Goal: Task Accomplishment & Management: Complete application form

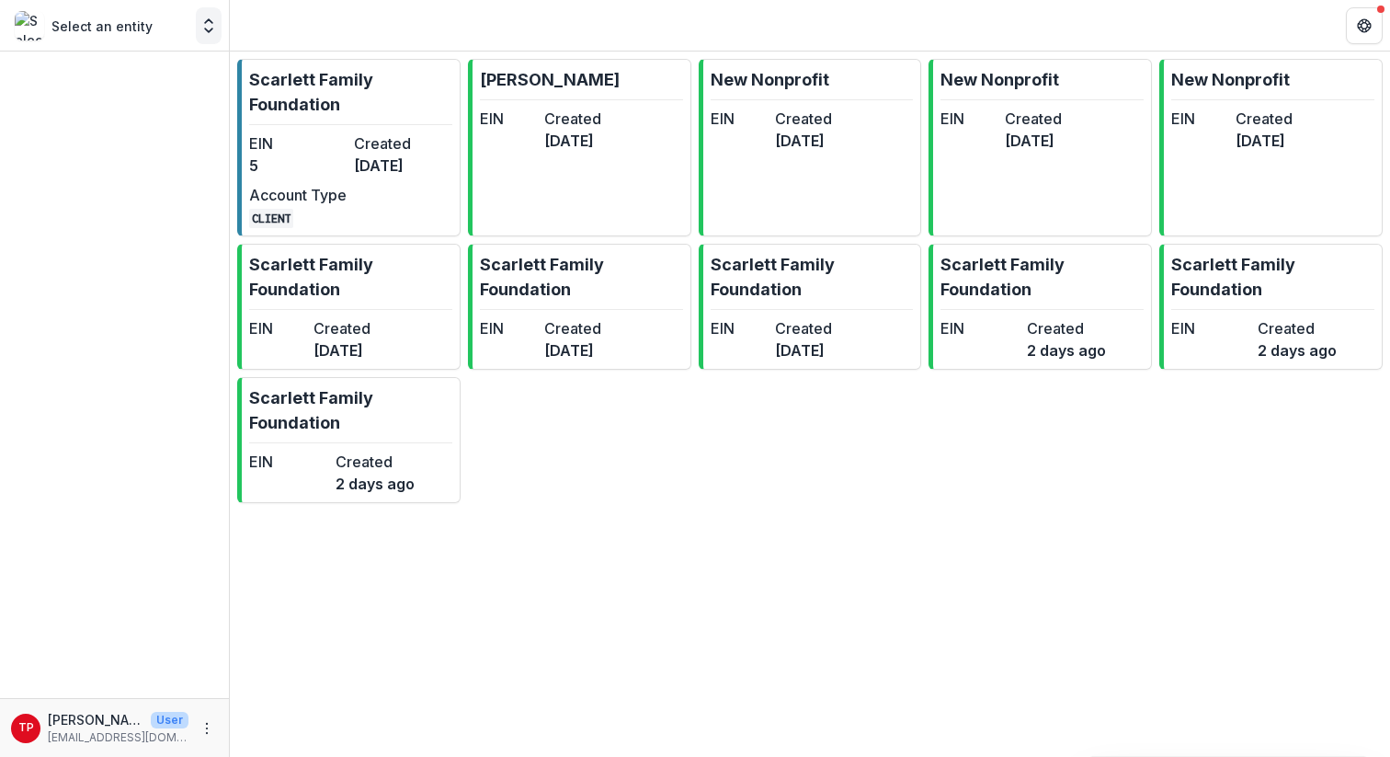
click at [203, 31] on icon "Open entity switcher" at bounding box center [209, 26] width 18 height 18
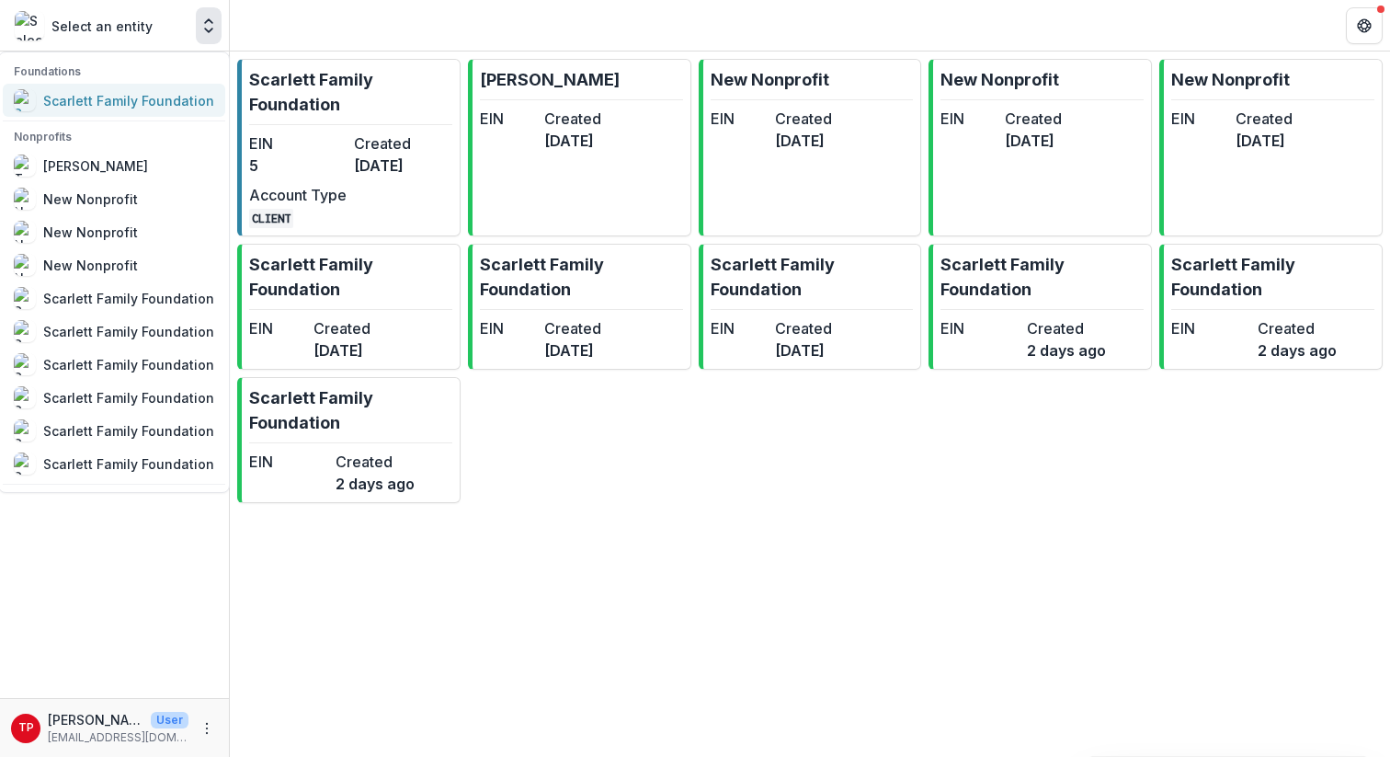
click at [156, 97] on div "Scarlett Family Foundation" at bounding box center [128, 100] width 171 height 19
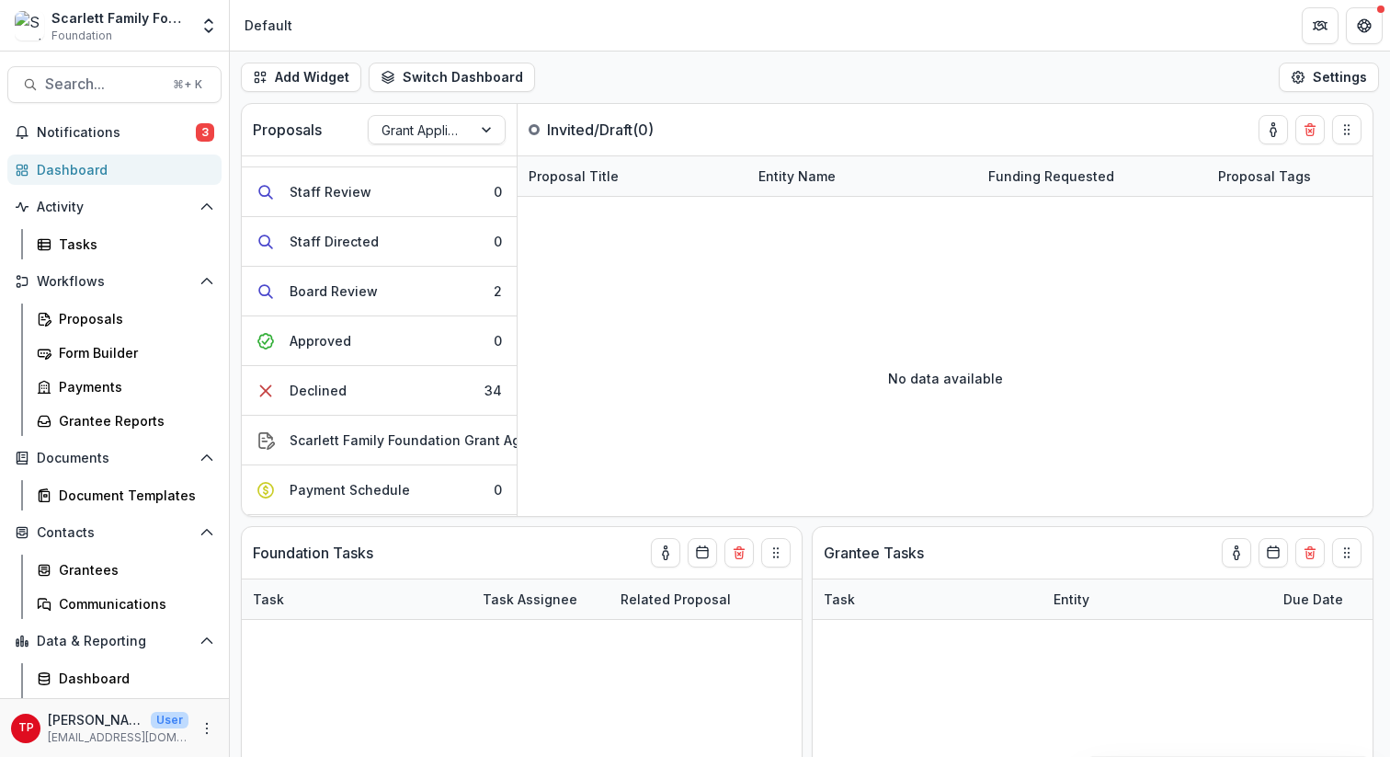
scroll to position [151, 0]
click at [346, 477] on button "Awarded 578" at bounding box center [379, 491] width 275 height 49
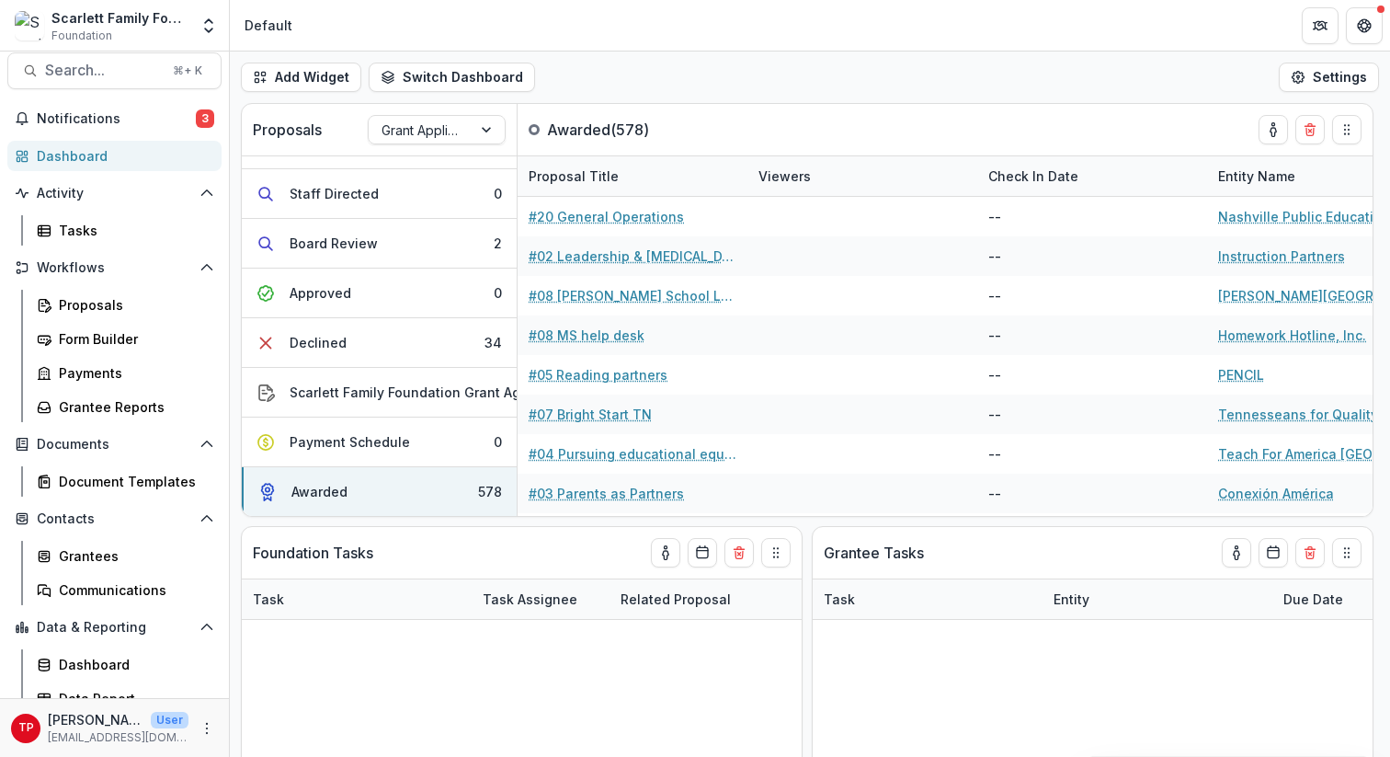
scroll to position [0, 0]
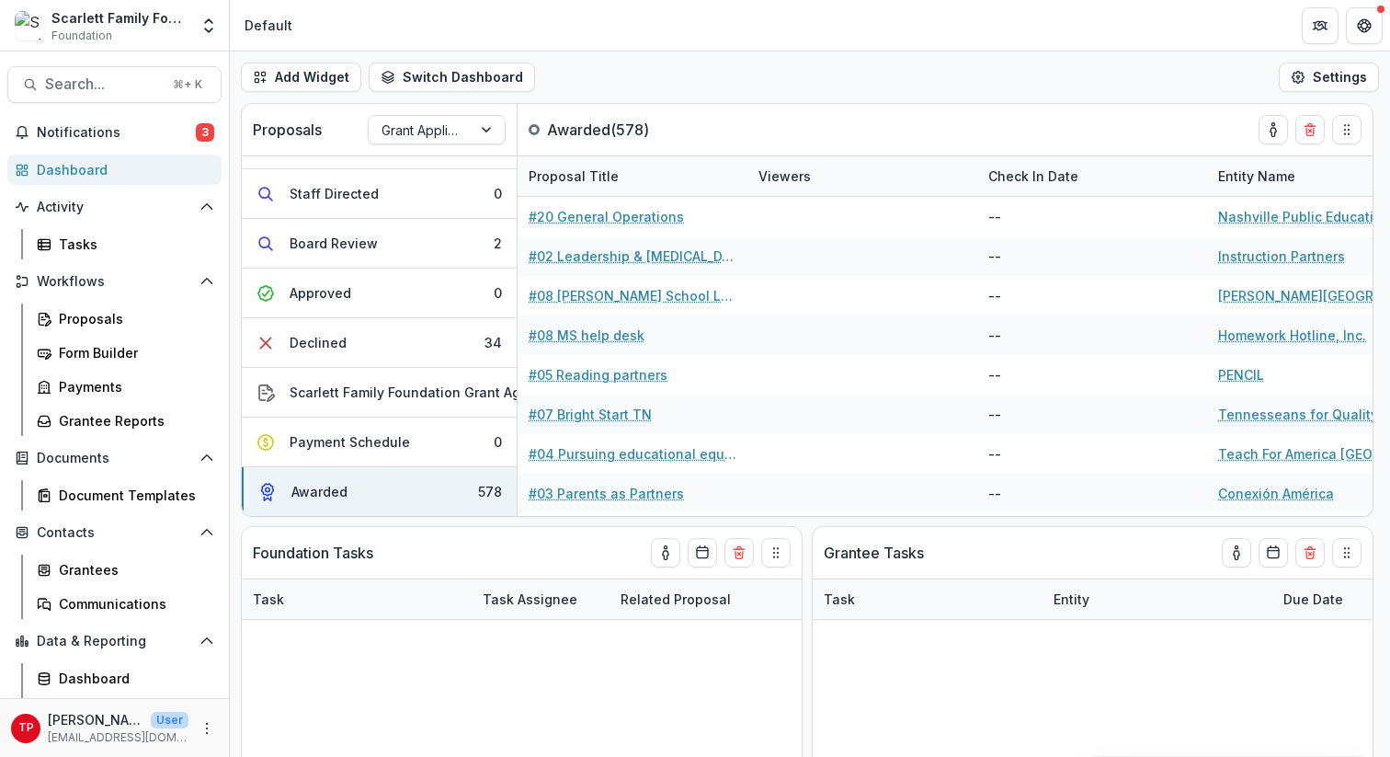
click at [77, 167] on div "Dashboard" at bounding box center [122, 169] width 170 height 19
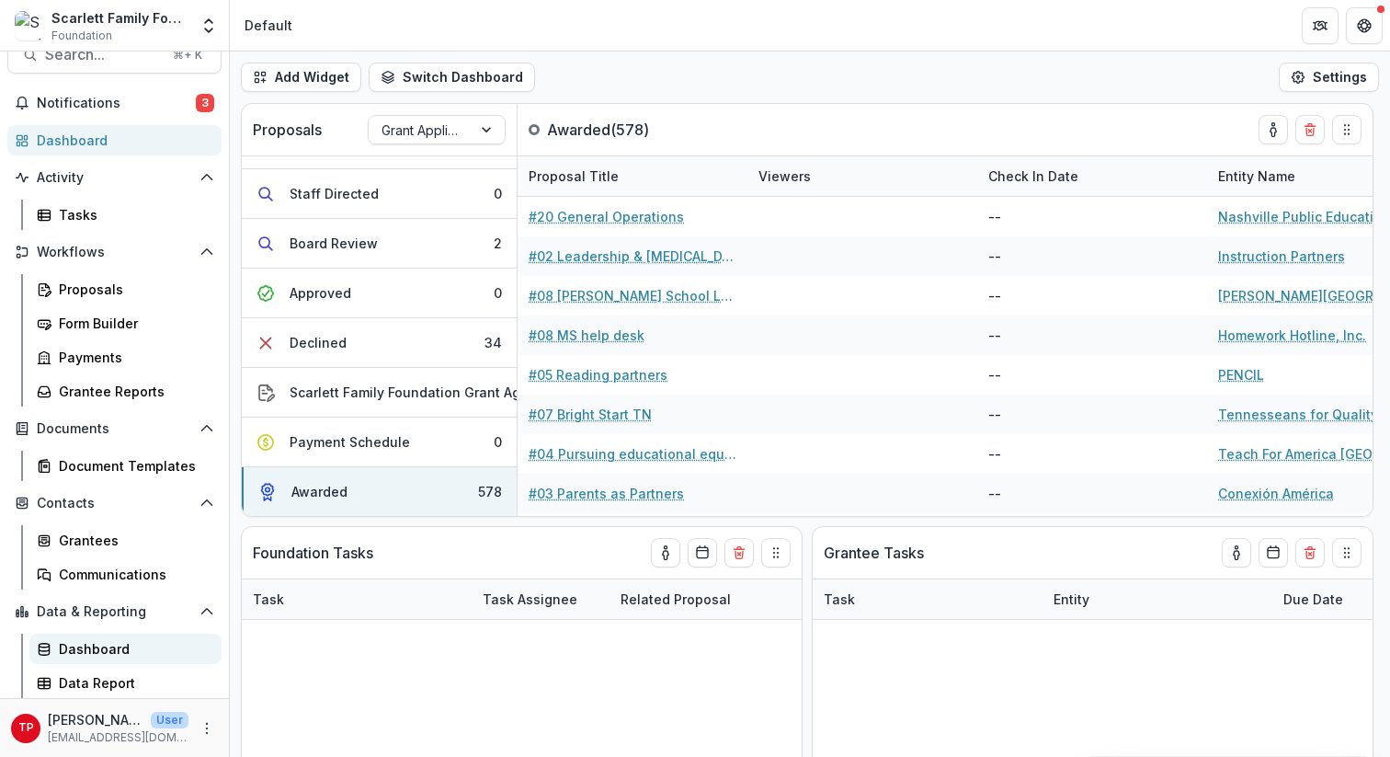
click at [78, 650] on div "Dashboard" at bounding box center [133, 648] width 148 height 19
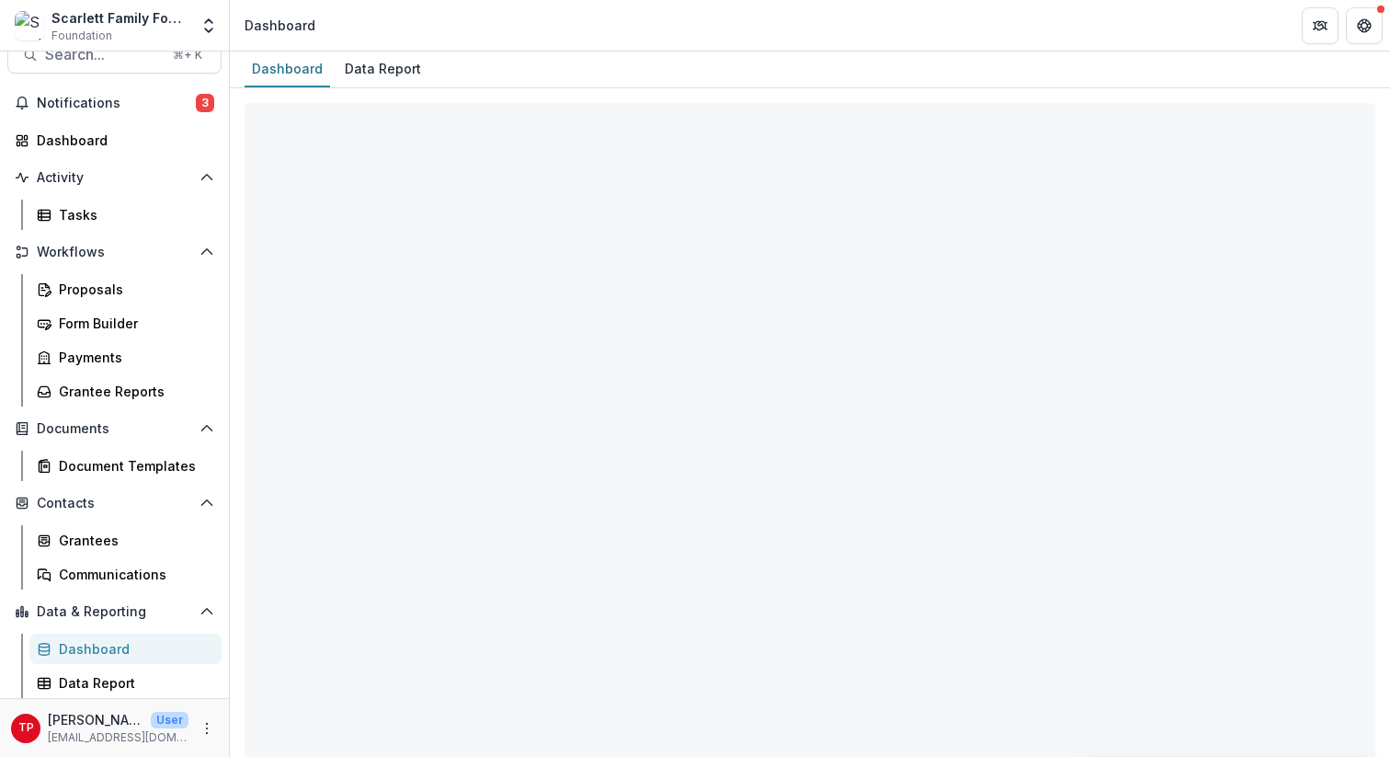
select select "**********"
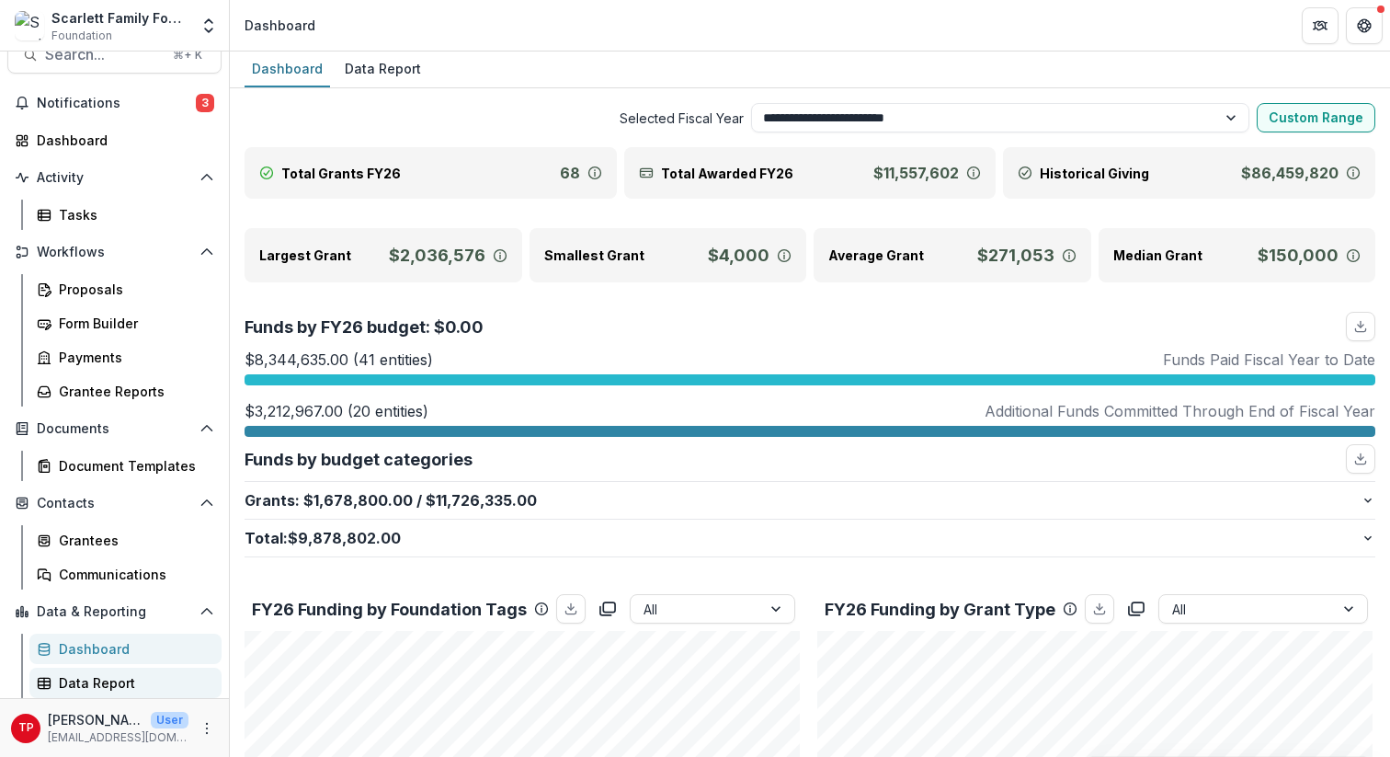
click at [81, 674] on div "Data Report" at bounding box center [133, 682] width 148 height 19
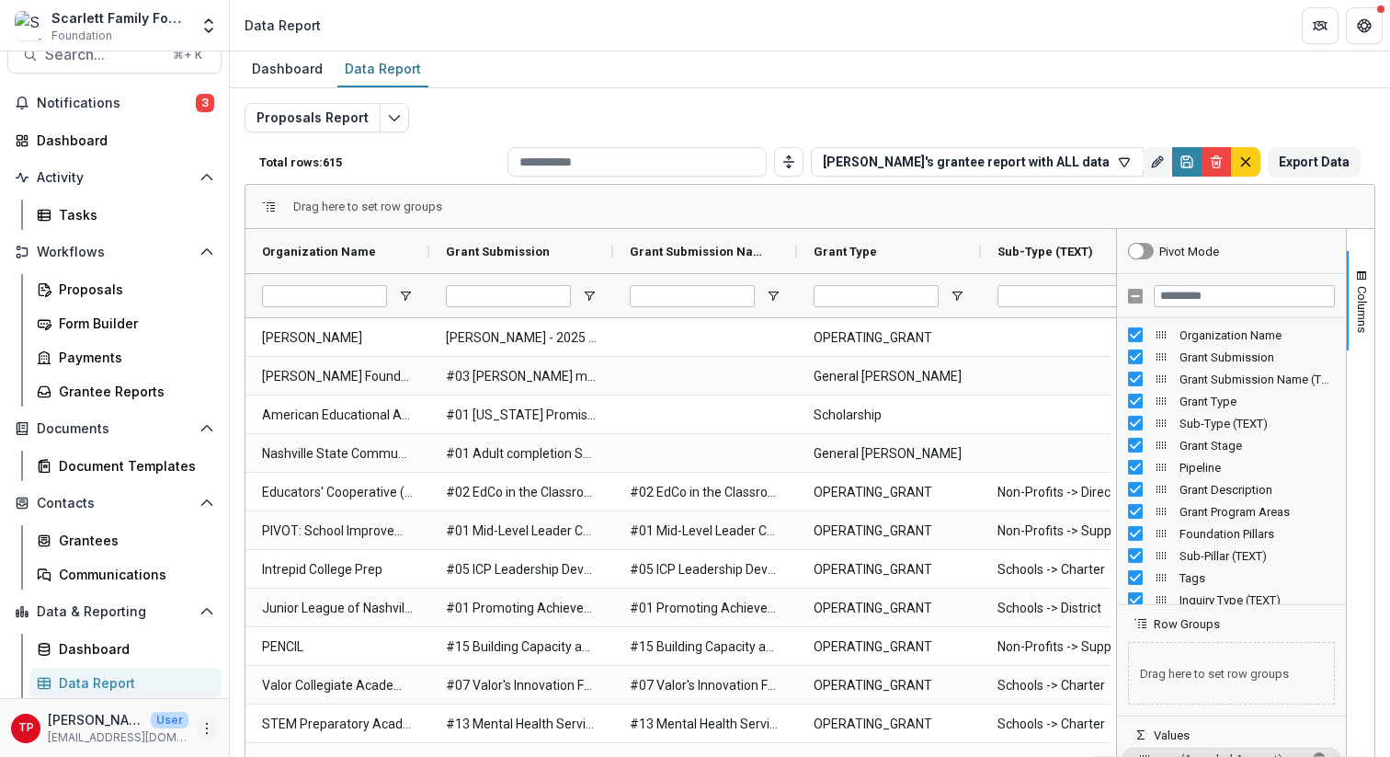
click at [201, 725] on icon "More" at bounding box center [207, 728] width 15 height 15
click at [155, 625] on button "Data & Reporting" at bounding box center [114, 611] width 214 height 29
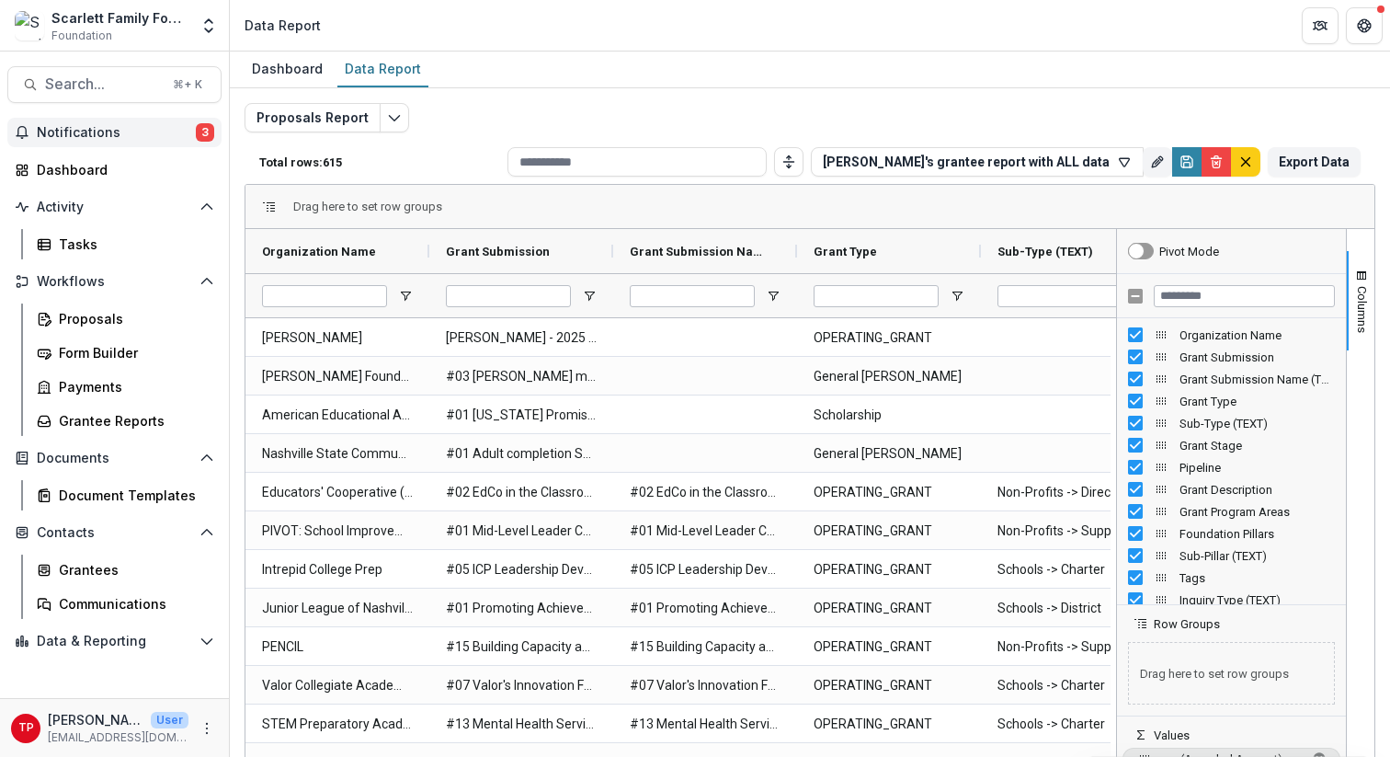
click at [109, 129] on span "Notifications" at bounding box center [116, 133] width 159 height 16
click at [152, 111] on div "Search... ⌘ + K Notifications 3 Dashboard Activity Tasks Workflows Proposals Fo…" at bounding box center [115, 403] width 230 height 705
click at [80, 167] on div "Dashboard" at bounding box center [122, 169] width 170 height 19
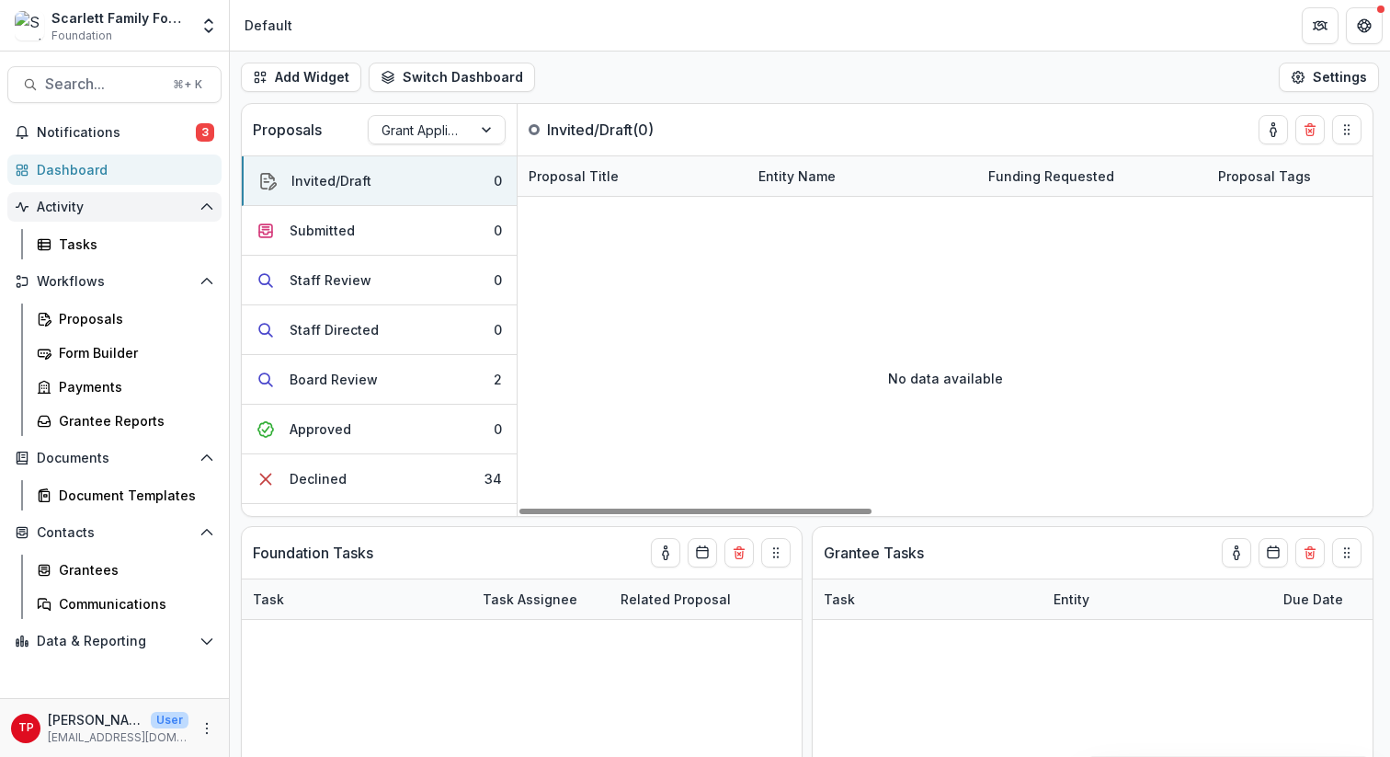
click at [98, 203] on span "Activity" at bounding box center [114, 208] width 155 height 16
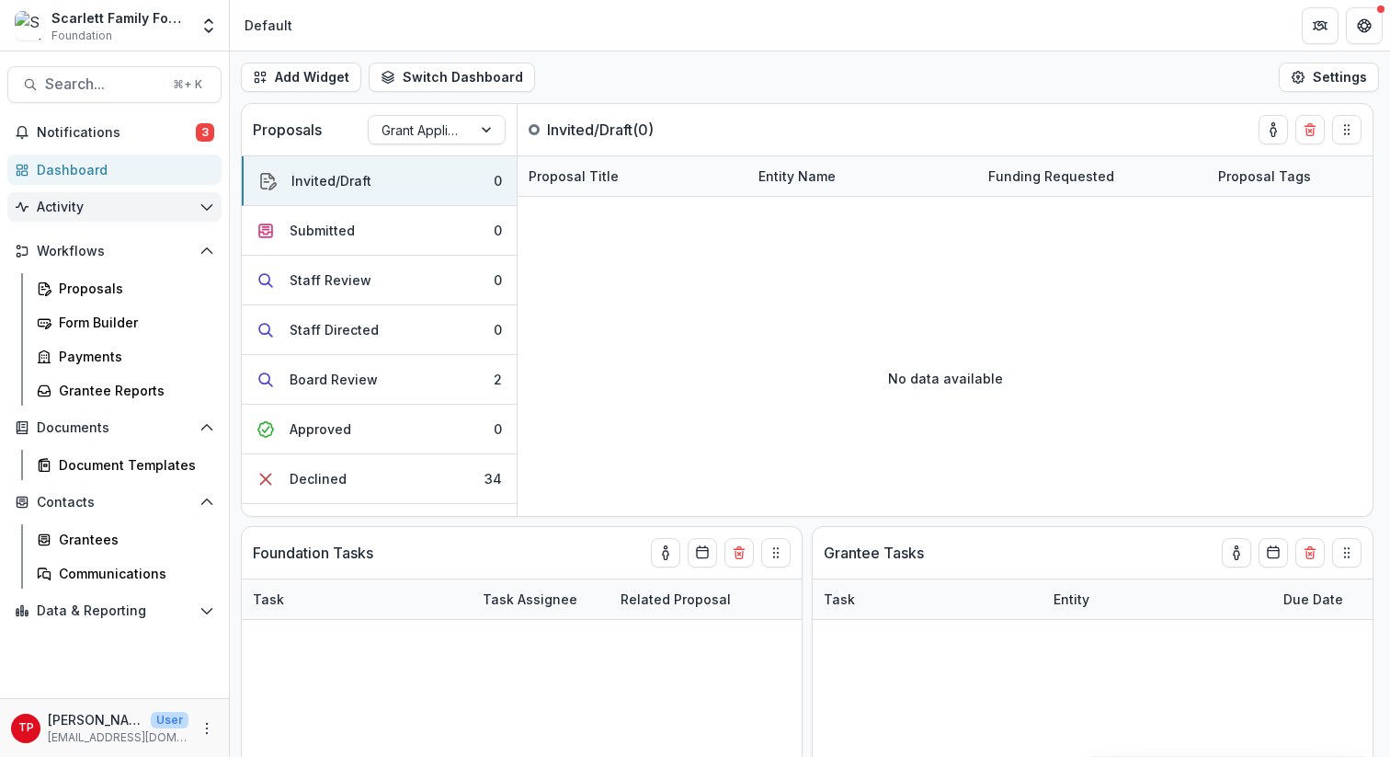
click at [98, 203] on span "Activity" at bounding box center [114, 208] width 155 height 16
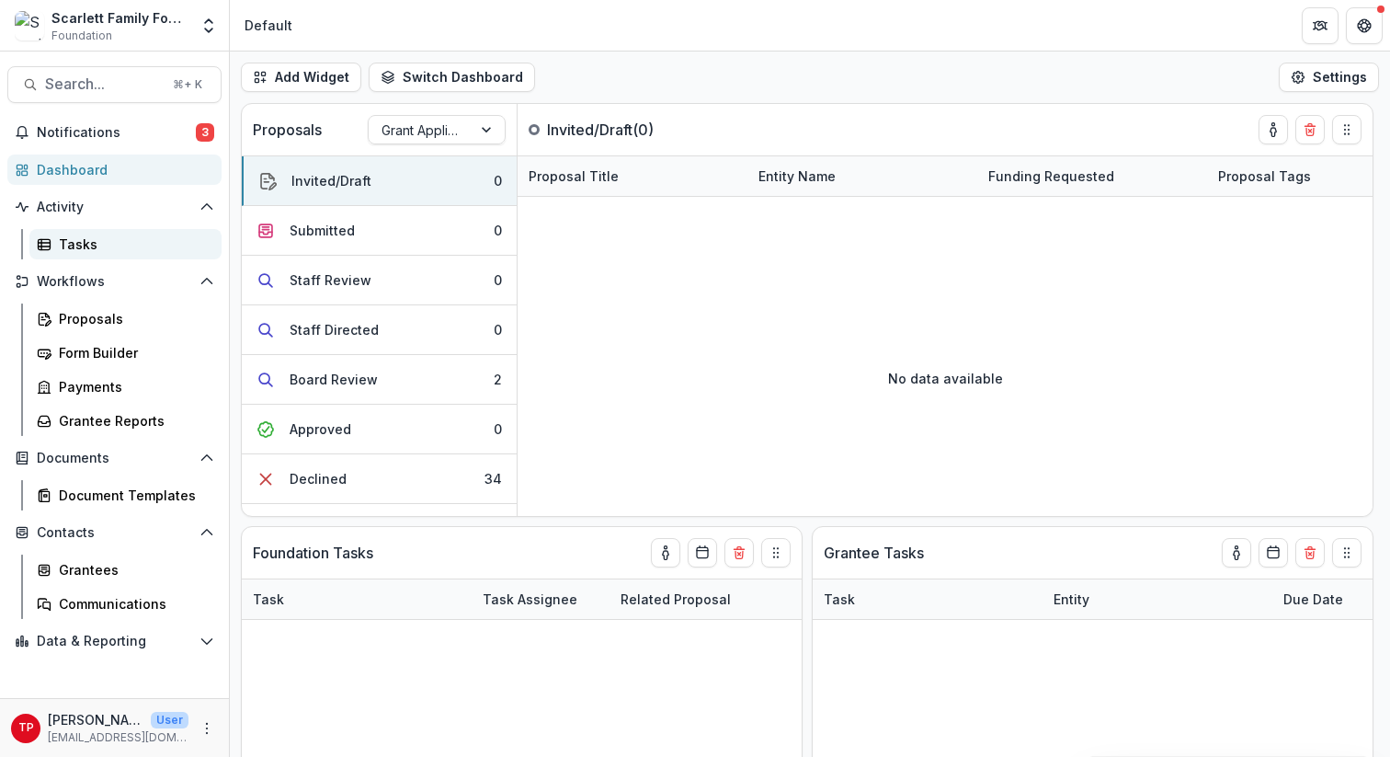
click at [92, 235] on div "Tasks" at bounding box center [133, 243] width 148 height 19
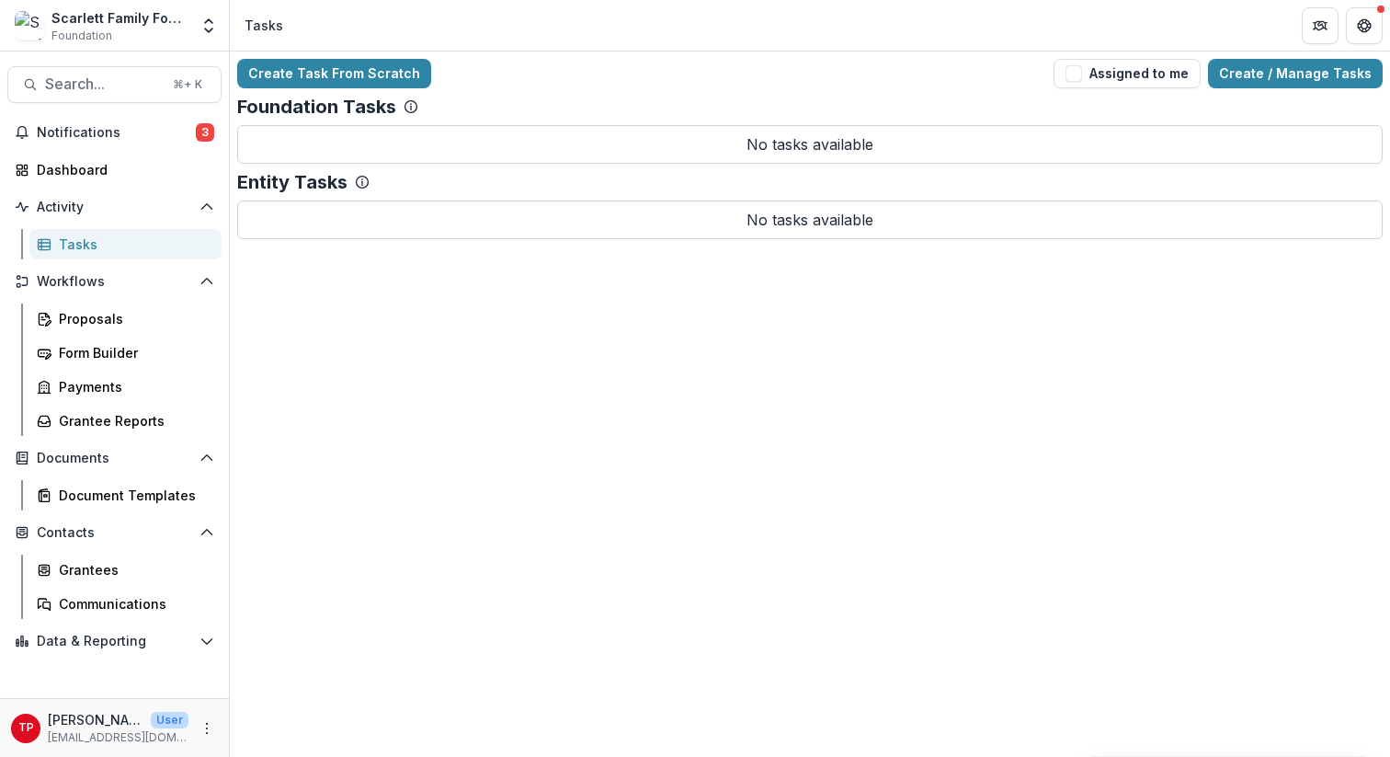
click at [92, 236] on div "Tasks" at bounding box center [133, 243] width 148 height 19
click at [91, 277] on span "Workflows" at bounding box center [114, 282] width 155 height 16
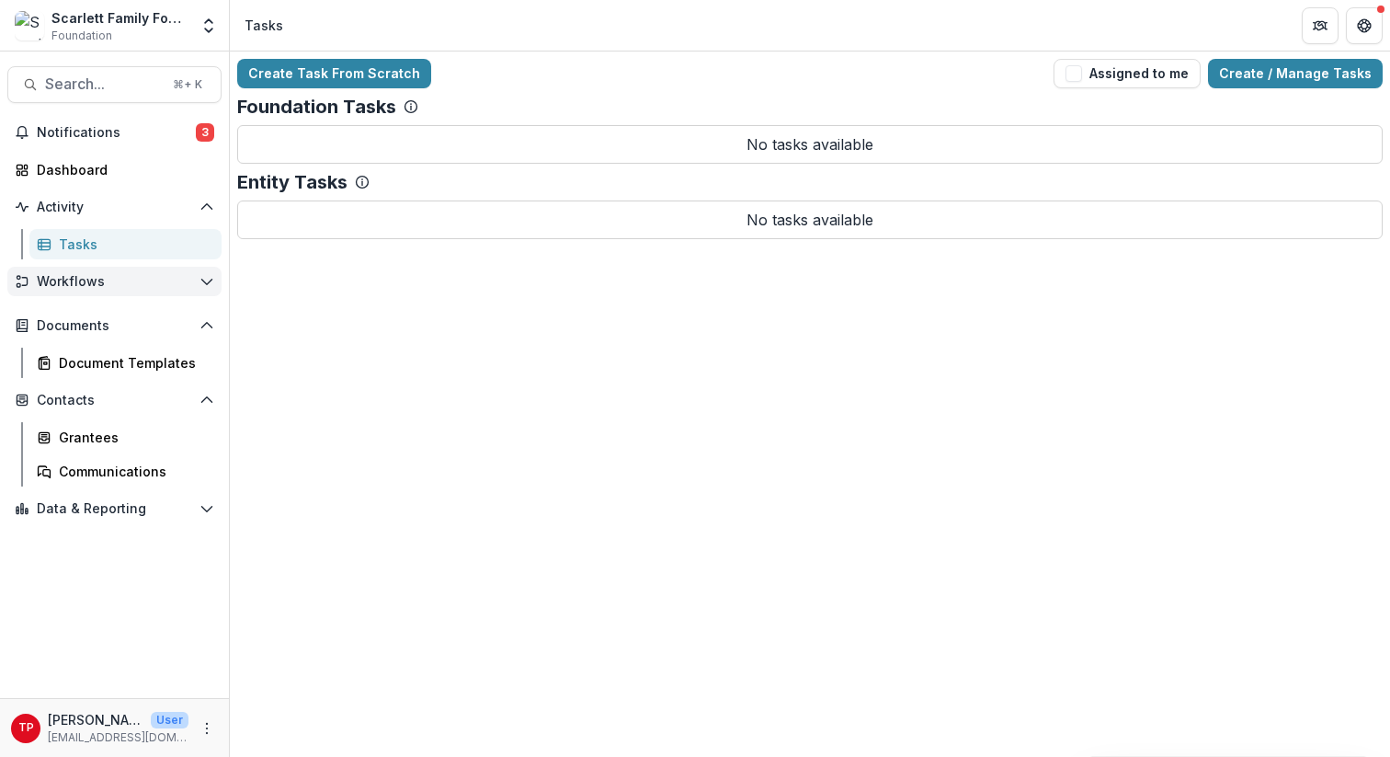
click at [91, 277] on span "Workflows" at bounding box center [114, 282] width 155 height 16
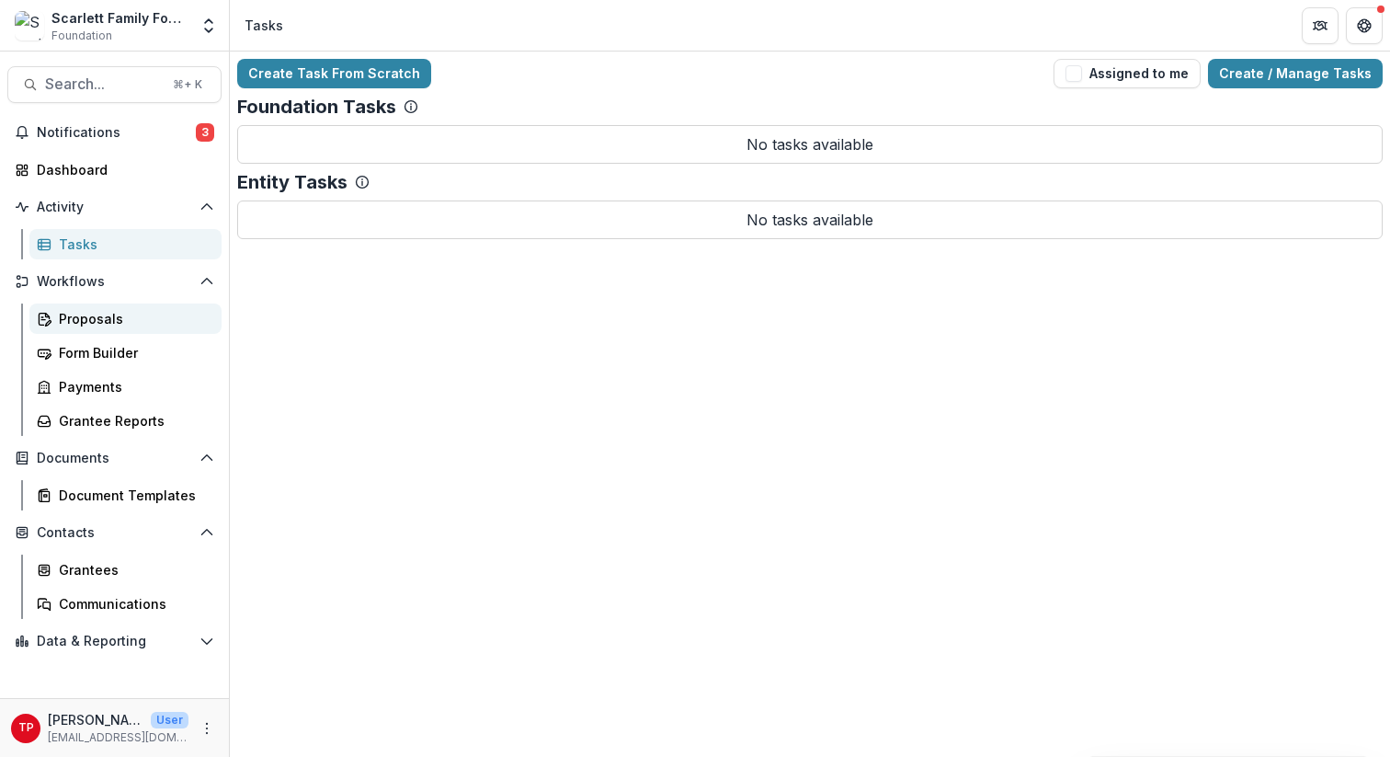
click at [95, 316] on div "Proposals" at bounding box center [133, 318] width 148 height 19
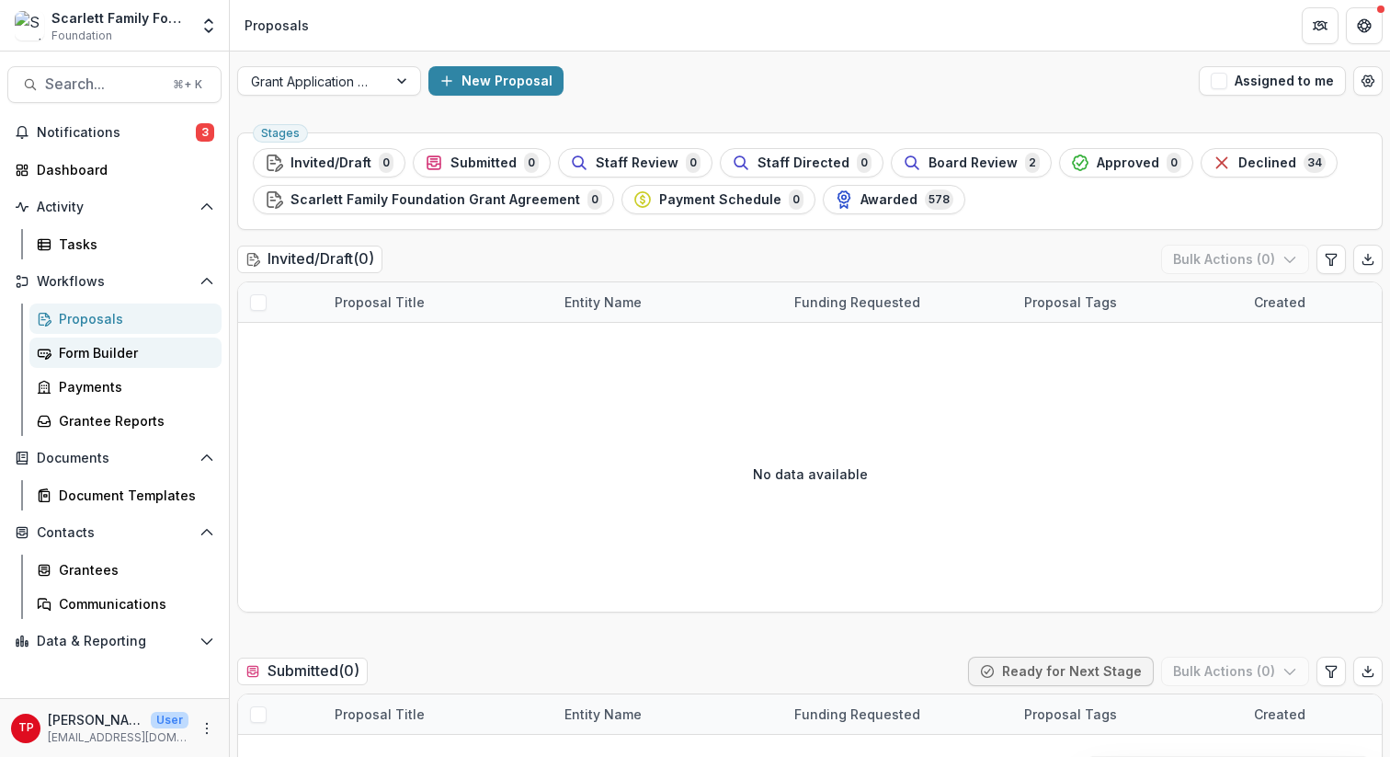
click at [111, 348] on div "Form Builder" at bounding box center [133, 352] width 148 height 19
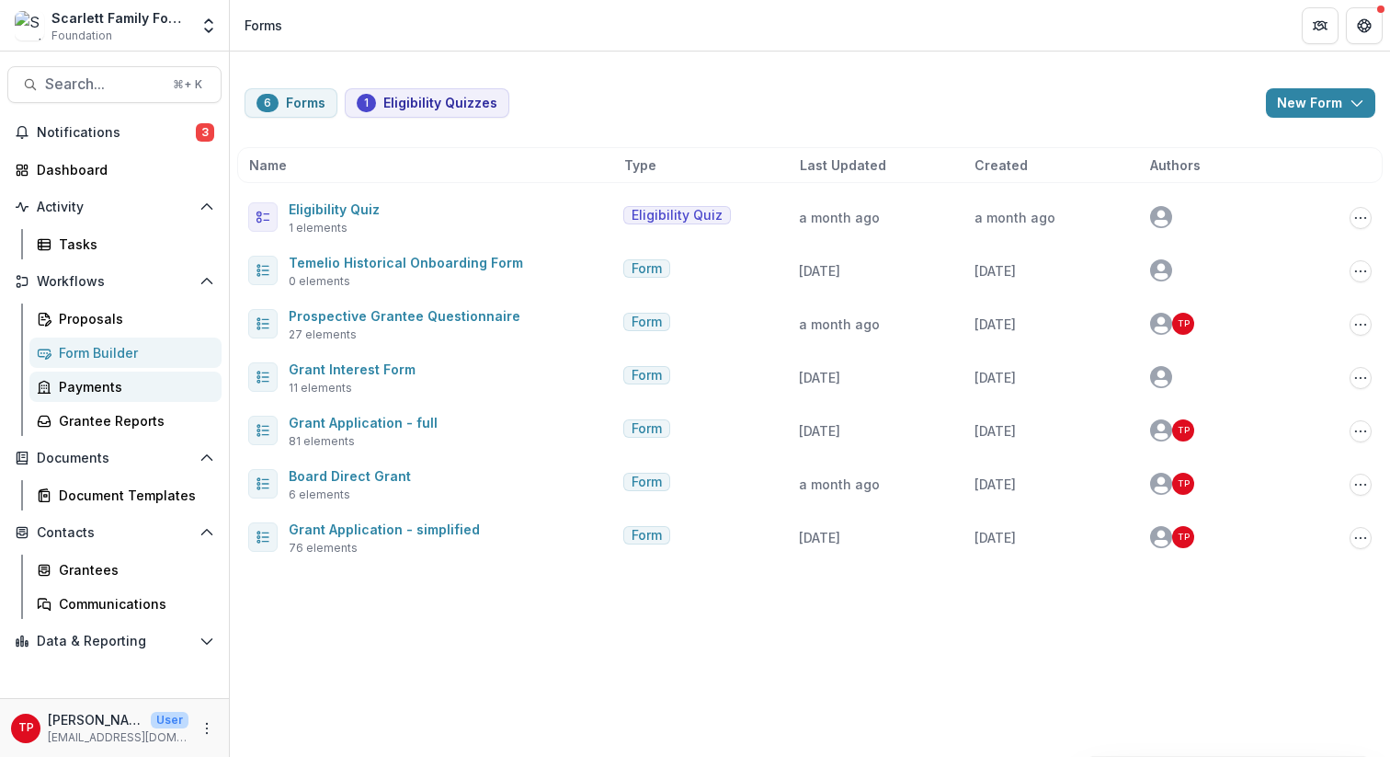
click at [103, 379] on div "Payments" at bounding box center [133, 386] width 148 height 19
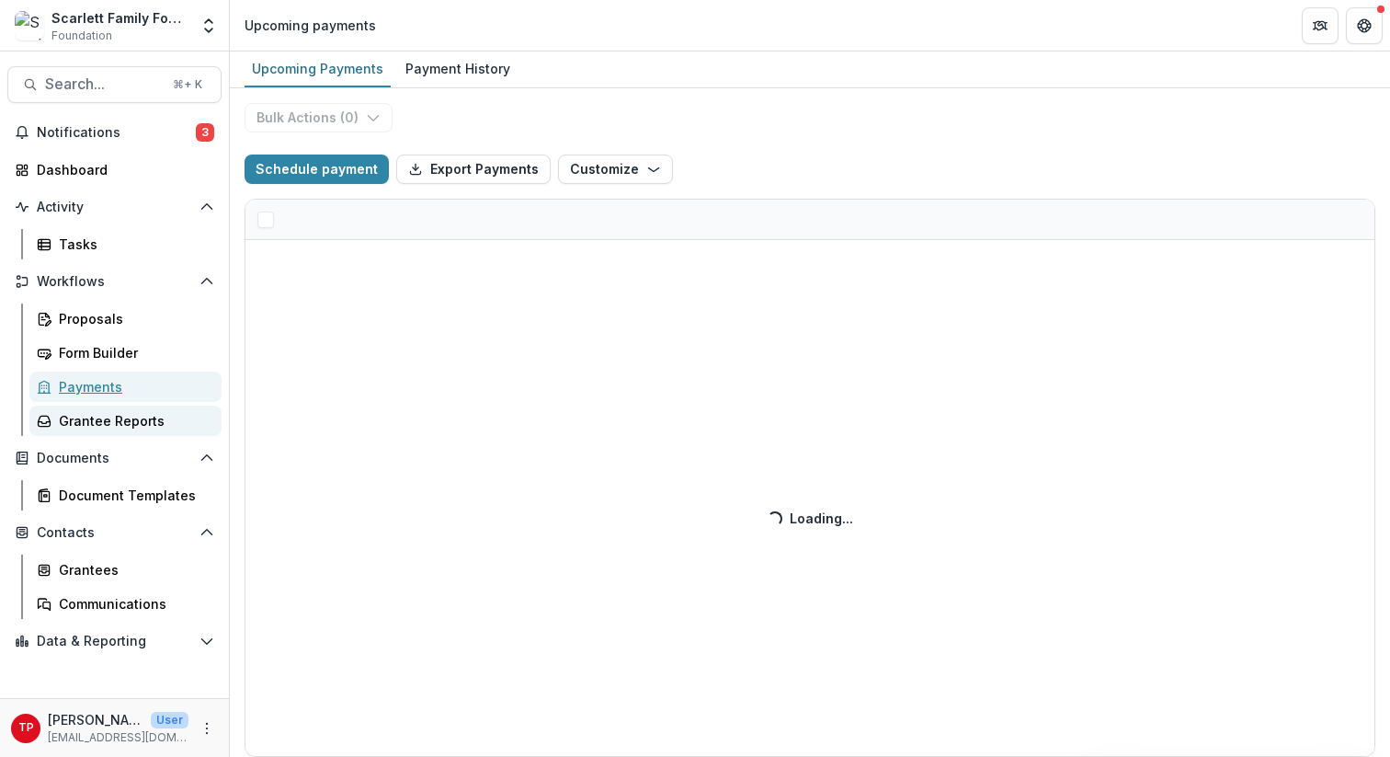
select select "******"
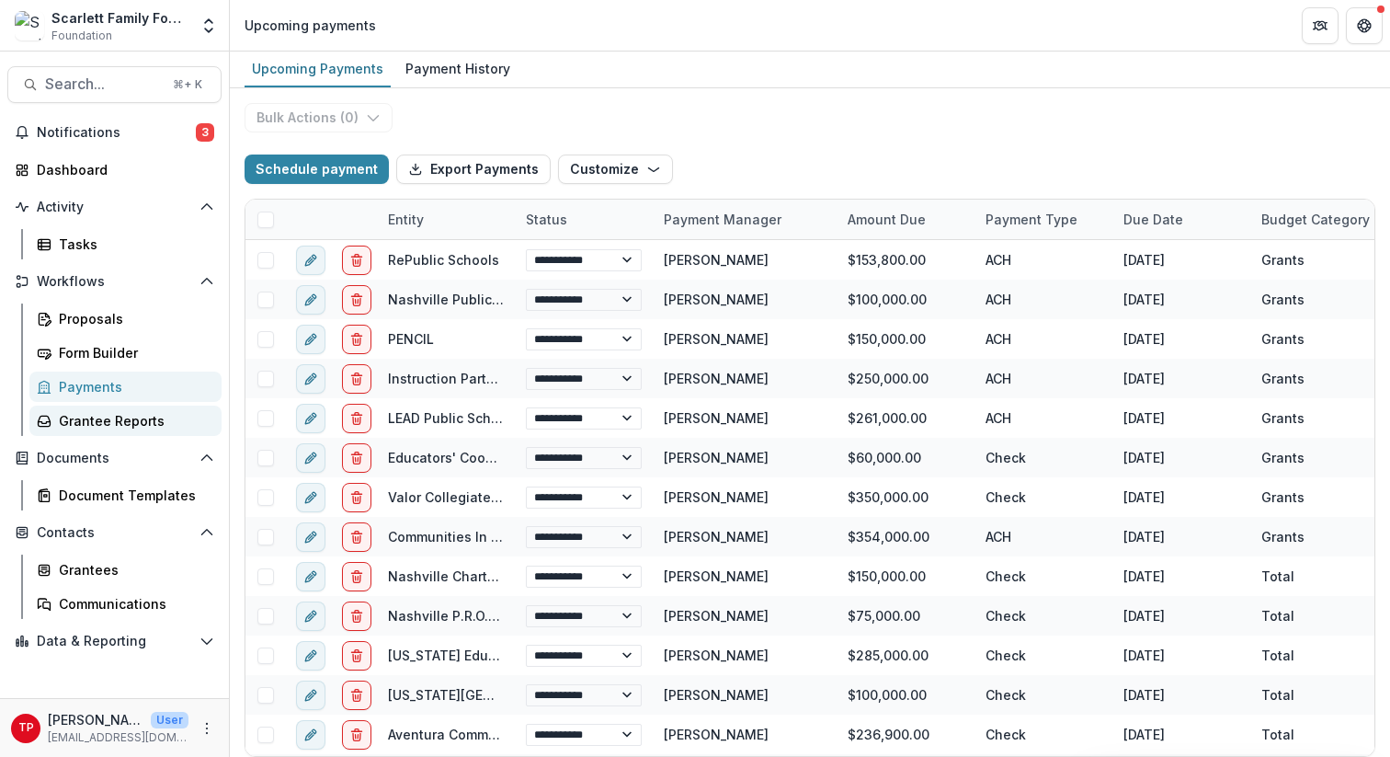
click at [97, 418] on div "Grantee Reports" at bounding box center [133, 420] width 148 height 19
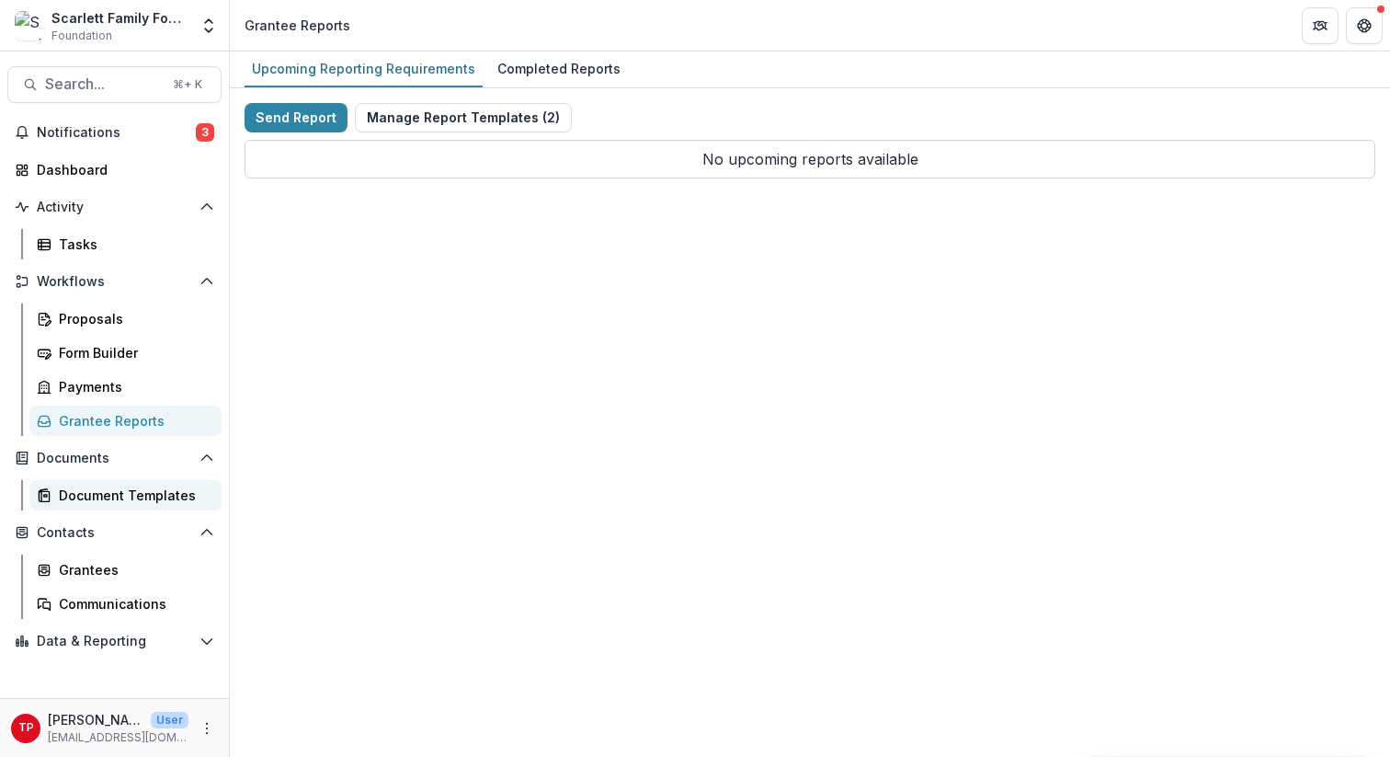
click at [89, 492] on div "Document Templates" at bounding box center [133, 494] width 148 height 19
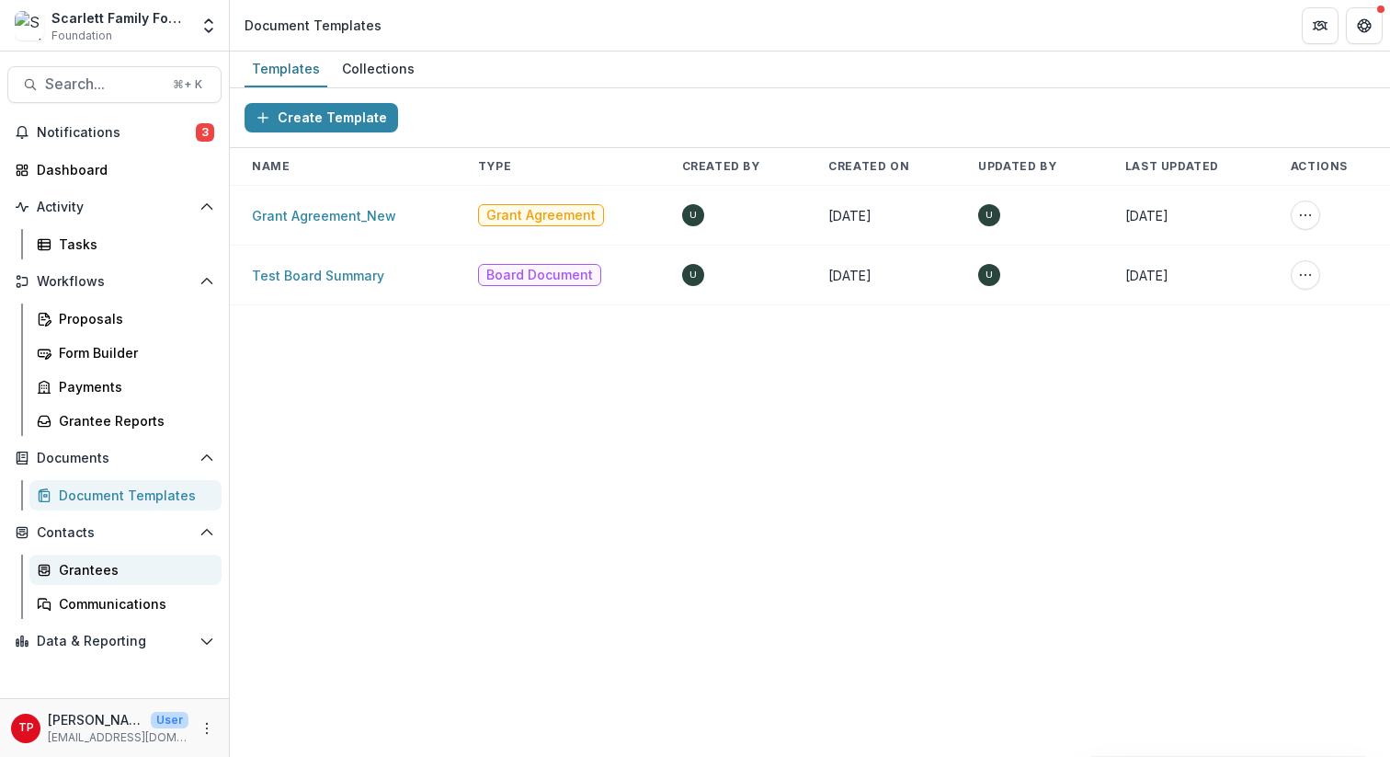
click at [87, 563] on div "Grantees" at bounding box center [133, 569] width 148 height 19
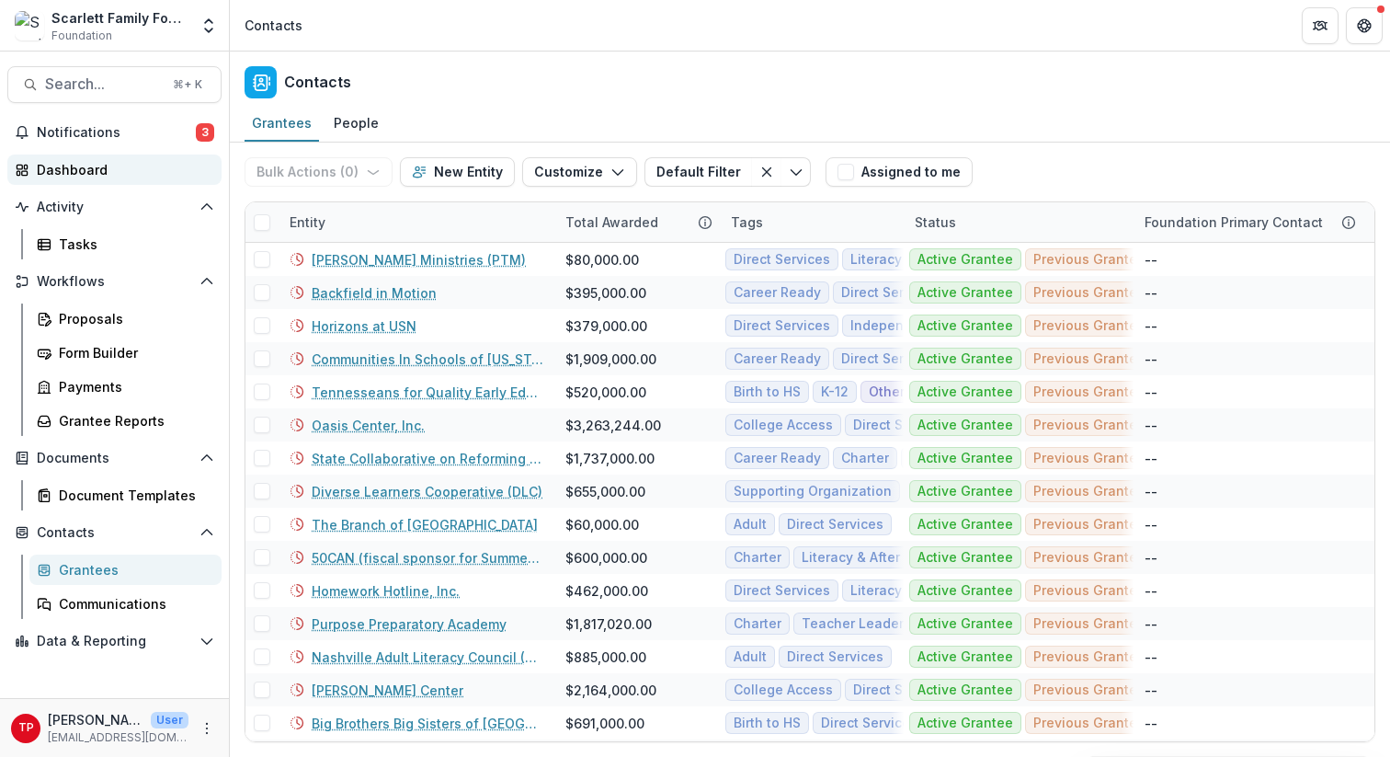
click at [86, 173] on div "Dashboard" at bounding box center [122, 169] width 170 height 19
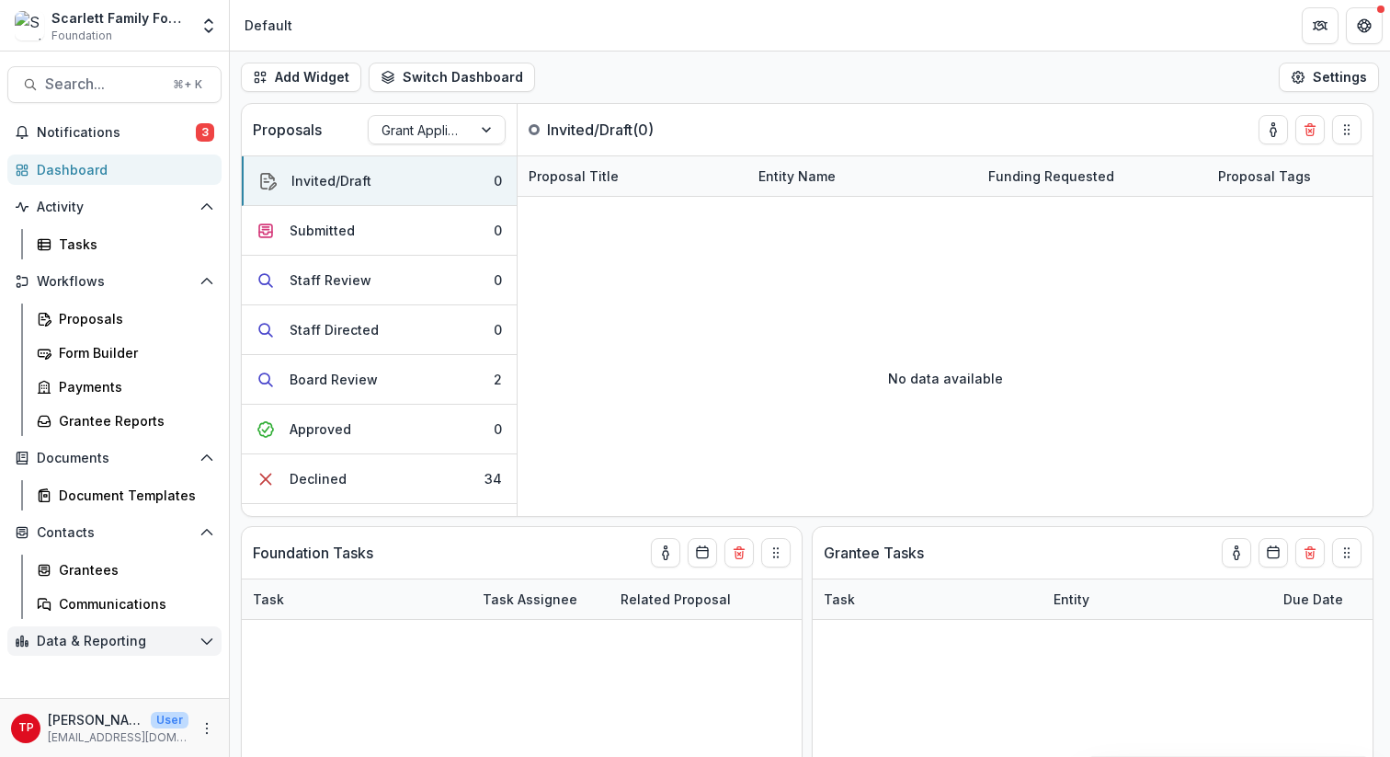
click at [205, 648] on button "Data & Reporting" at bounding box center [114, 640] width 214 height 29
click at [96, 670] on div "Dashboard" at bounding box center [133, 677] width 148 height 19
select select "**********"
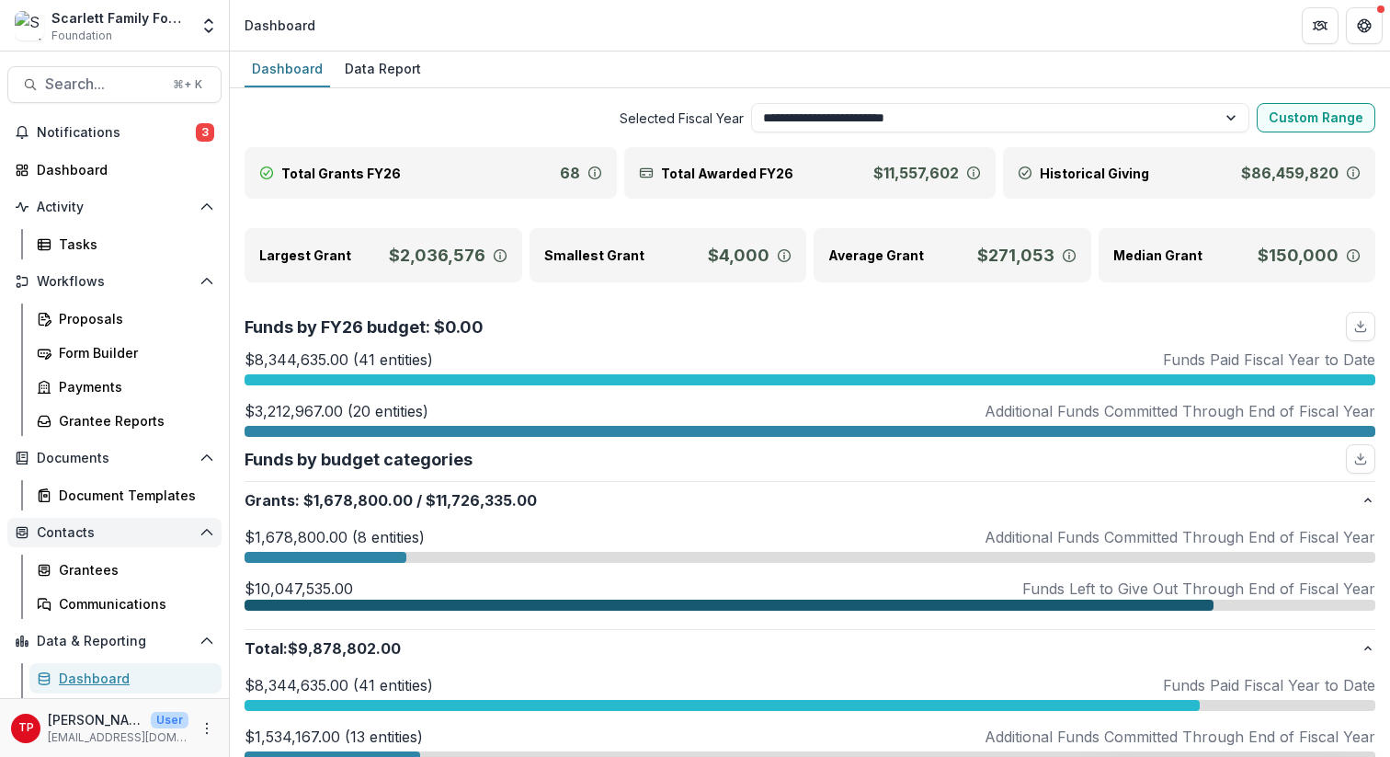
scroll to position [29, 0]
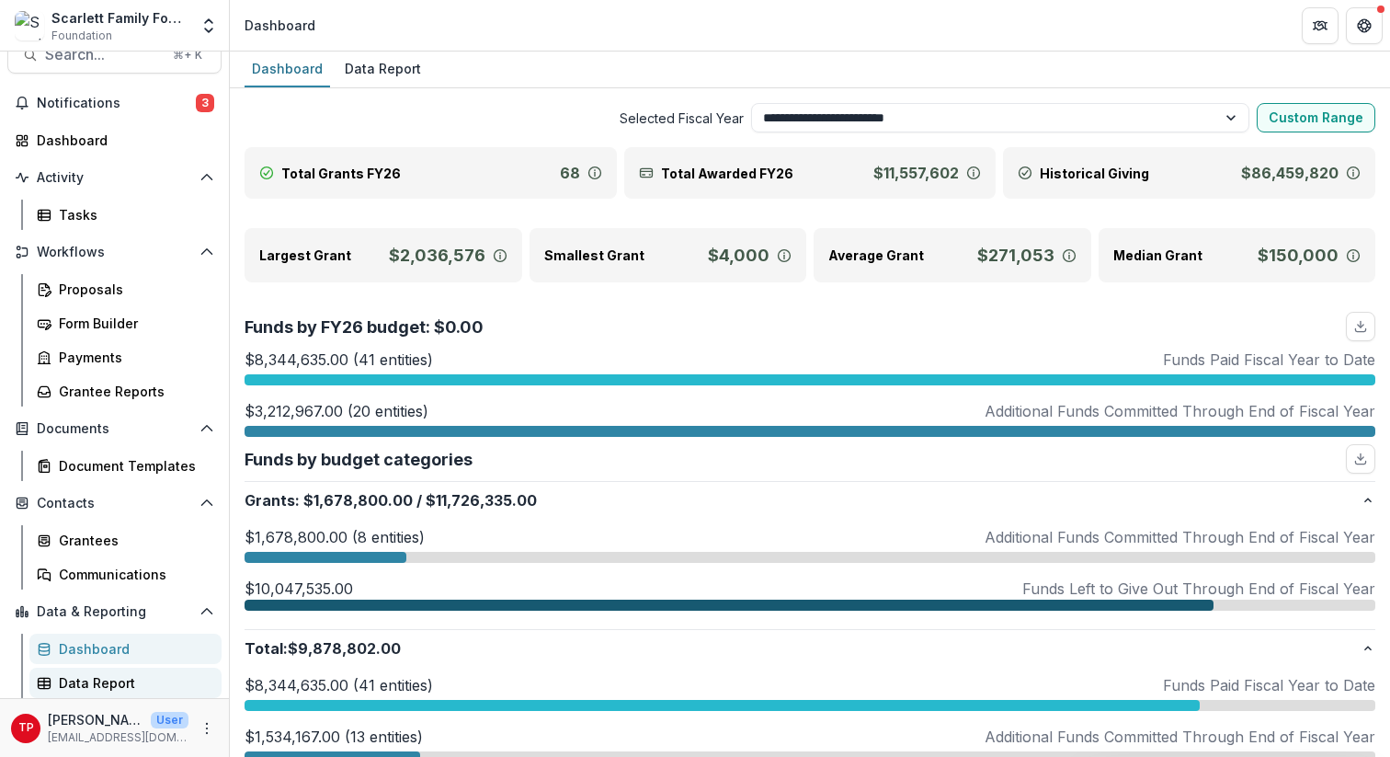
click at [107, 674] on div "Data Report" at bounding box center [133, 682] width 148 height 19
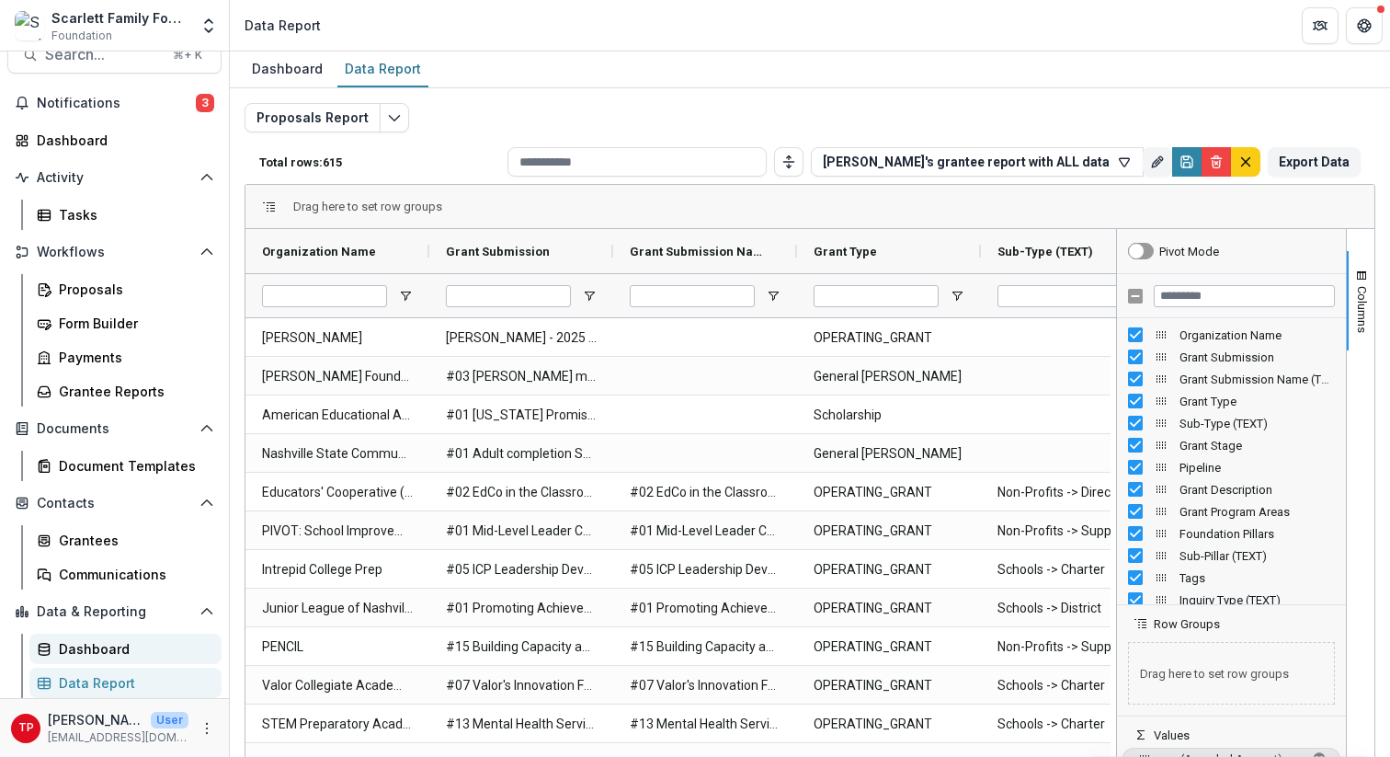
click at [99, 647] on div "Dashboard" at bounding box center [133, 648] width 148 height 19
select select "**********"
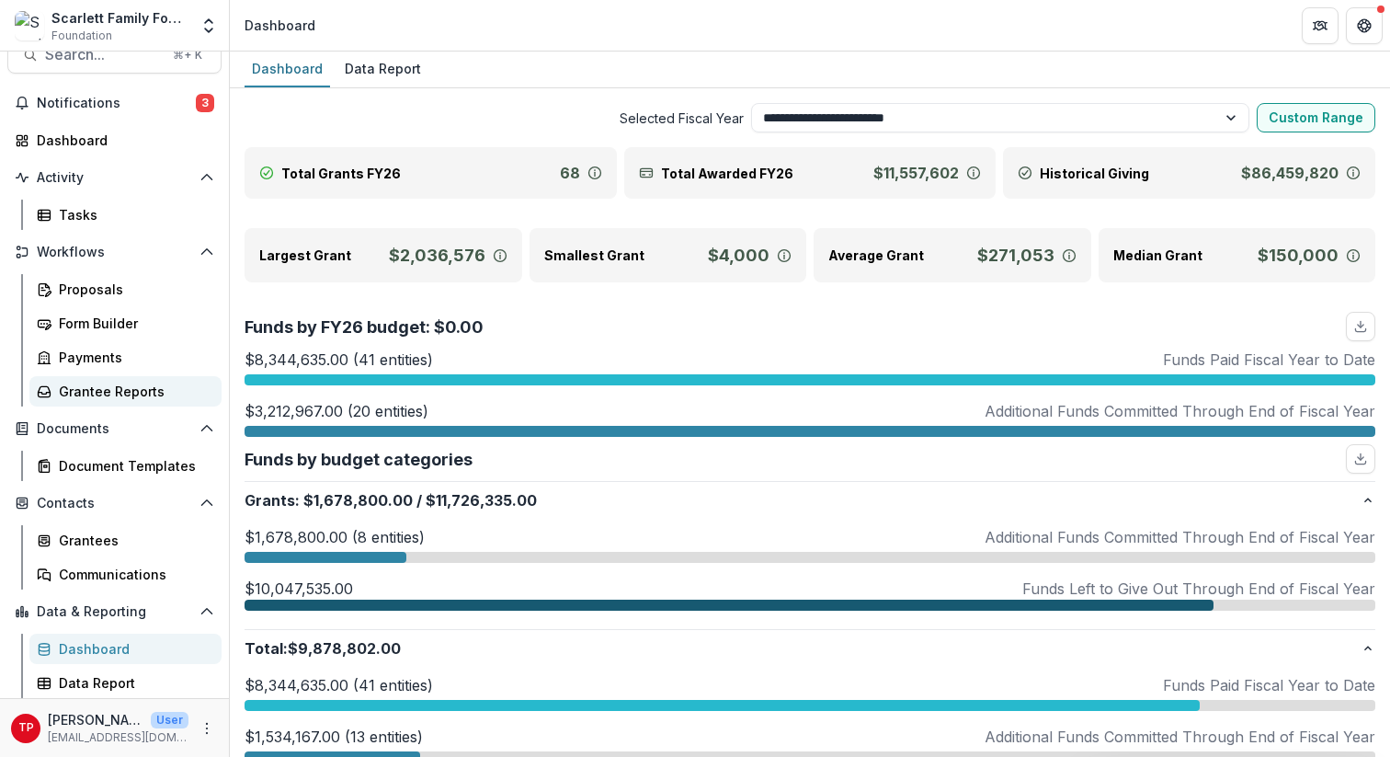
click at [99, 389] on div "Grantee Reports" at bounding box center [133, 391] width 148 height 19
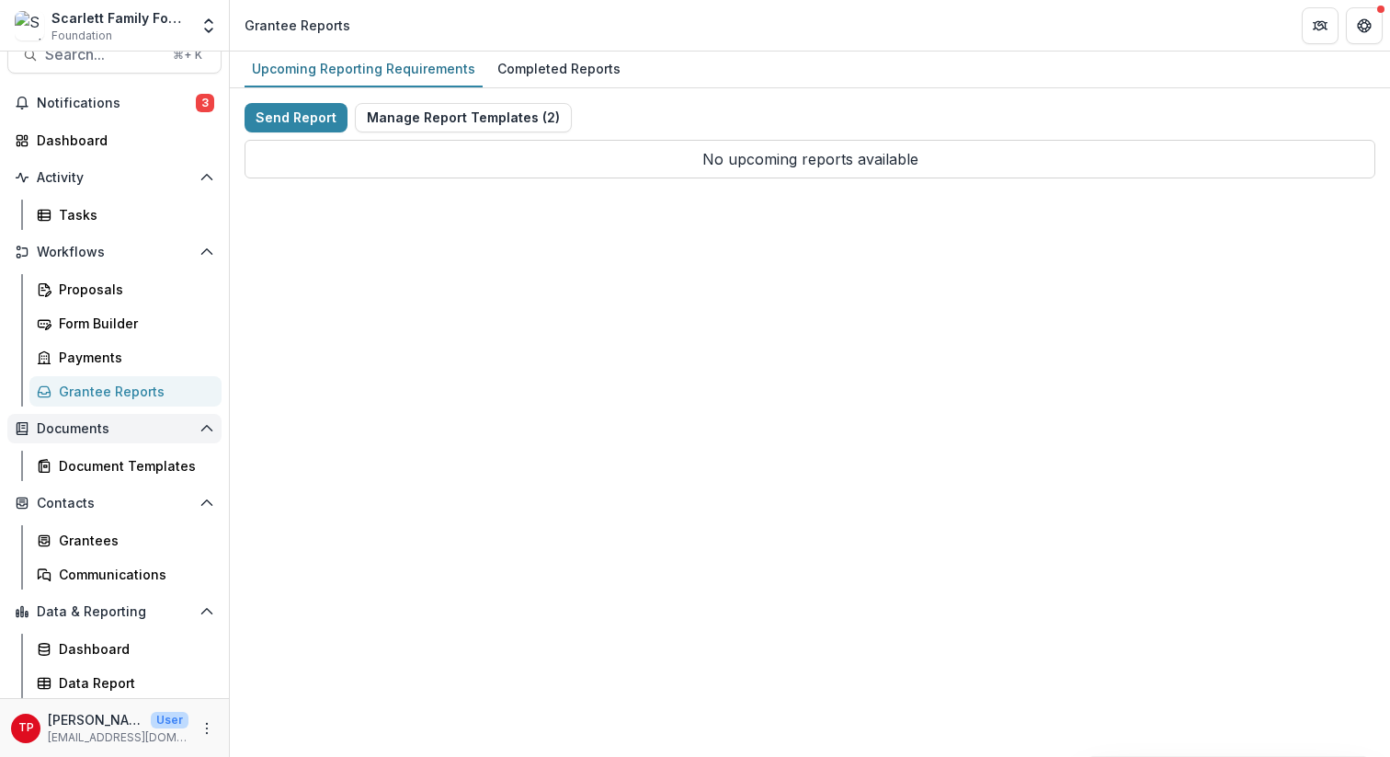
click at [82, 425] on span "Documents" at bounding box center [114, 429] width 155 height 16
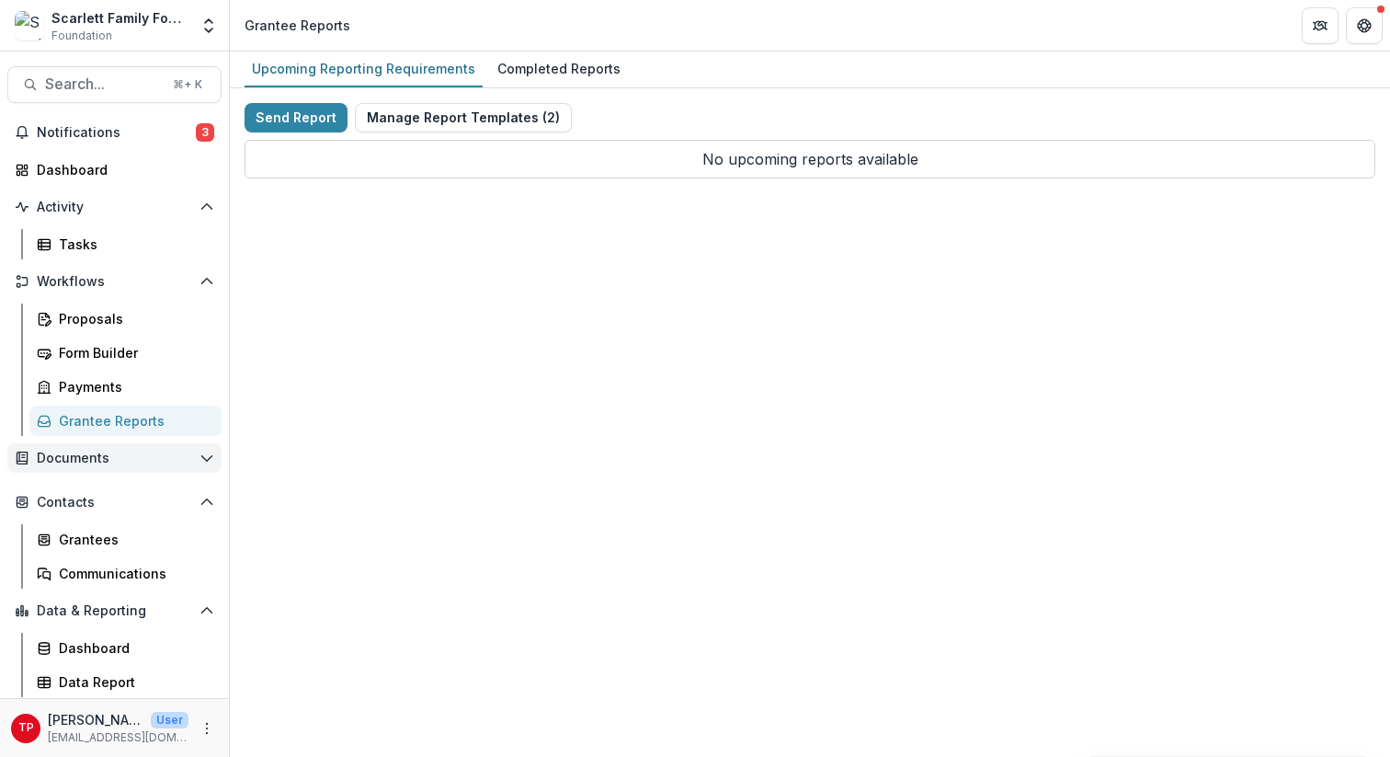
click at [209, 454] on icon "Open Documents" at bounding box center [207, 458] width 15 height 15
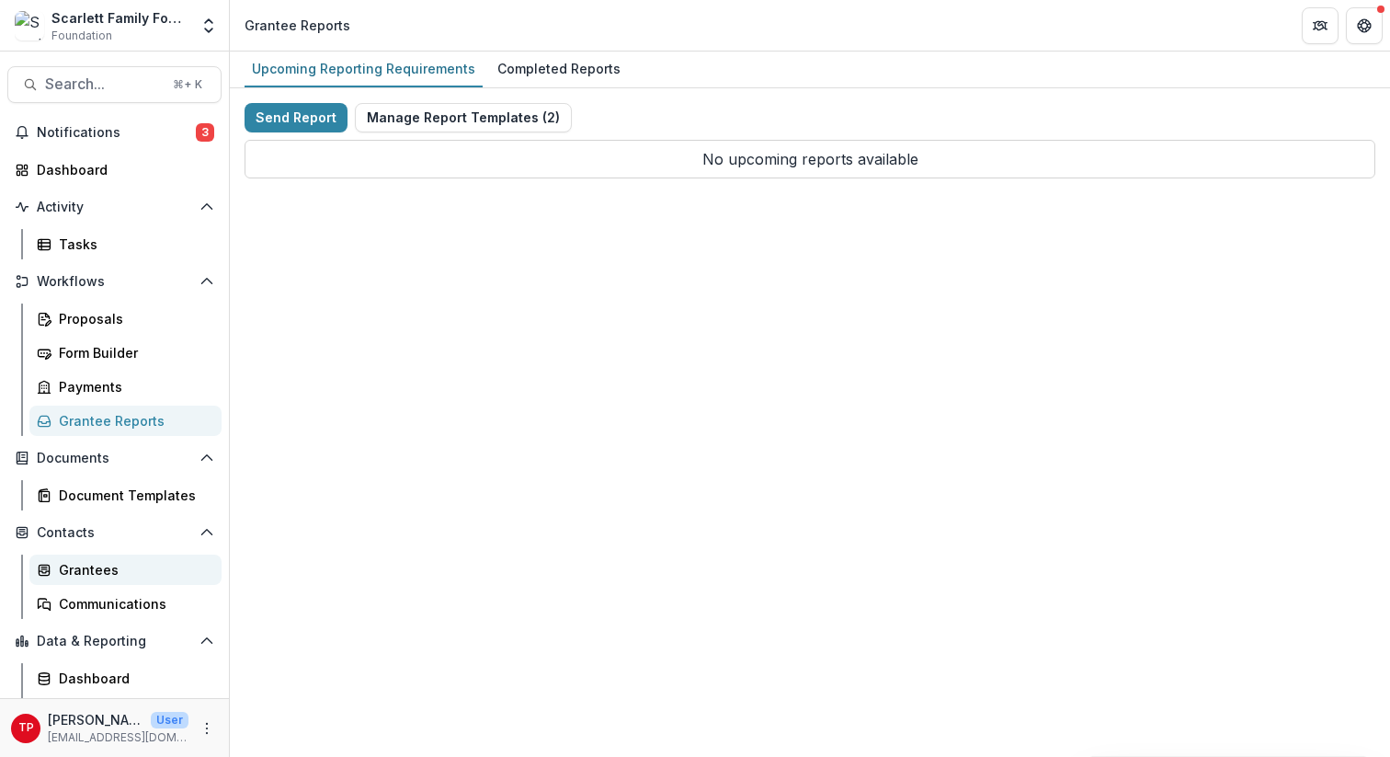
click at [102, 566] on div "Grantees" at bounding box center [133, 569] width 148 height 19
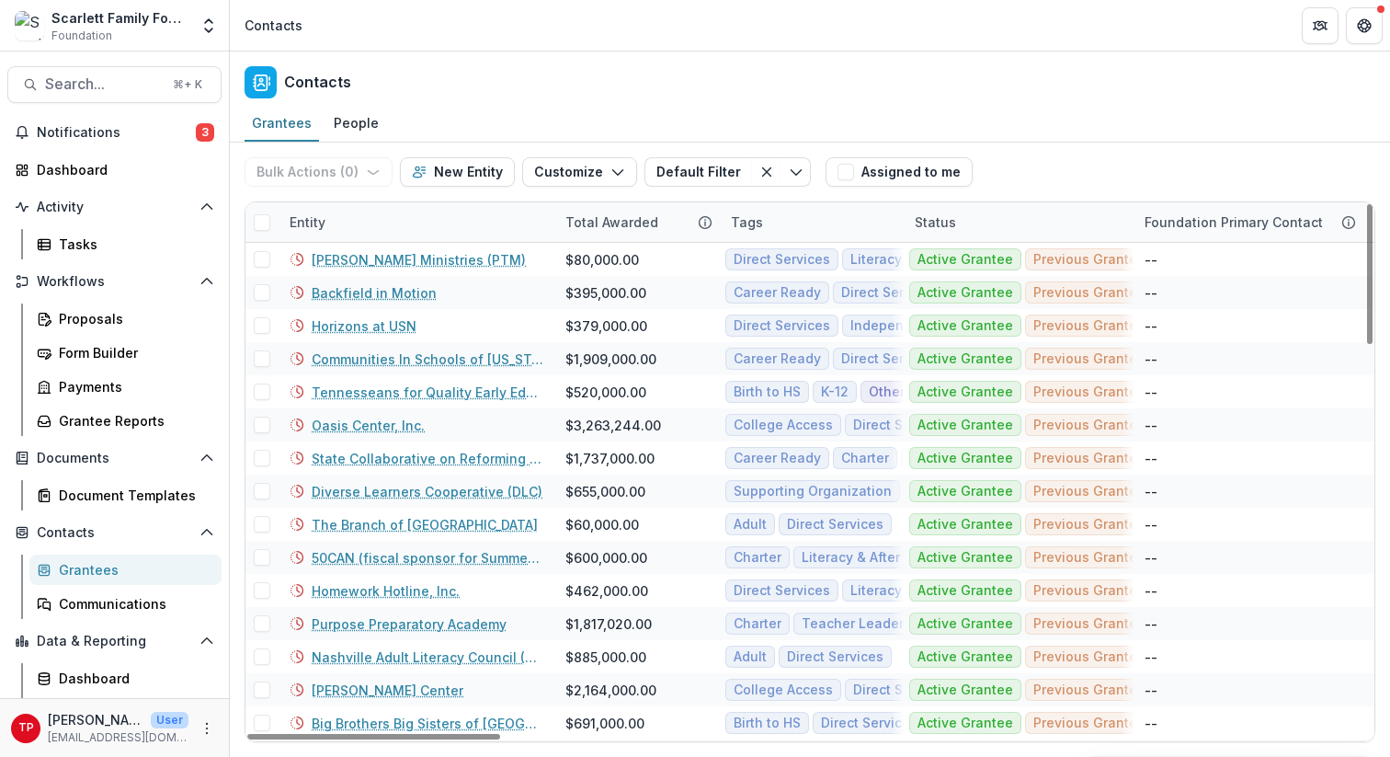
click at [750, 223] on div "Tags" at bounding box center [747, 221] width 54 height 19
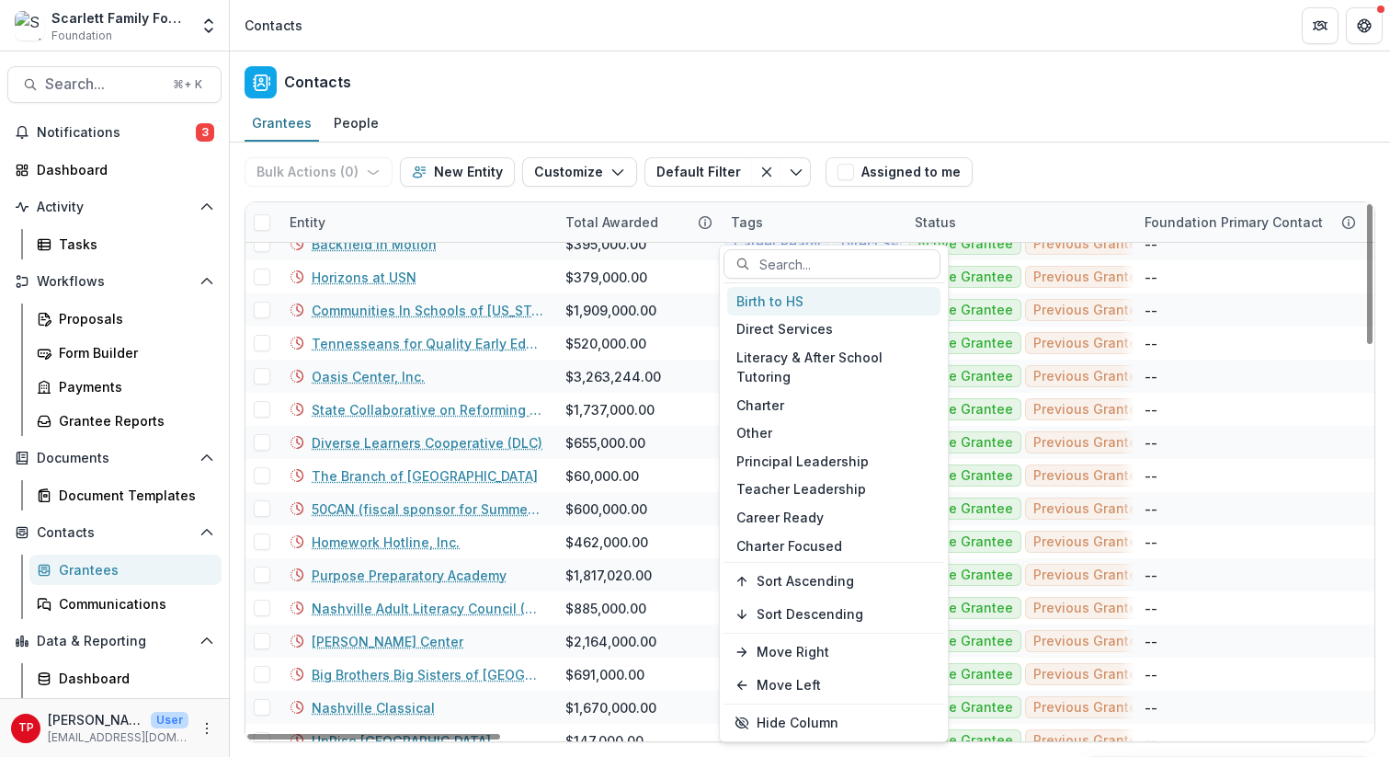
scroll to position [43, 0]
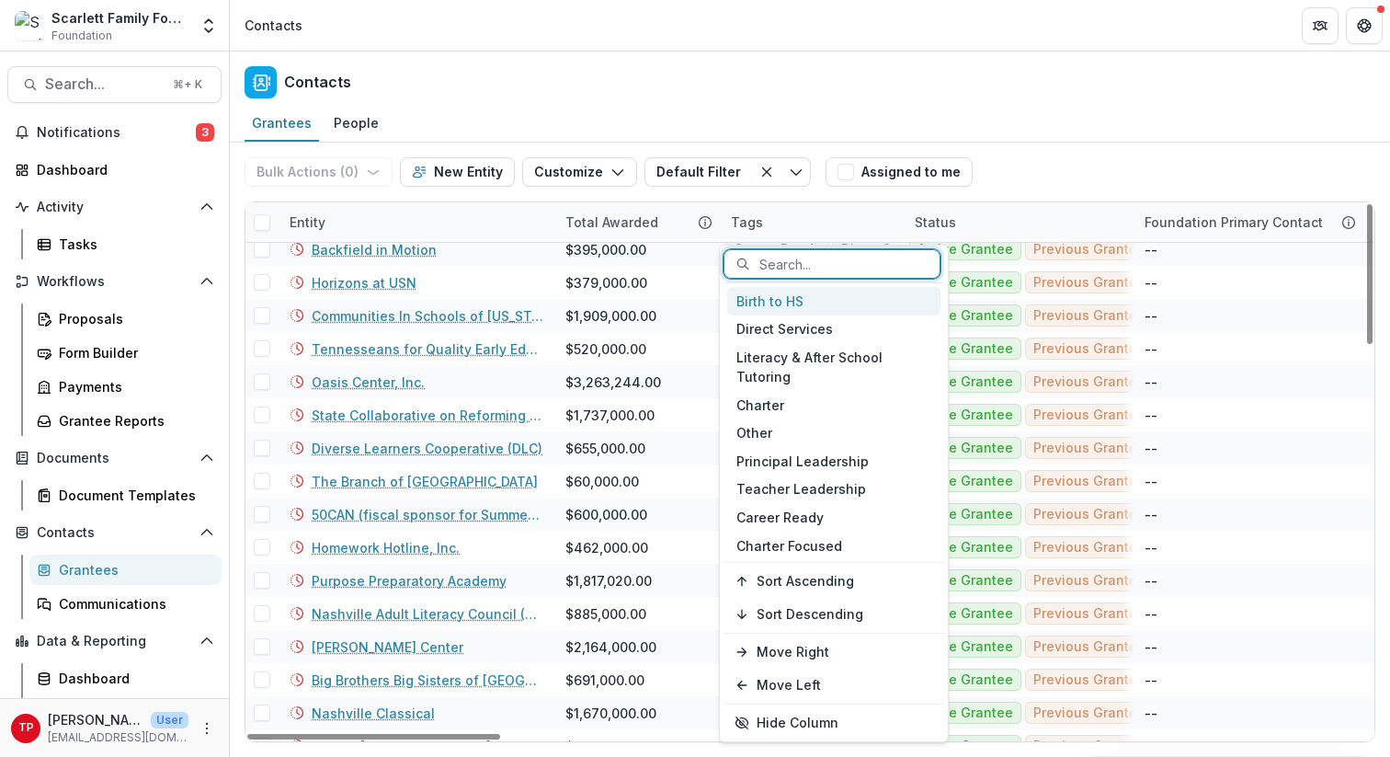
click at [792, 262] on div at bounding box center [842, 264] width 167 height 23
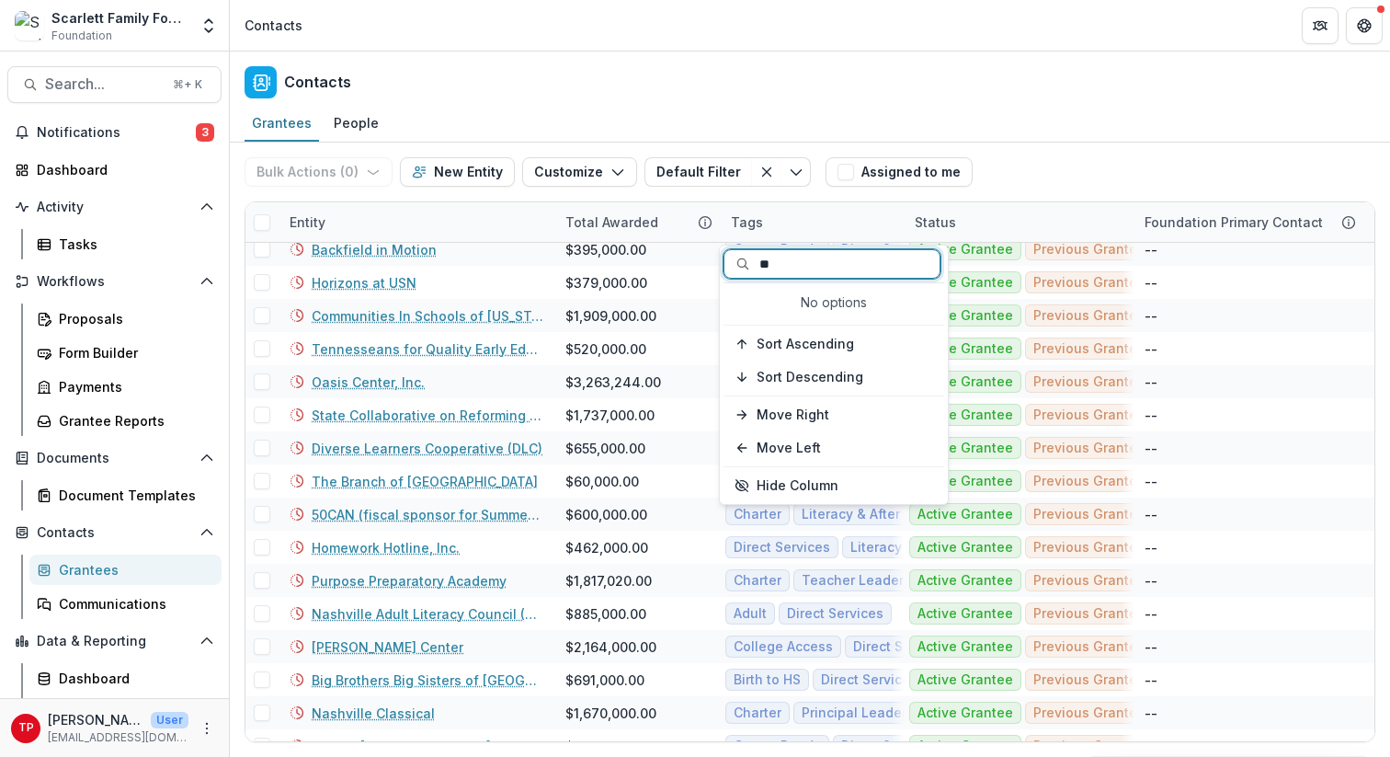
type input "*"
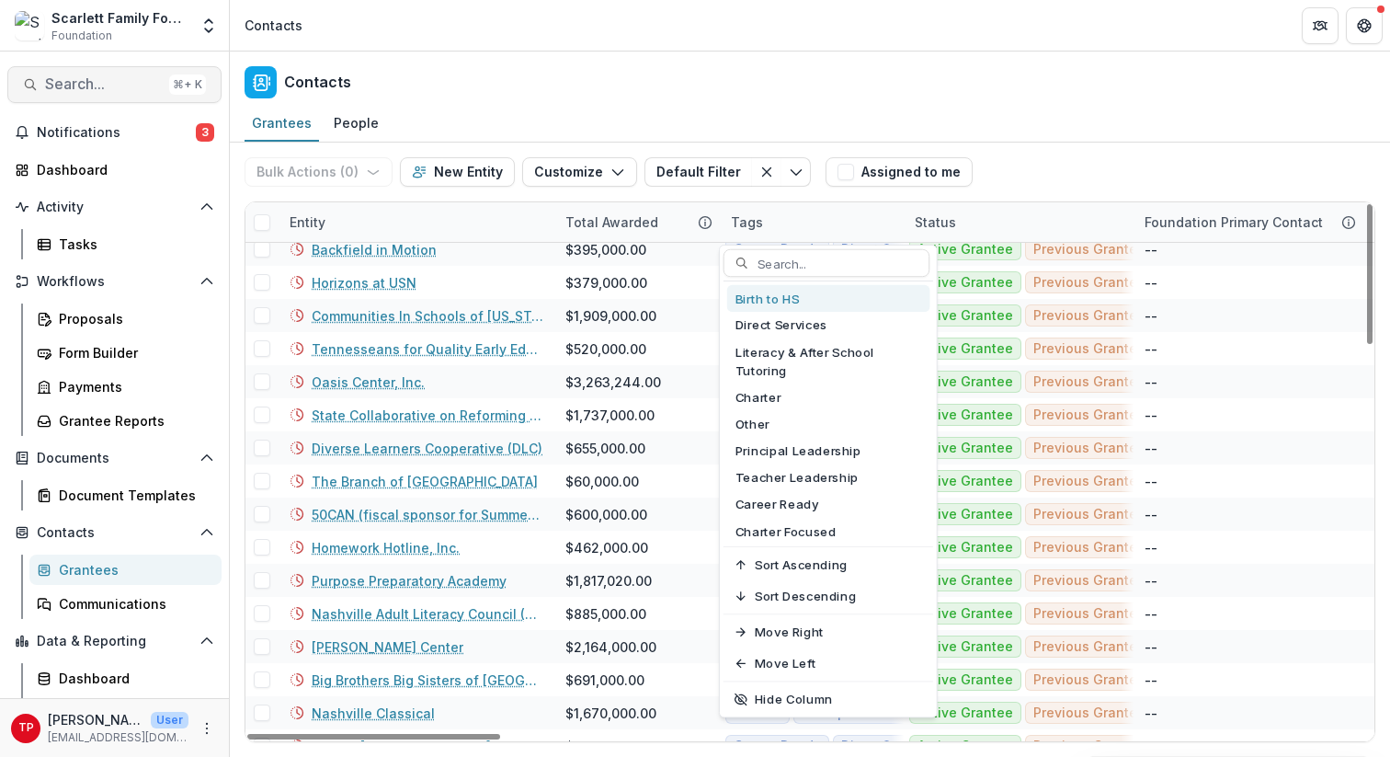
click at [90, 78] on span "Search..." at bounding box center [103, 83] width 117 height 17
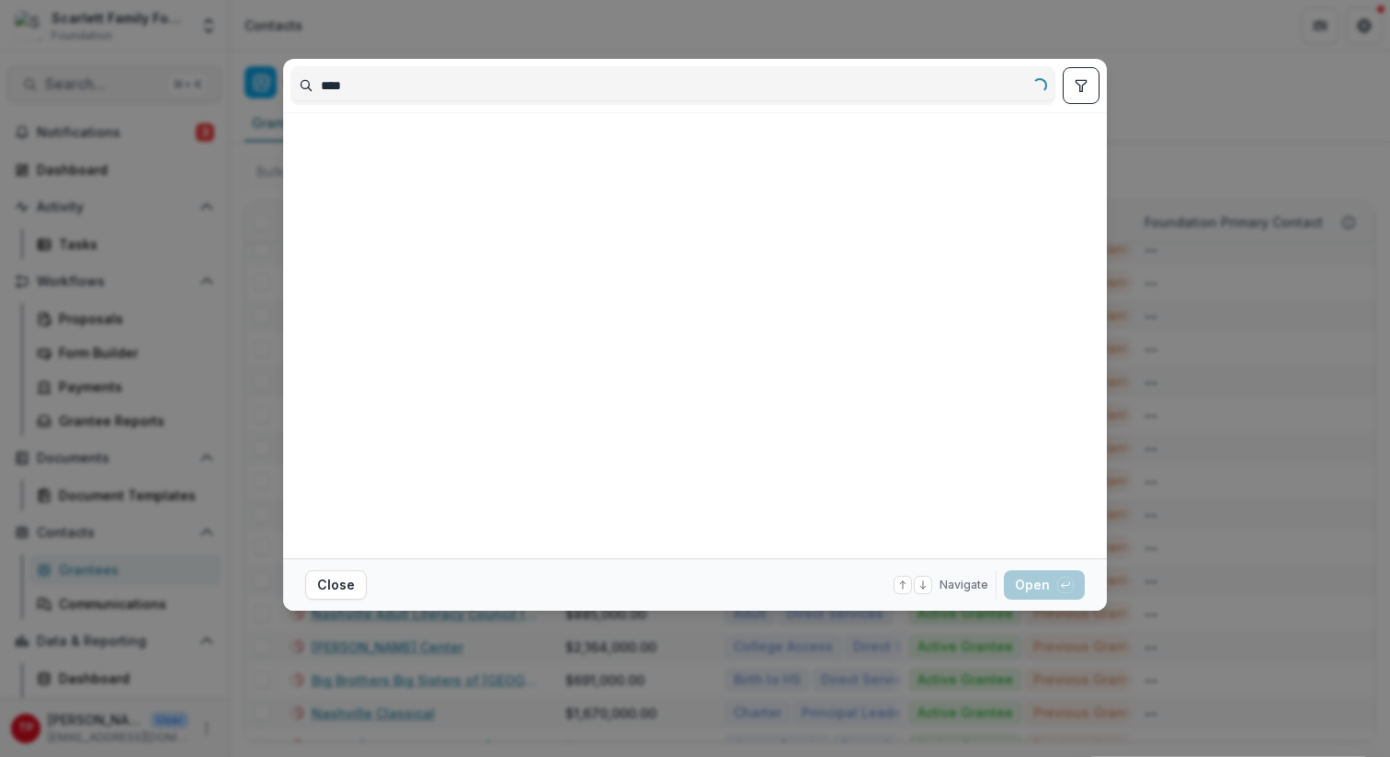
type input "****"
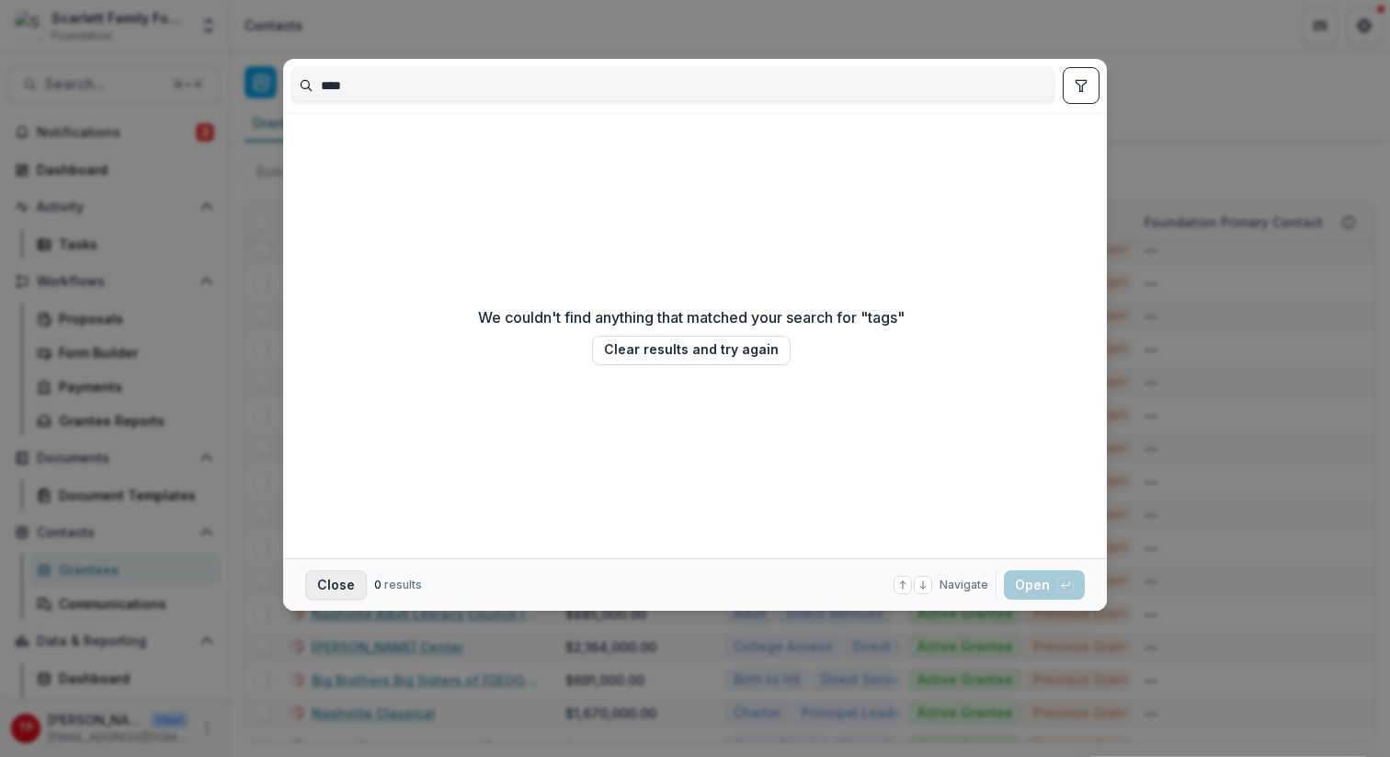
click at [341, 587] on button "Close" at bounding box center [336, 584] width 62 height 29
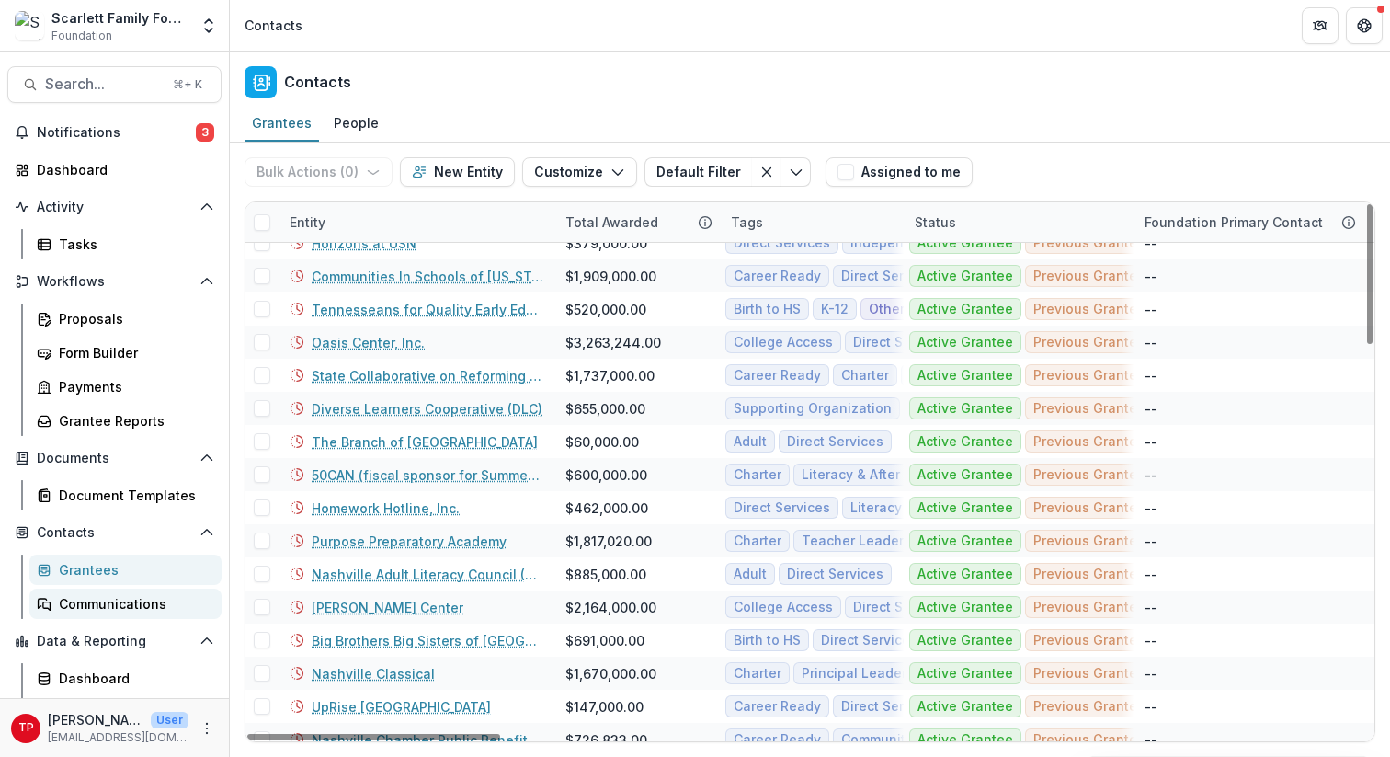
scroll to position [29, 0]
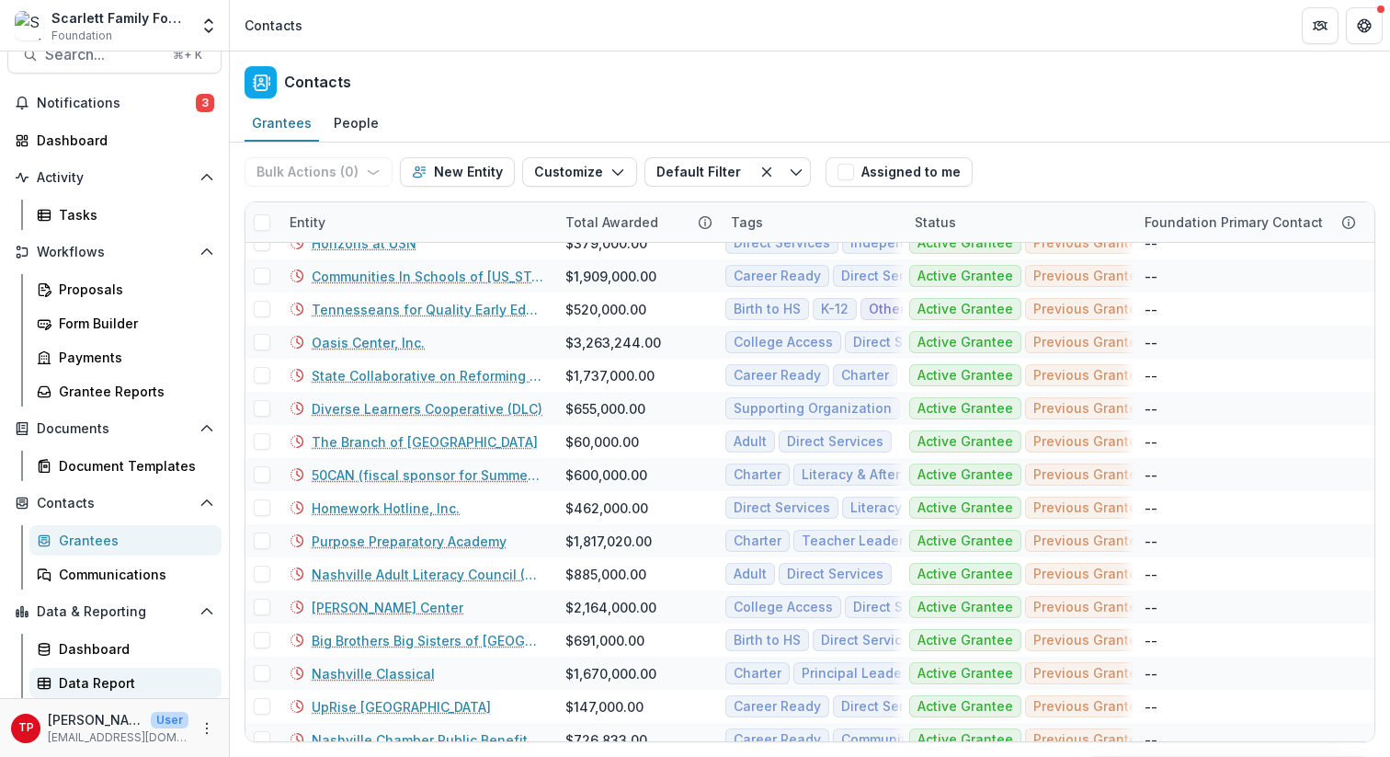
click at [93, 679] on div "Data Report" at bounding box center [133, 682] width 148 height 19
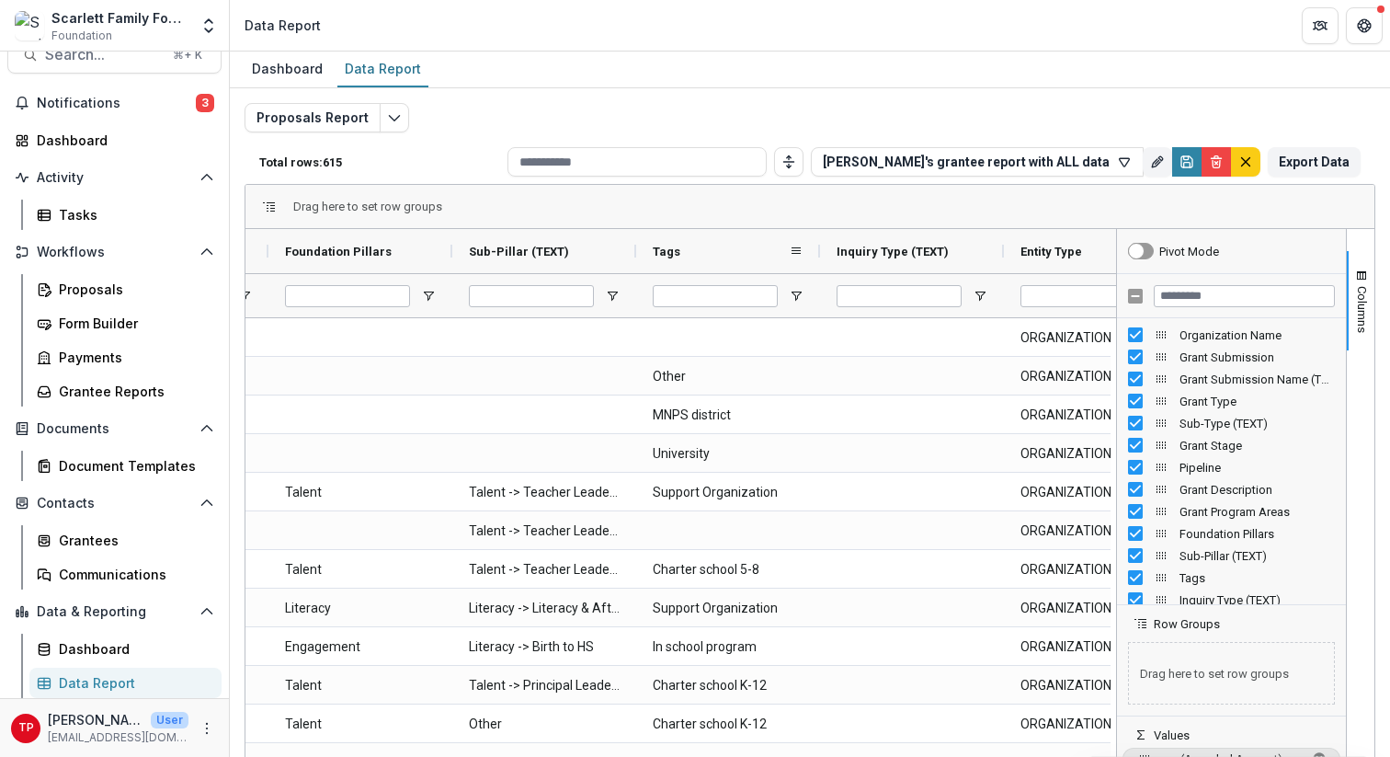
click at [771, 252] on div "Tags" at bounding box center [721, 251] width 136 height 35
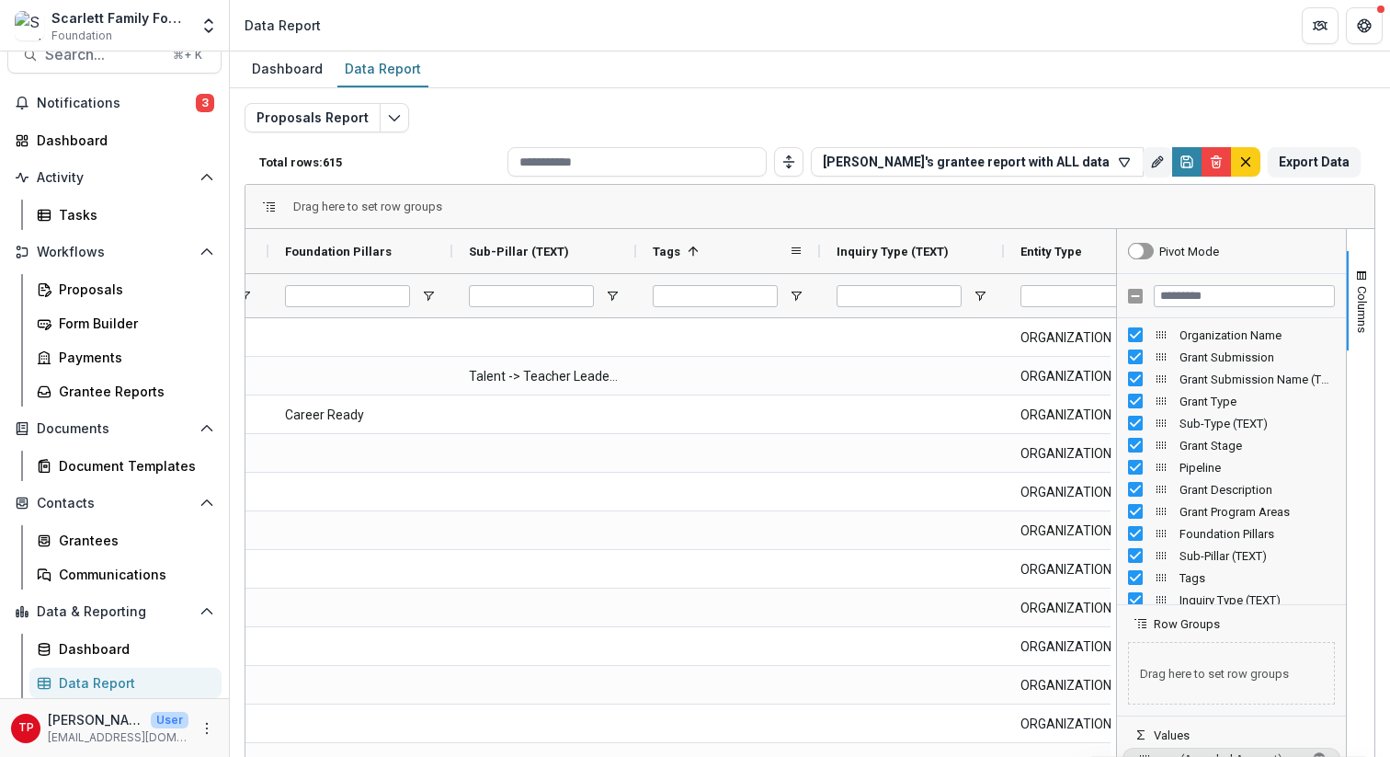
click at [696, 249] on span at bounding box center [693, 251] width 15 height 15
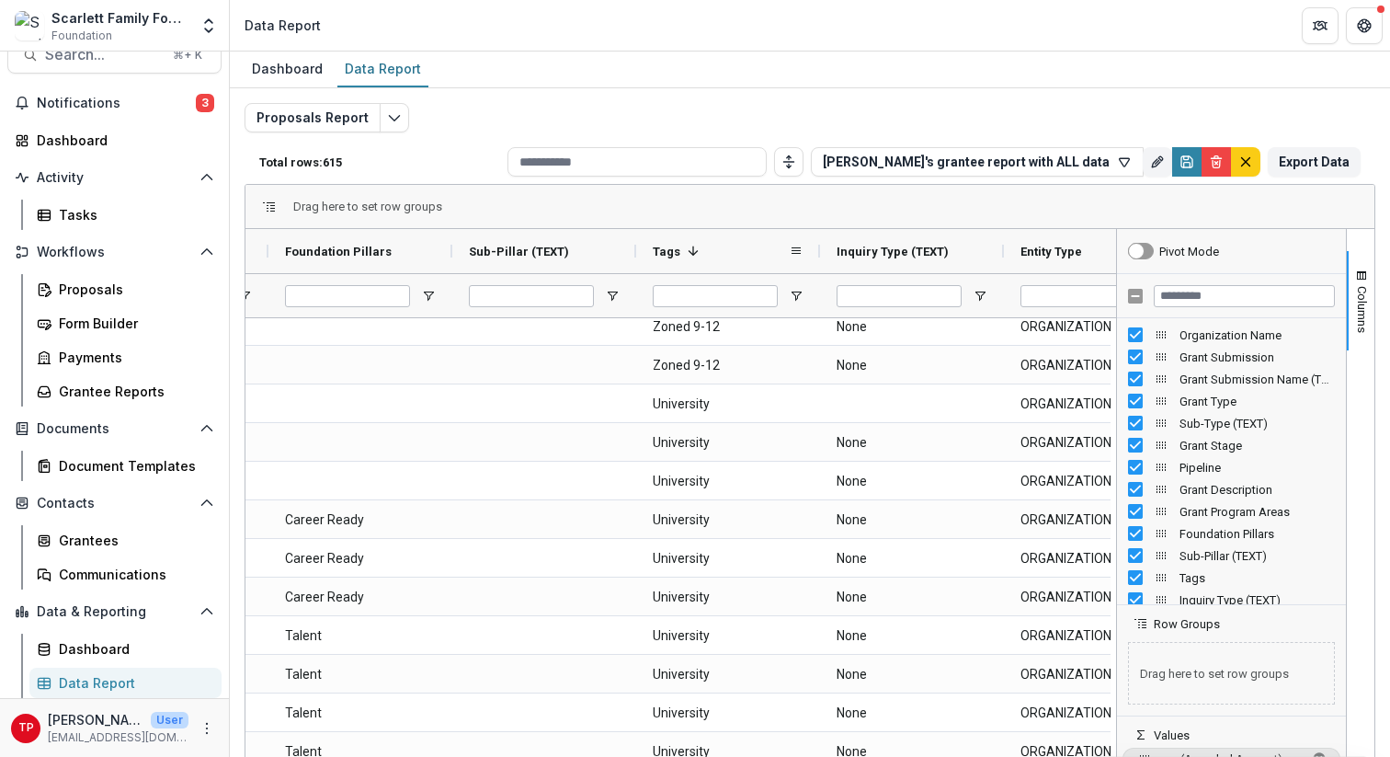
click at [694, 252] on span at bounding box center [693, 251] width 15 height 15
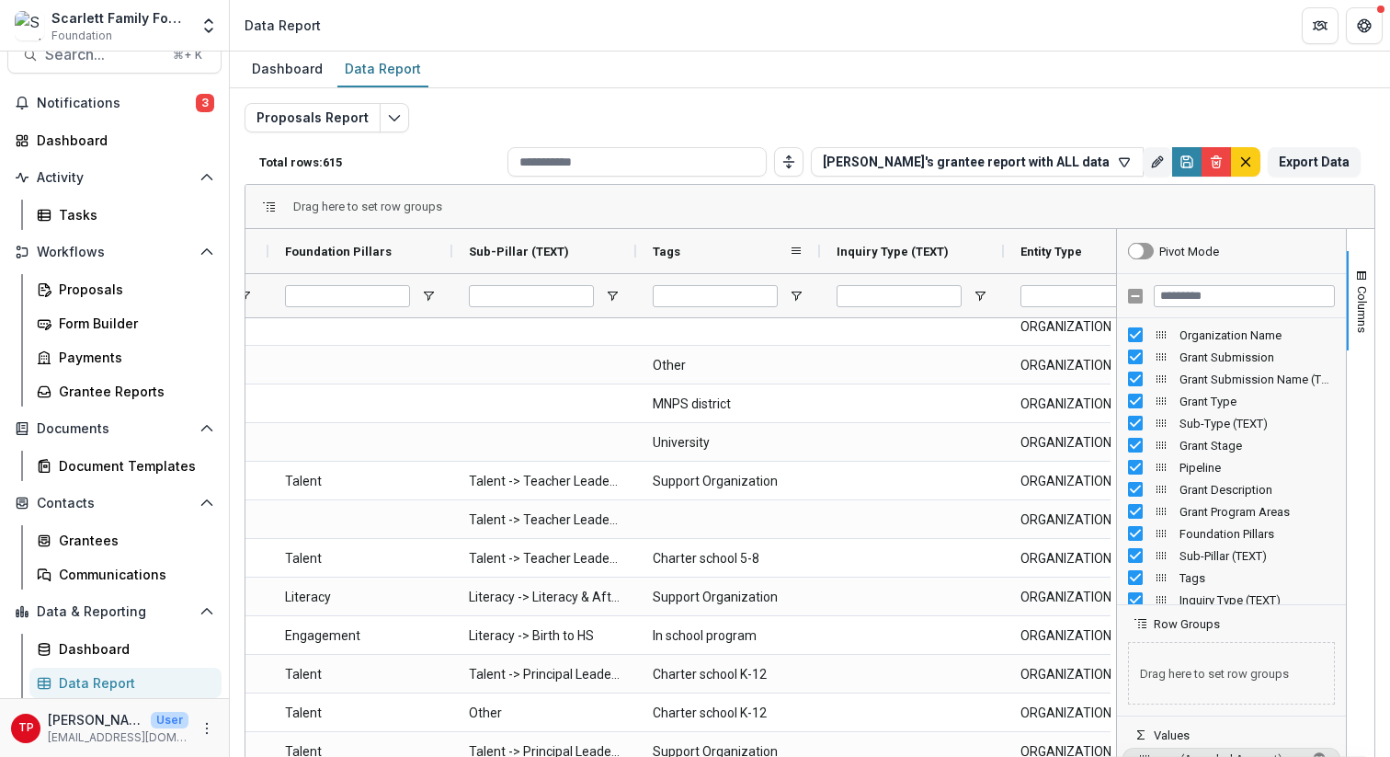
click at [694, 252] on div "Tags" at bounding box center [721, 251] width 136 height 35
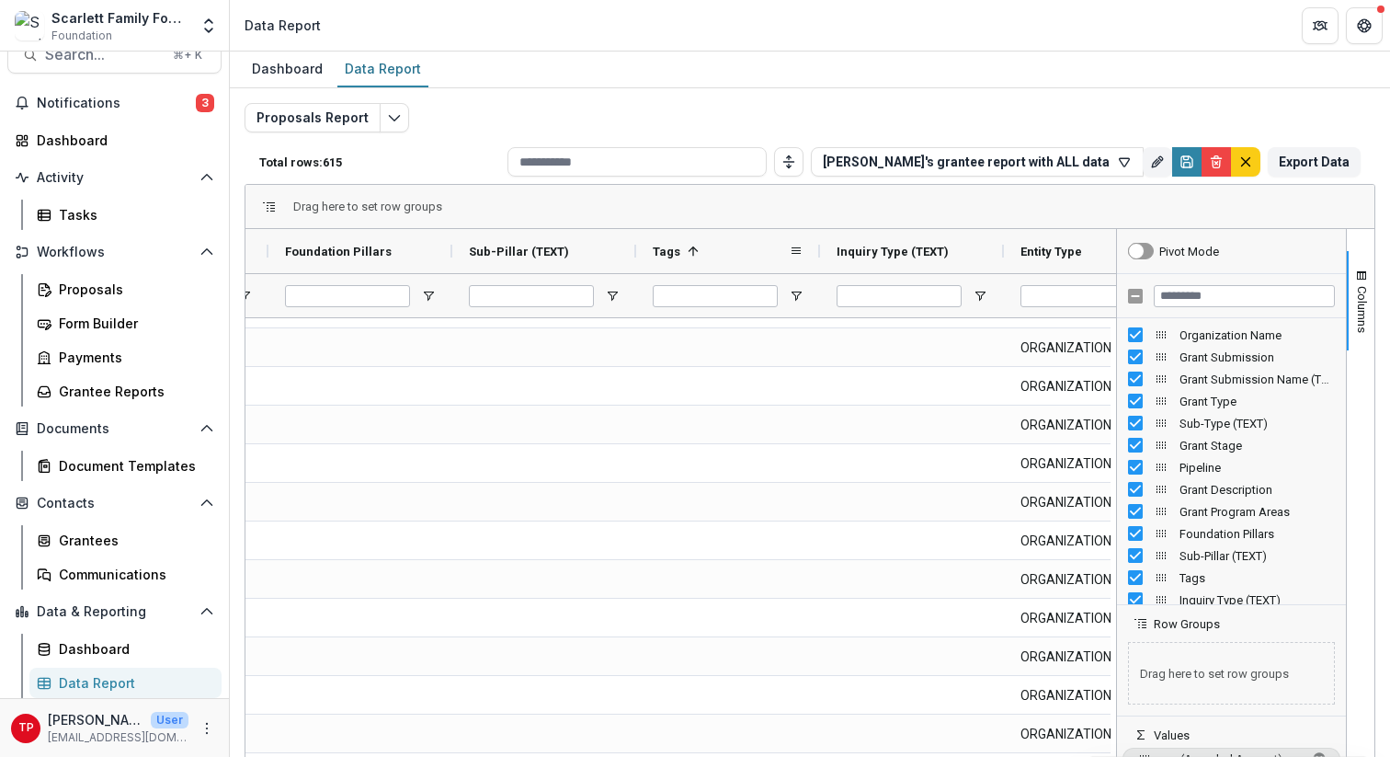
click at [695, 249] on span at bounding box center [693, 251] width 15 height 15
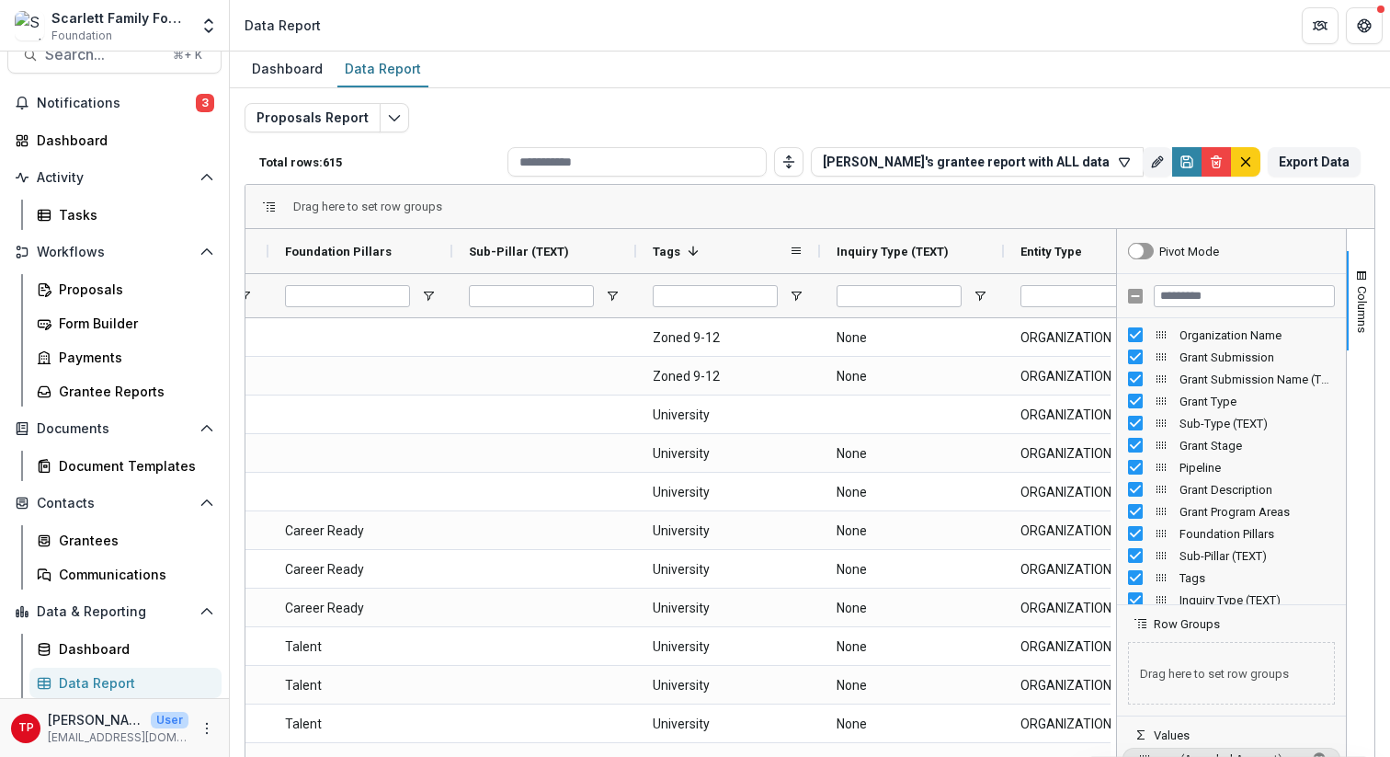
click at [742, 256] on div "Tags 1" at bounding box center [721, 251] width 136 height 35
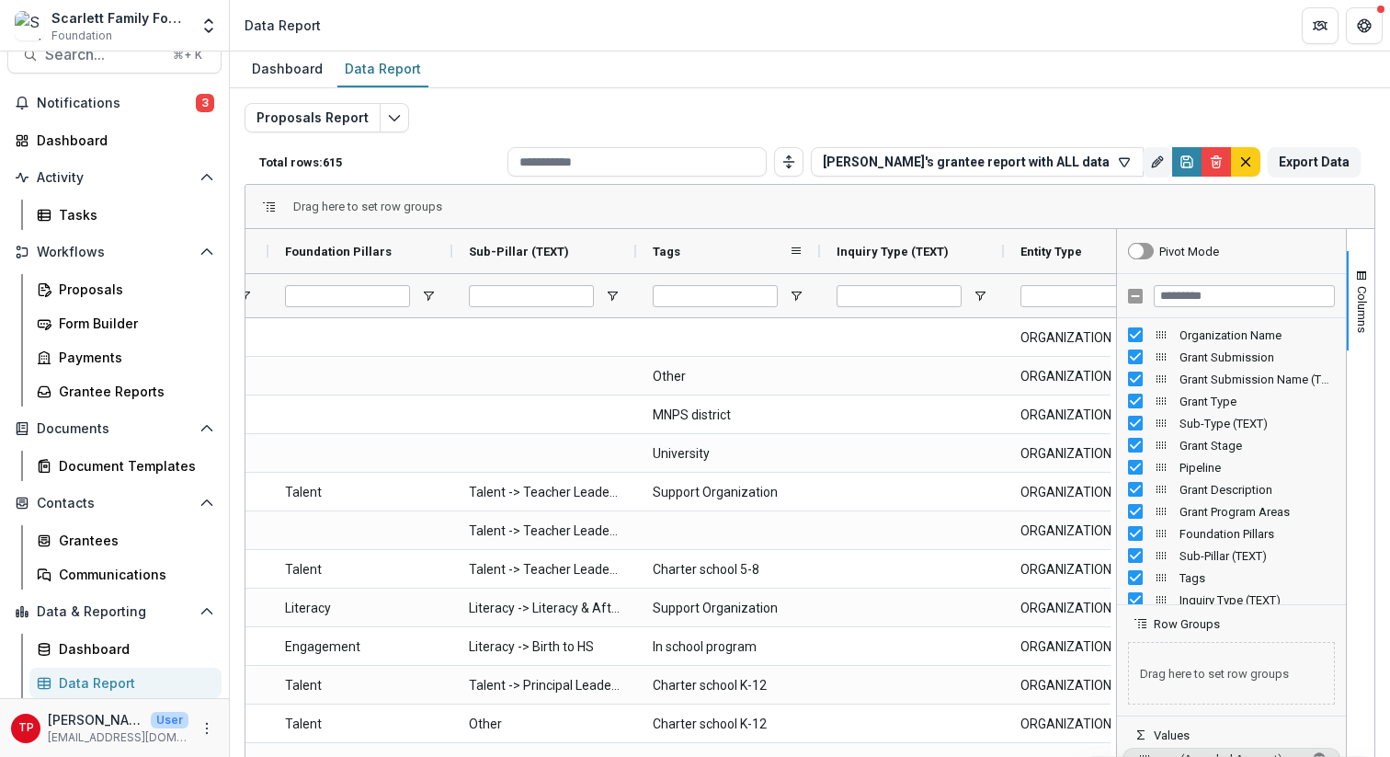
click at [742, 256] on div "Tags" at bounding box center [721, 251] width 136 height 35
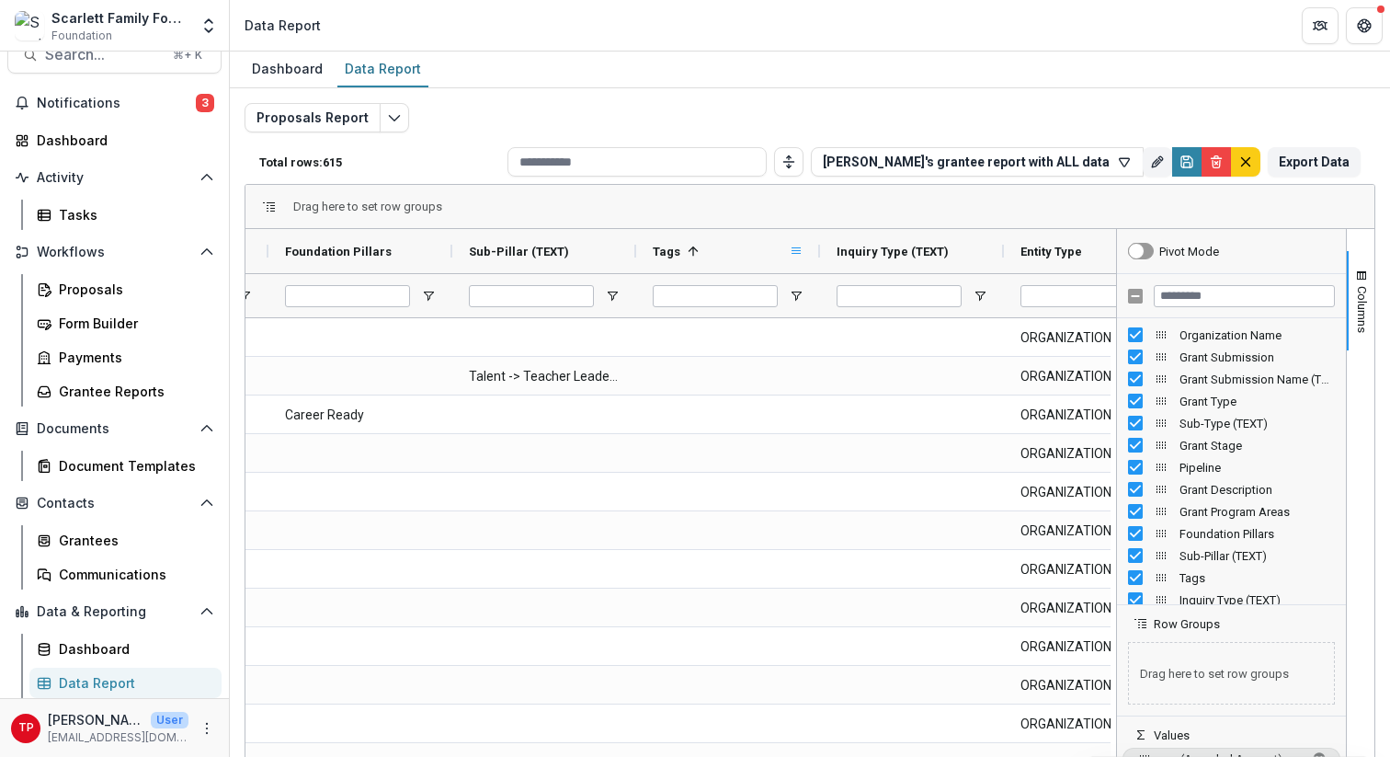
click at [798, 251] on span at bounding box center [796, 251] width 15 height 15
click at [746, 259] on div "Tags 1" at bounding box center [721, 251] width 136 height 35
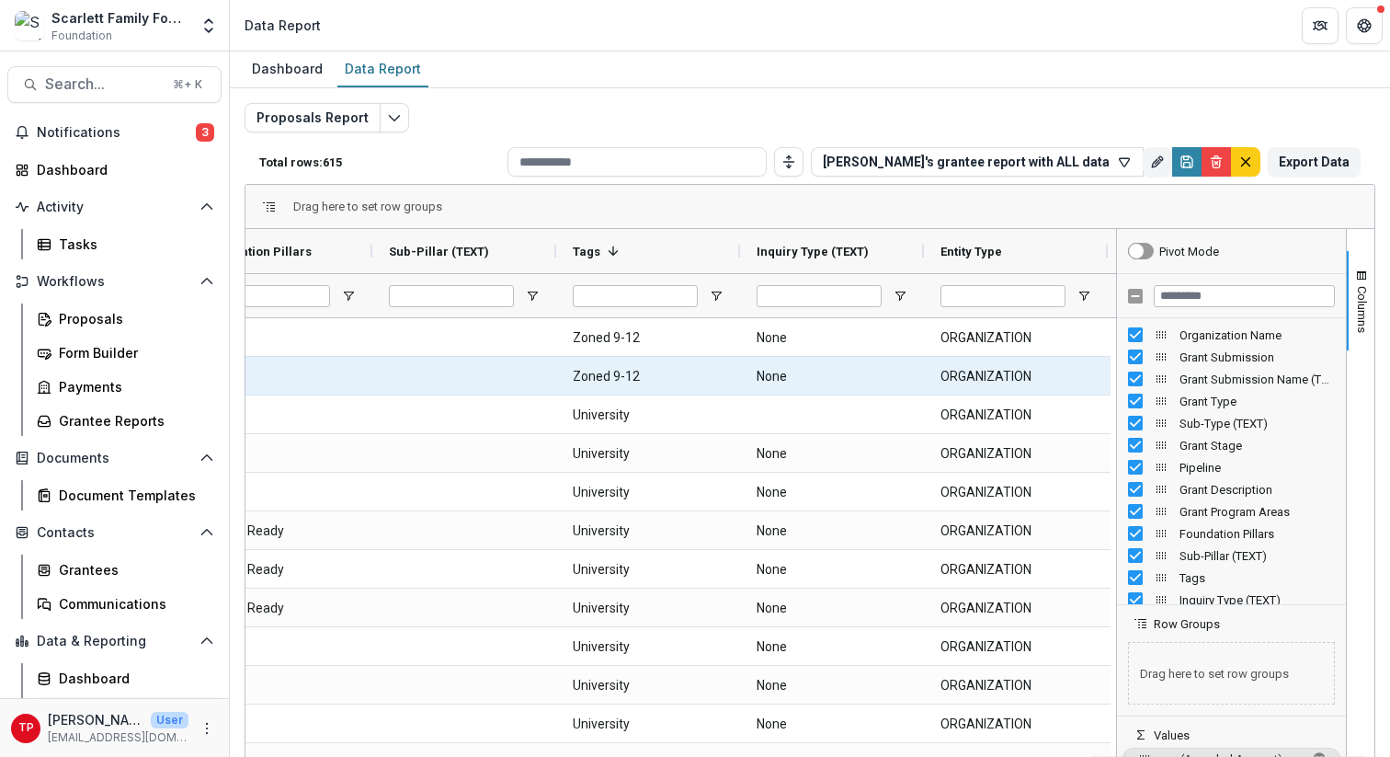
scroll to position [0, 1729]
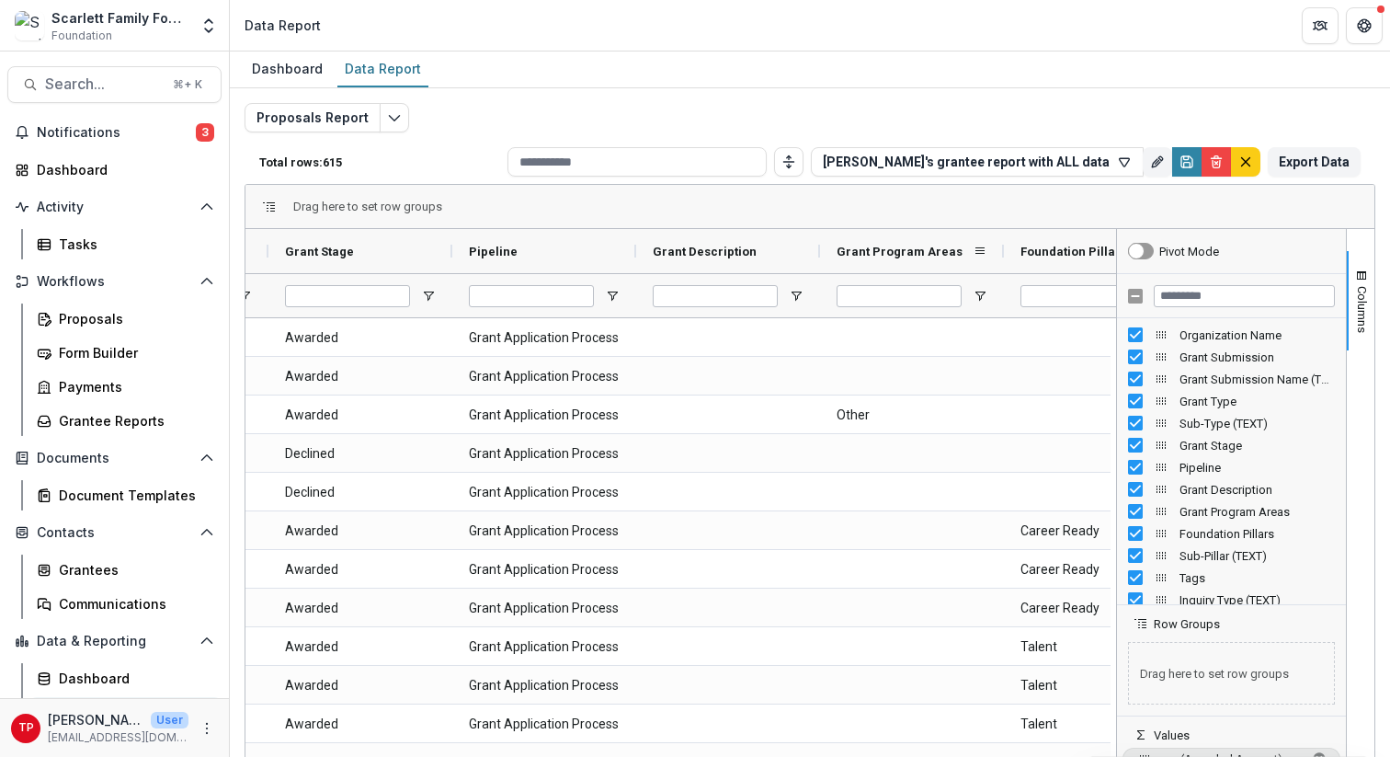
click at [922, 255] on span "Grant Program Areas" at bounding box center [900, 252] width 126 height 14
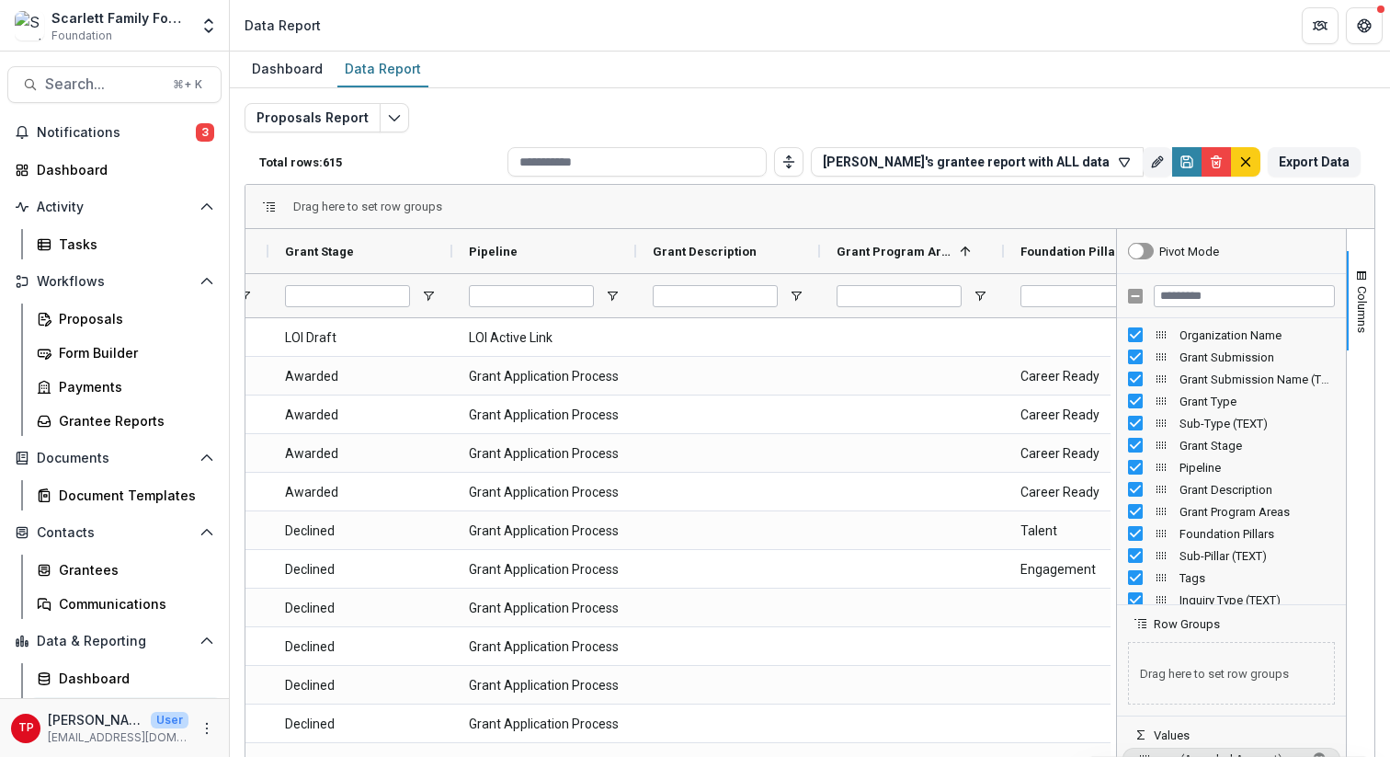
click at [1055, 245] on span "Foundation Pillars" at bounding box center [1074, 252] width 107 height 14
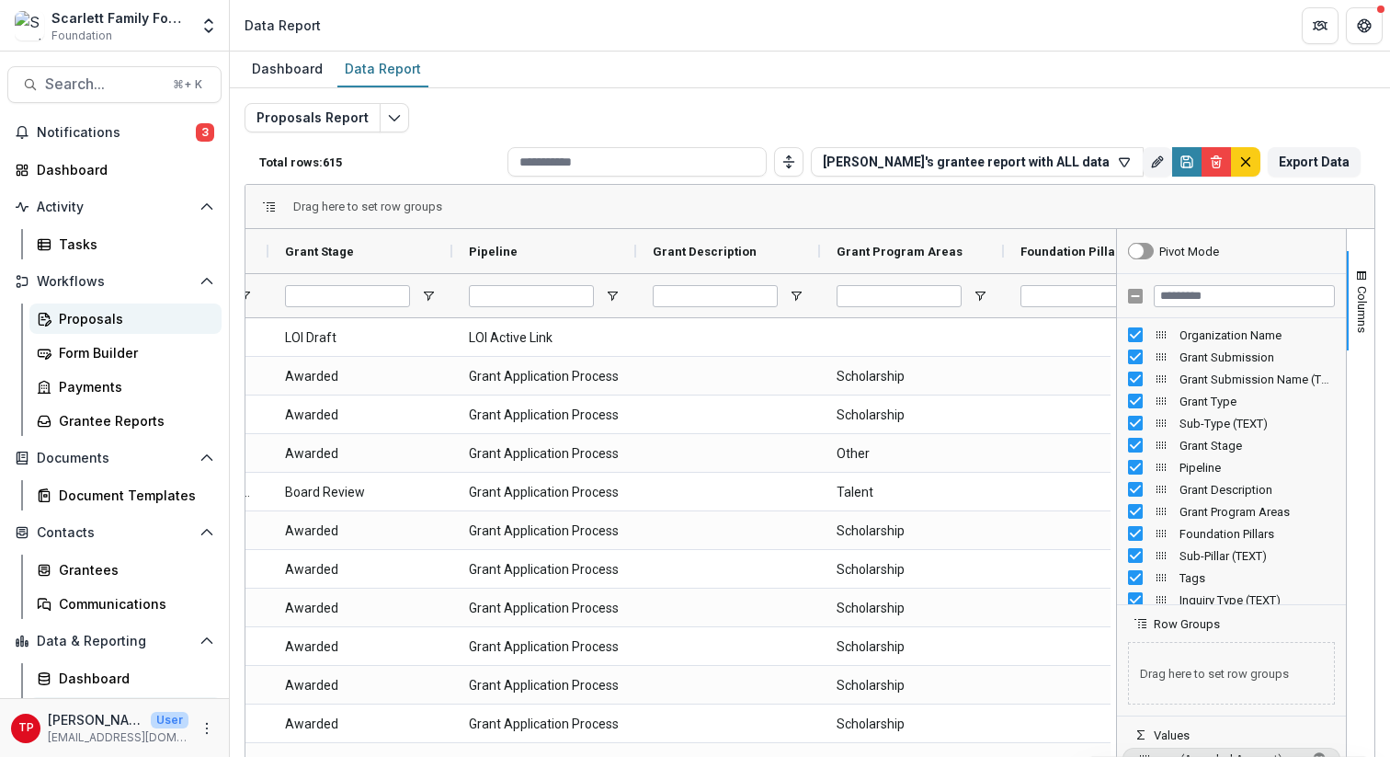
click at [86, 315] on div "Proposals" at bounding box center [133, 318] width 148 height 19
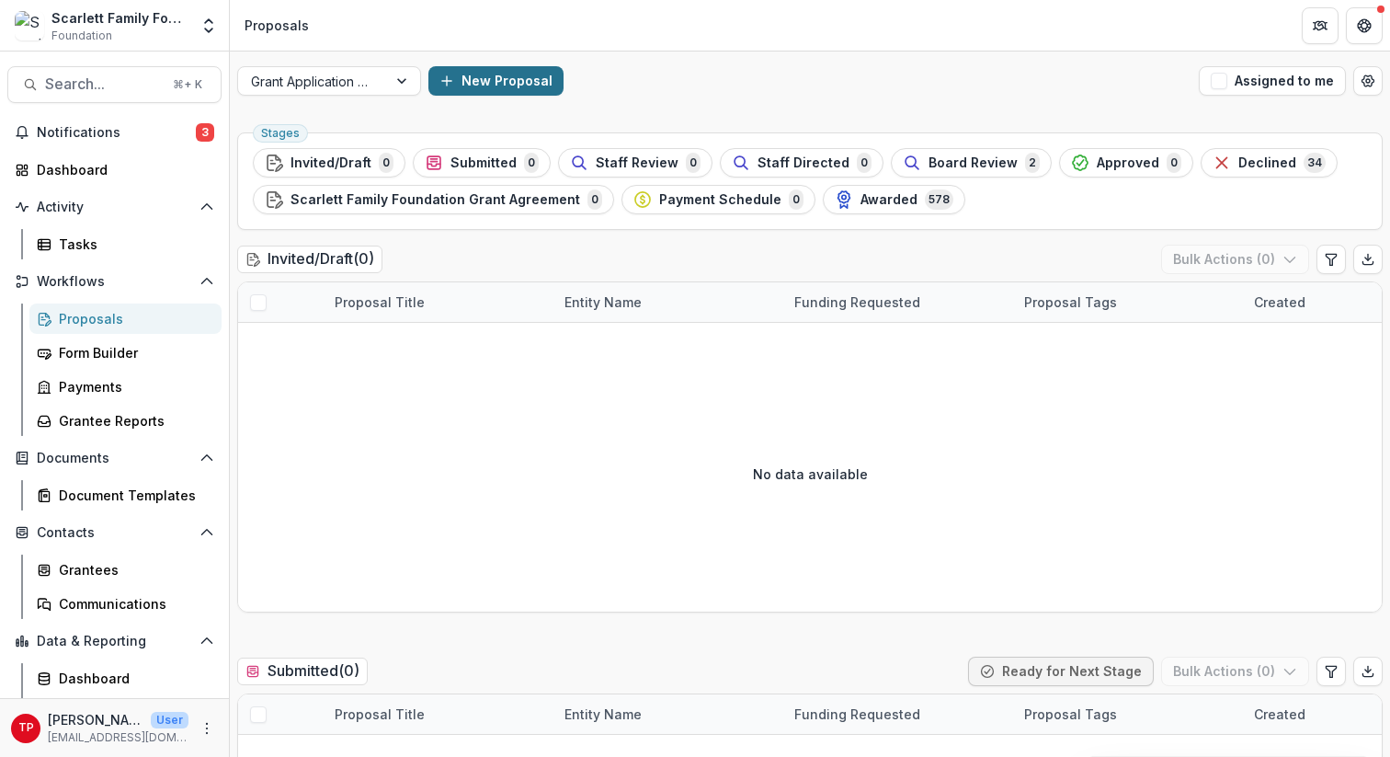
click at [519, 77] on button "New Proposal" at bounding box center [495, 80] width 135 height 29
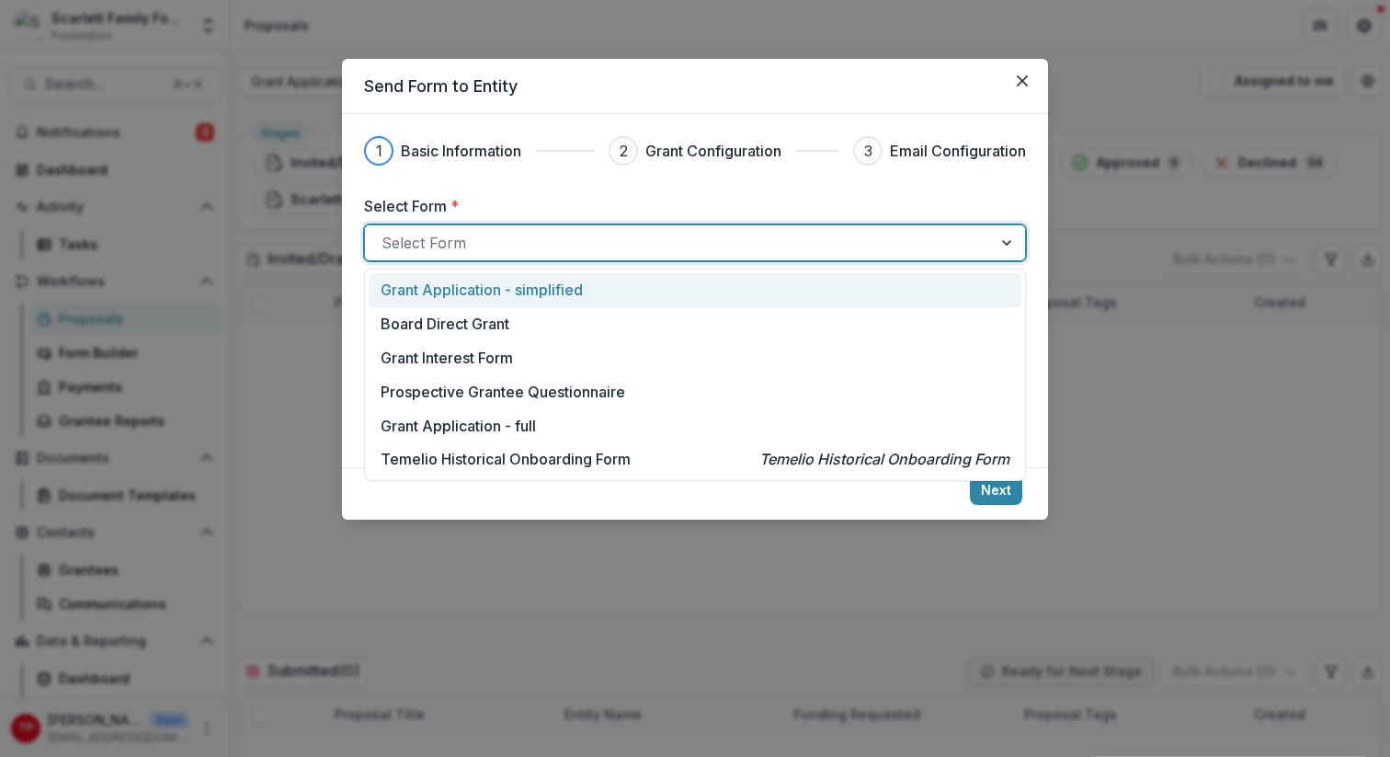
click at [1007, 240] on div at bounding box center [1008, 242] width 33 height 35
click at [552, 288] on p "Grant Application - simplified" at bounding box center [482, 290] width 202 height 22
click at [1003, 242] on div at bounding box center [1008, 242] width 33 height 35
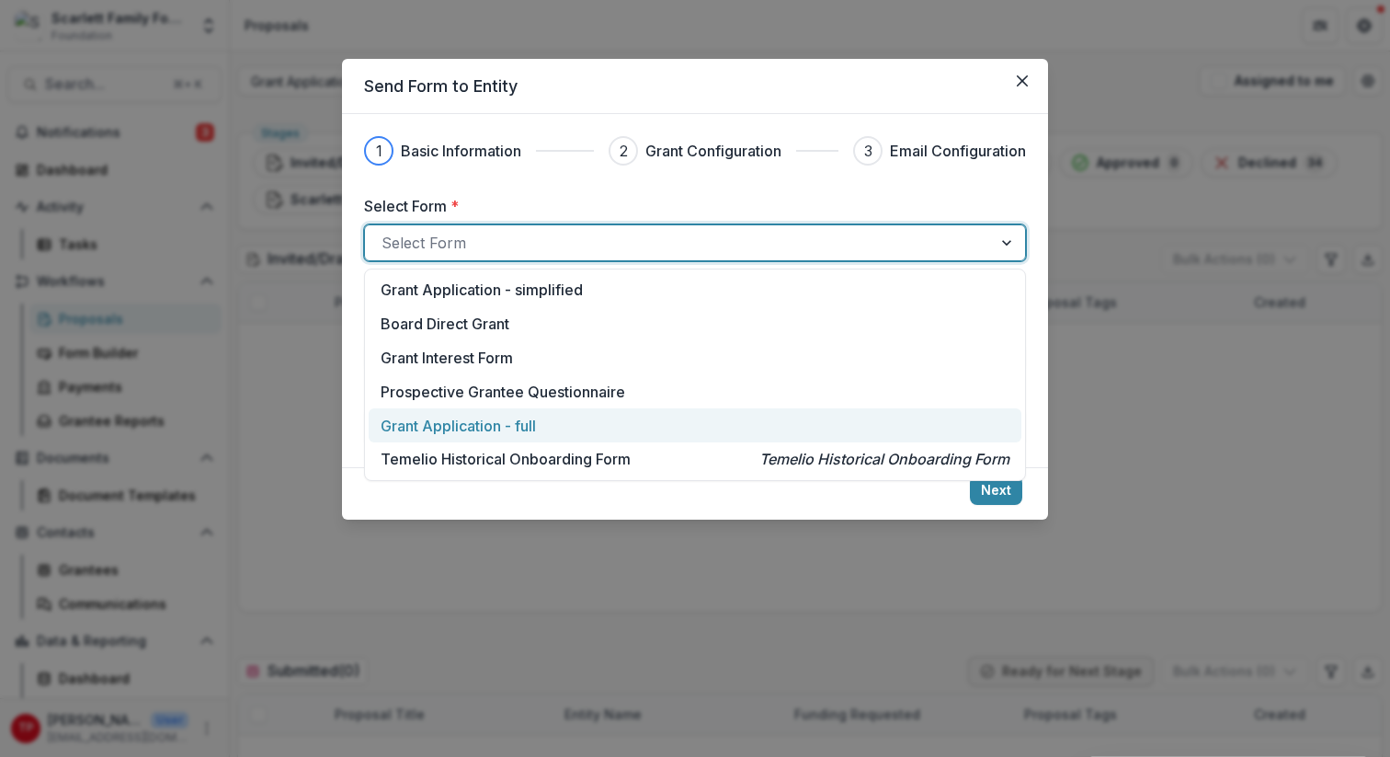
click at [528, 424] on p "Grant Application - full" at bounding box center [458, 426] width 155 height 22
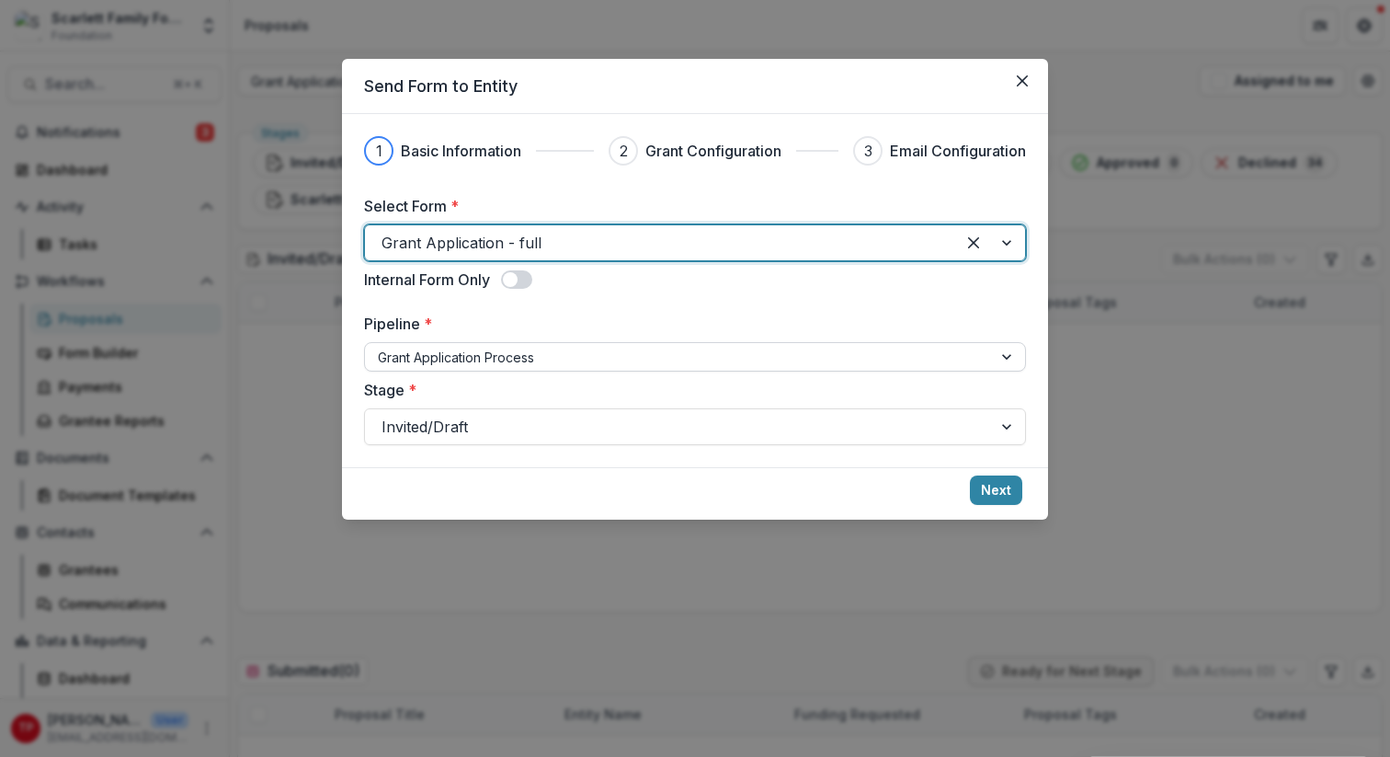
click at [1006, 355] on div at bounding box center [1008, 357] width 33 height 28
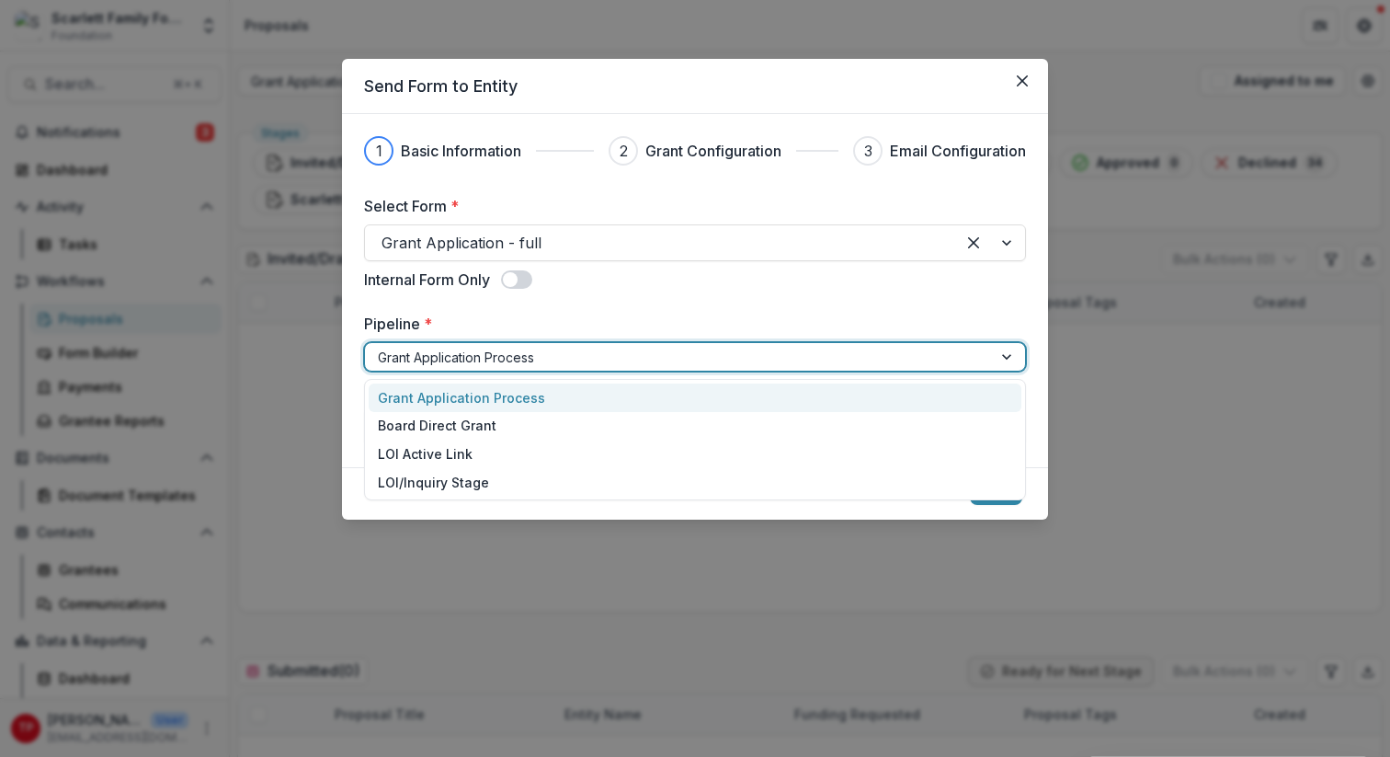
click at [777, 395] on div "Grant Application Process" at bounding box center [695, 397] width 653 height 29
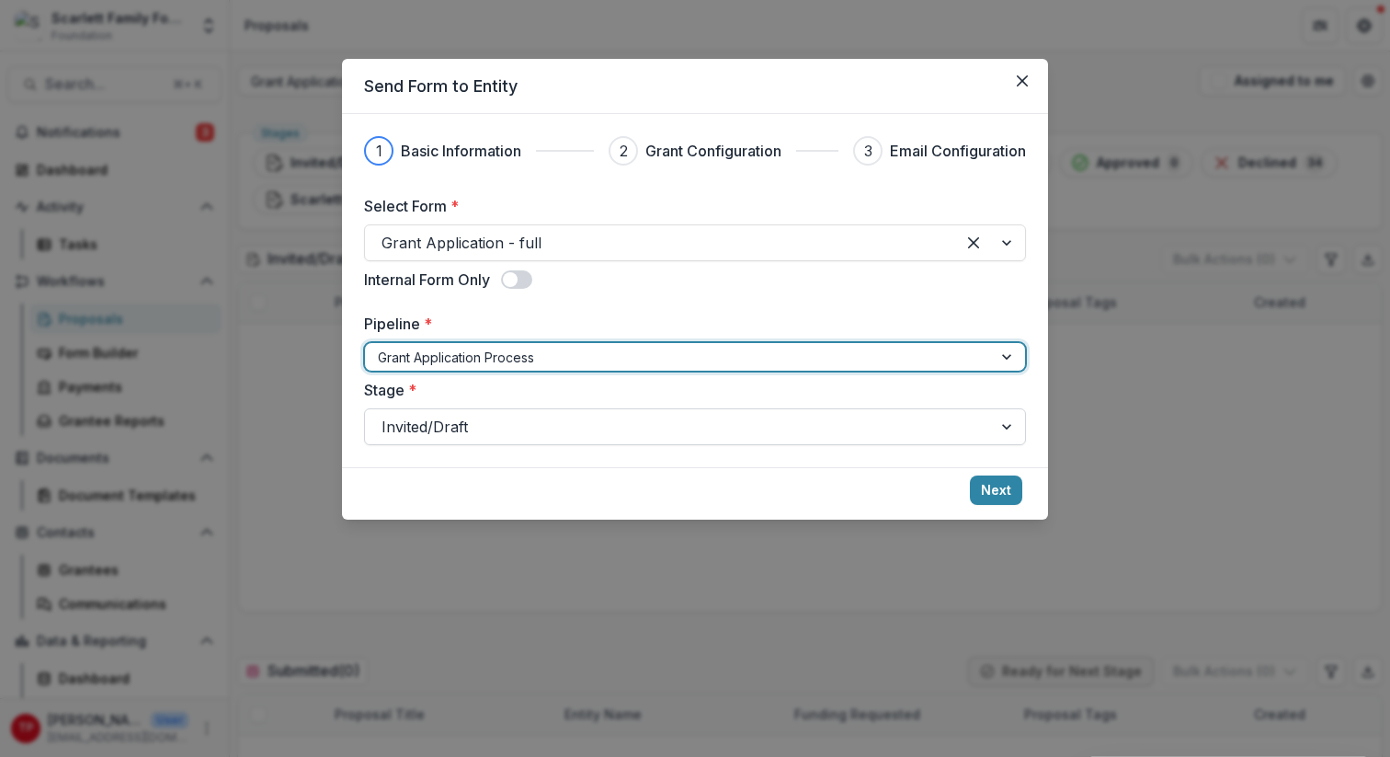
click at [1008, 423] on div at bounding box center [1008, 426] width 33 height 35
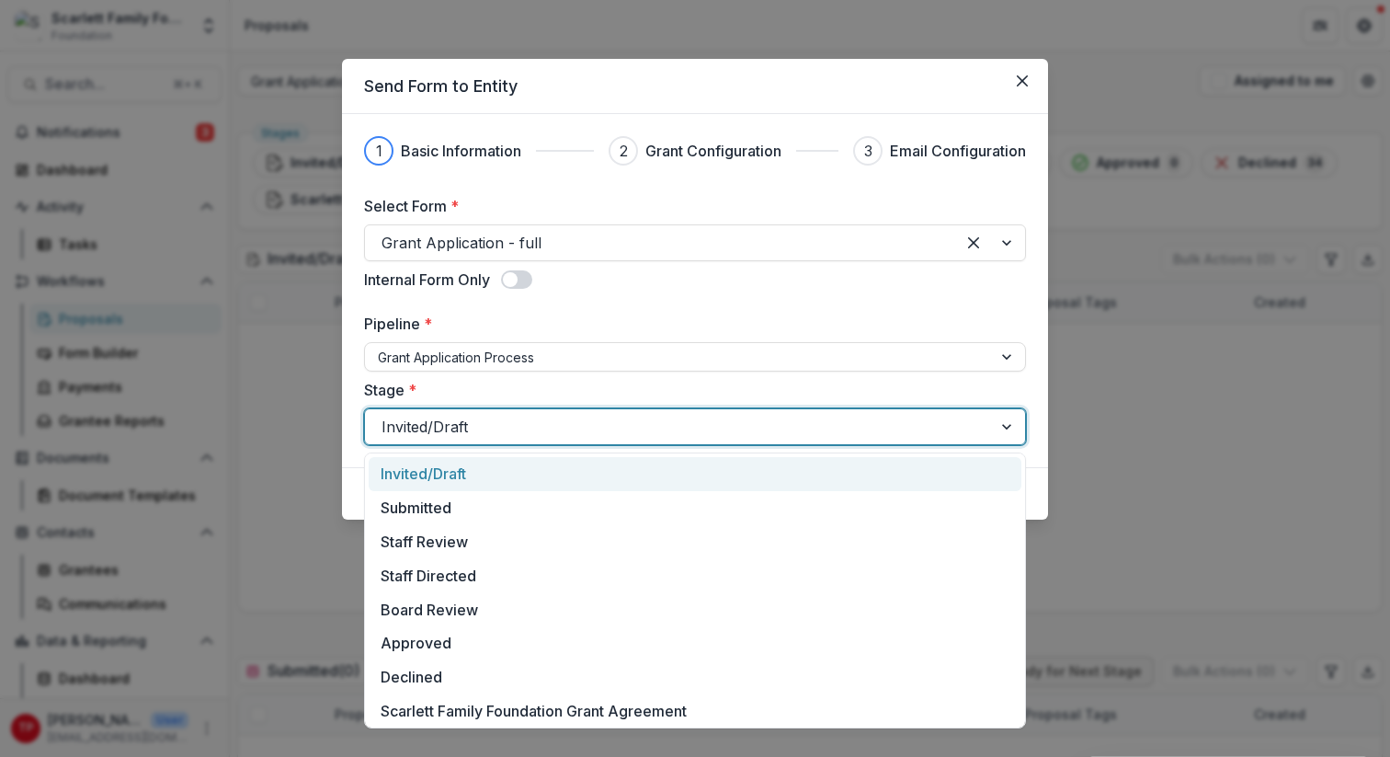
click at [434, 473] on div "Invited/Draft" at bounding box center [695, 474] width 653 height 34
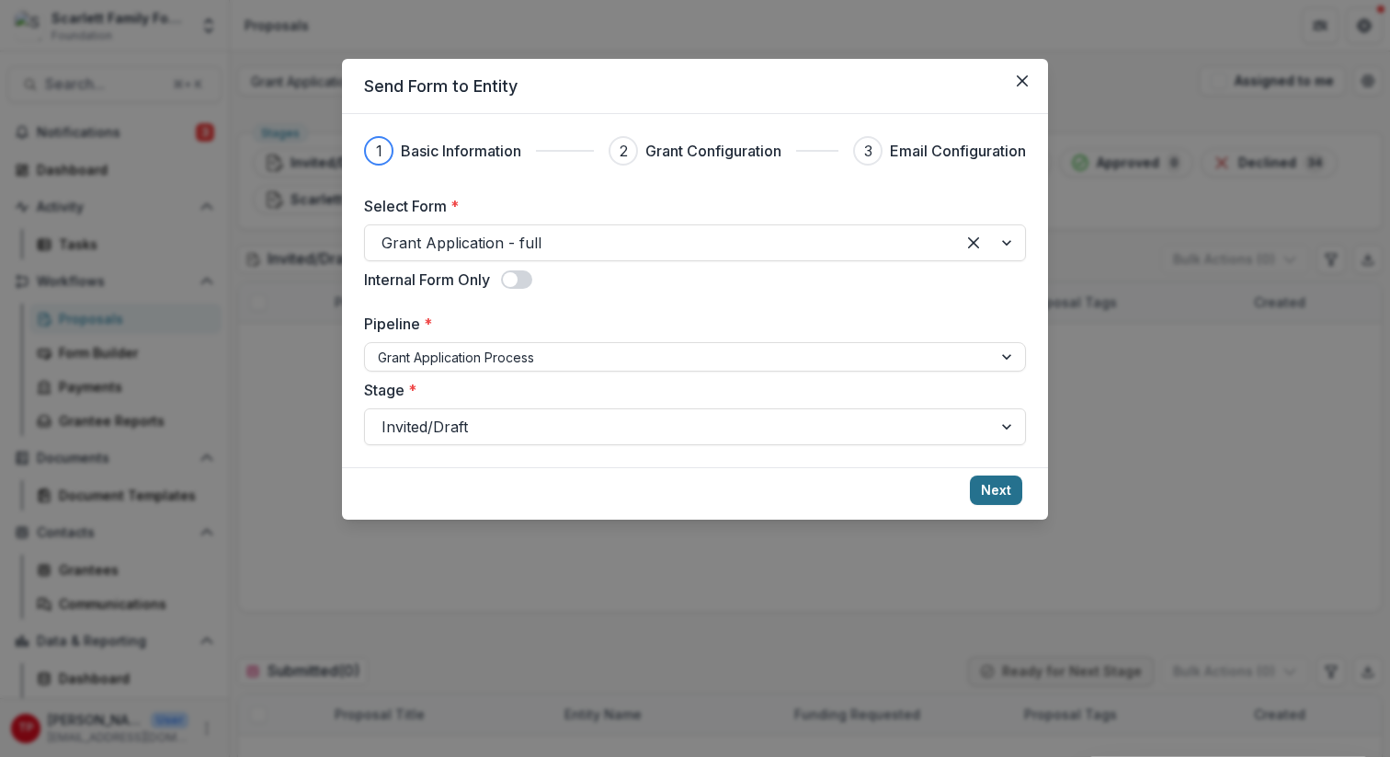
click at [991, 487] on button "Next" at bounding box center [996, 489] width 52 height 29
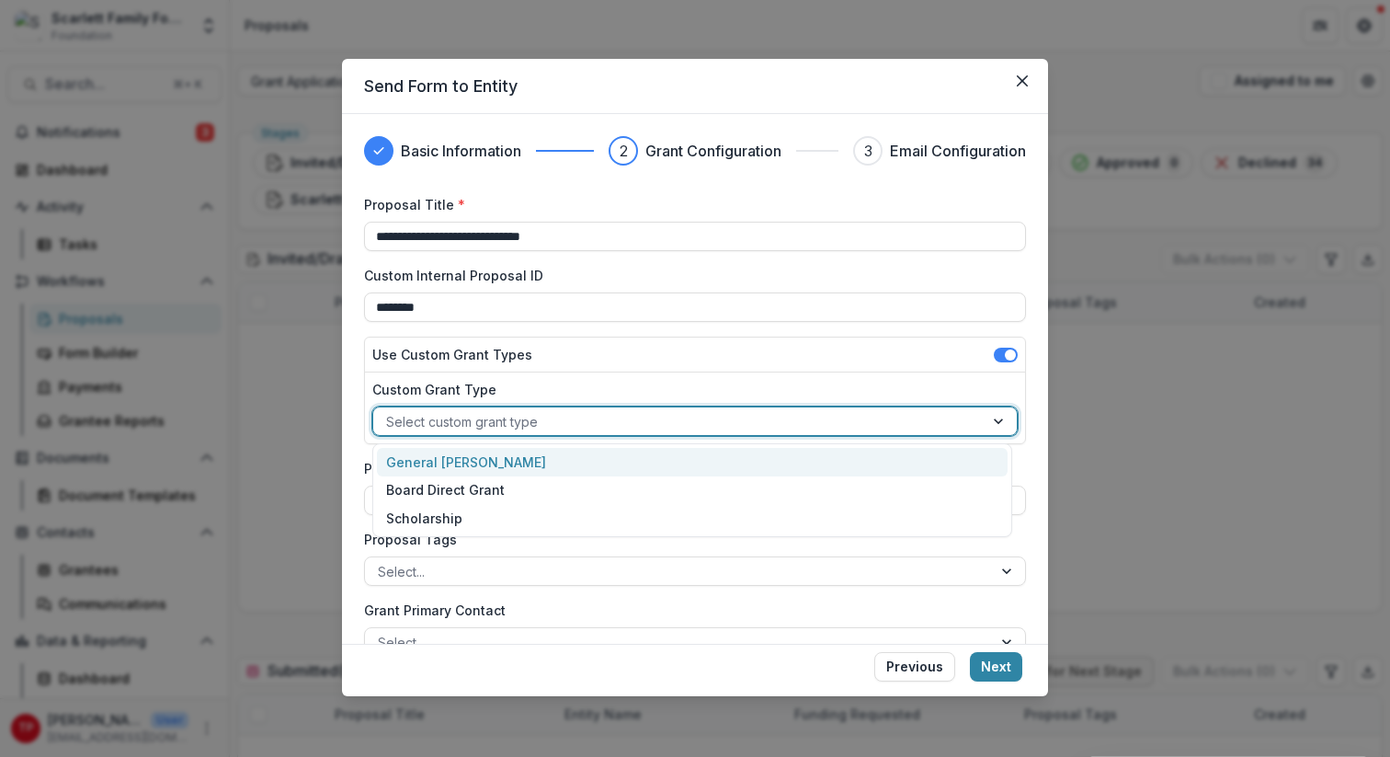
click at [993, 418] on div at bounding box center [1000, 421] width 33 height 28
click at [761, 460] on div "General [PERSON_NAME]" at bounding box center [692, 462] width 631 height 29
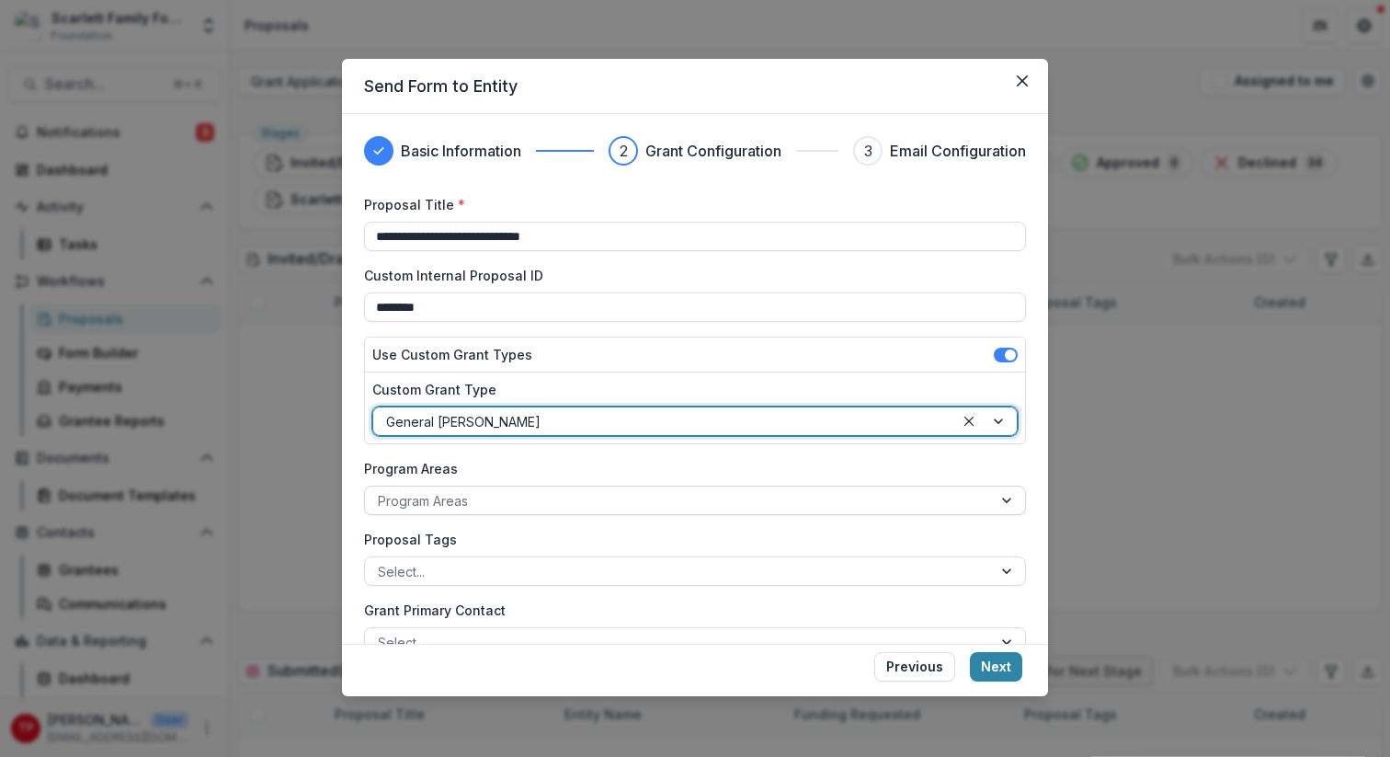
click at [1001, 496] on div at bounding box center [1008, 500] width 33 height 28
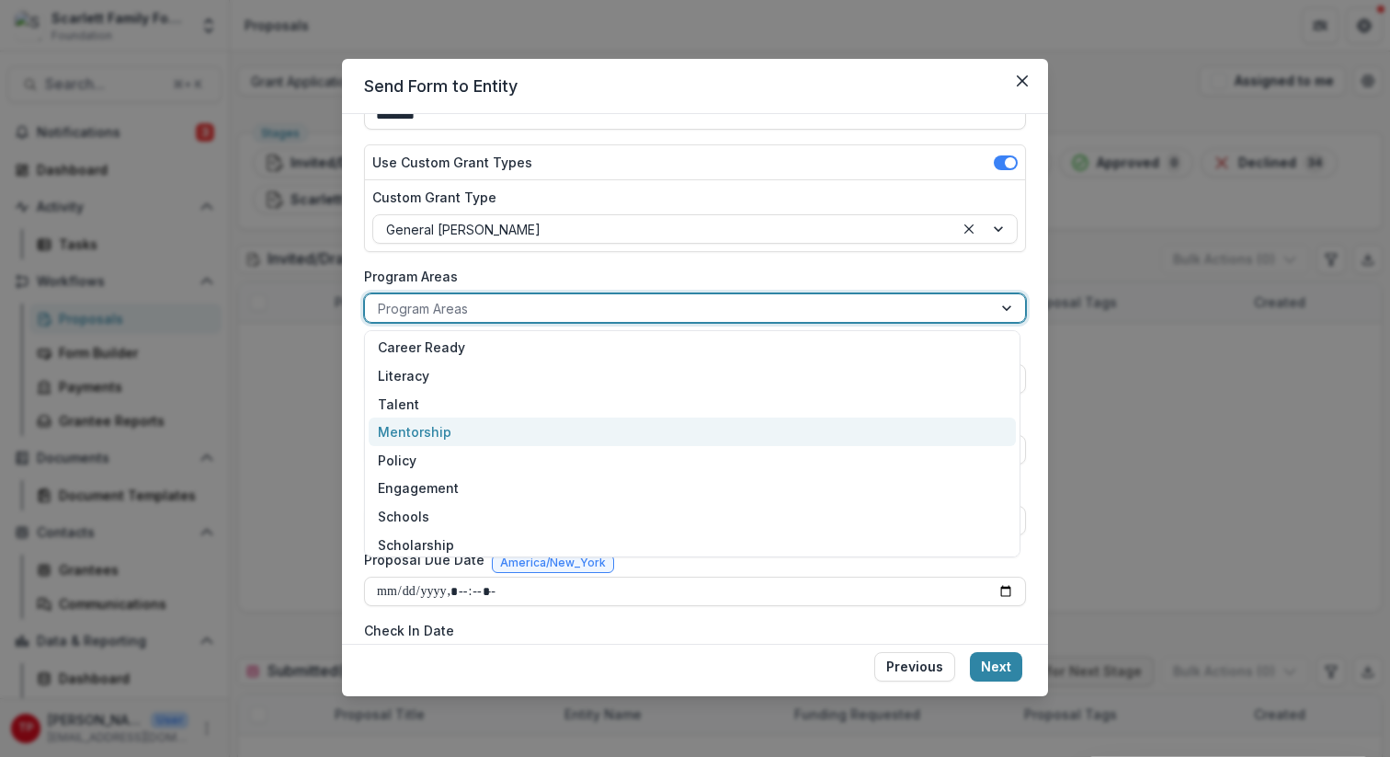
scroll to position [35, 0]
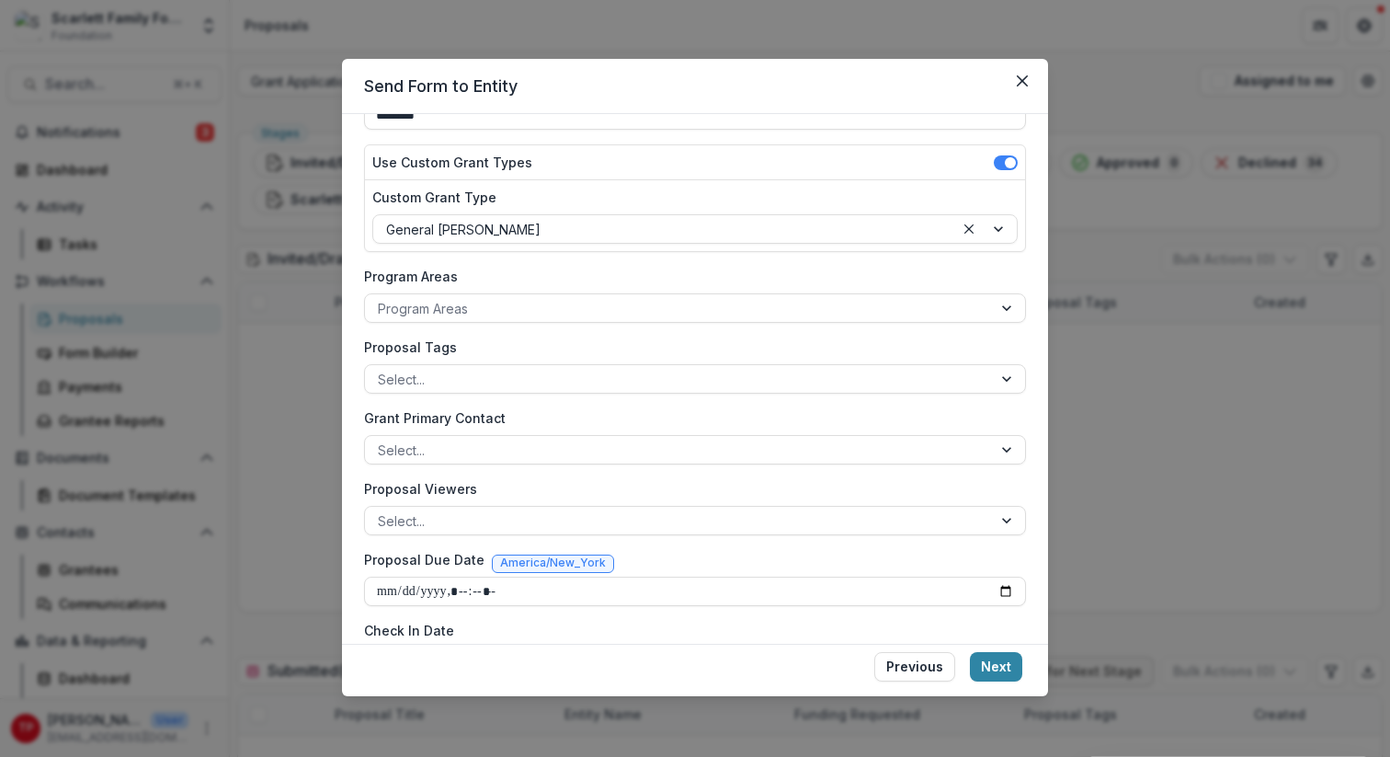
click at [1033, 447] on div "**********" at bounding box center [695, 379] width 706 height 530
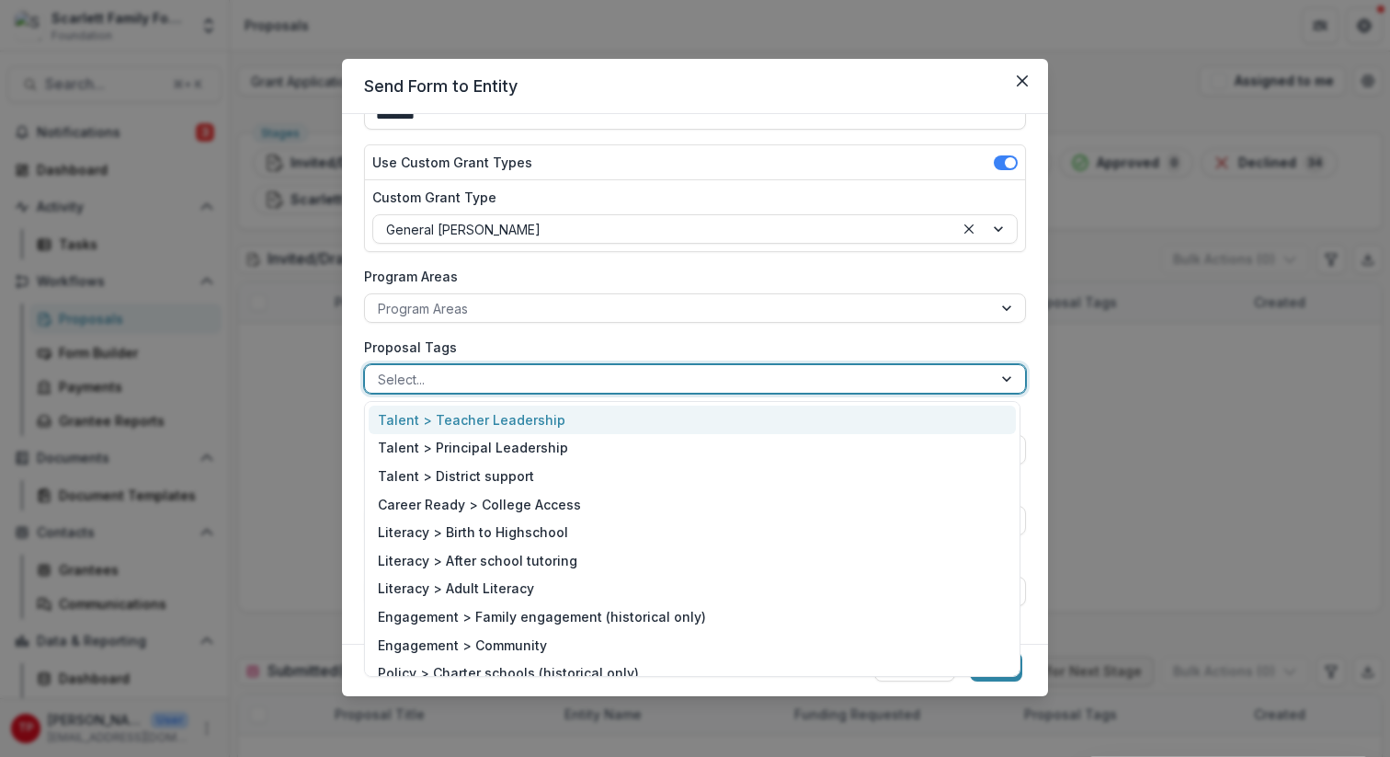
click at [1002, 377] on div at bounding box center [1008, 379] width 33 height 28
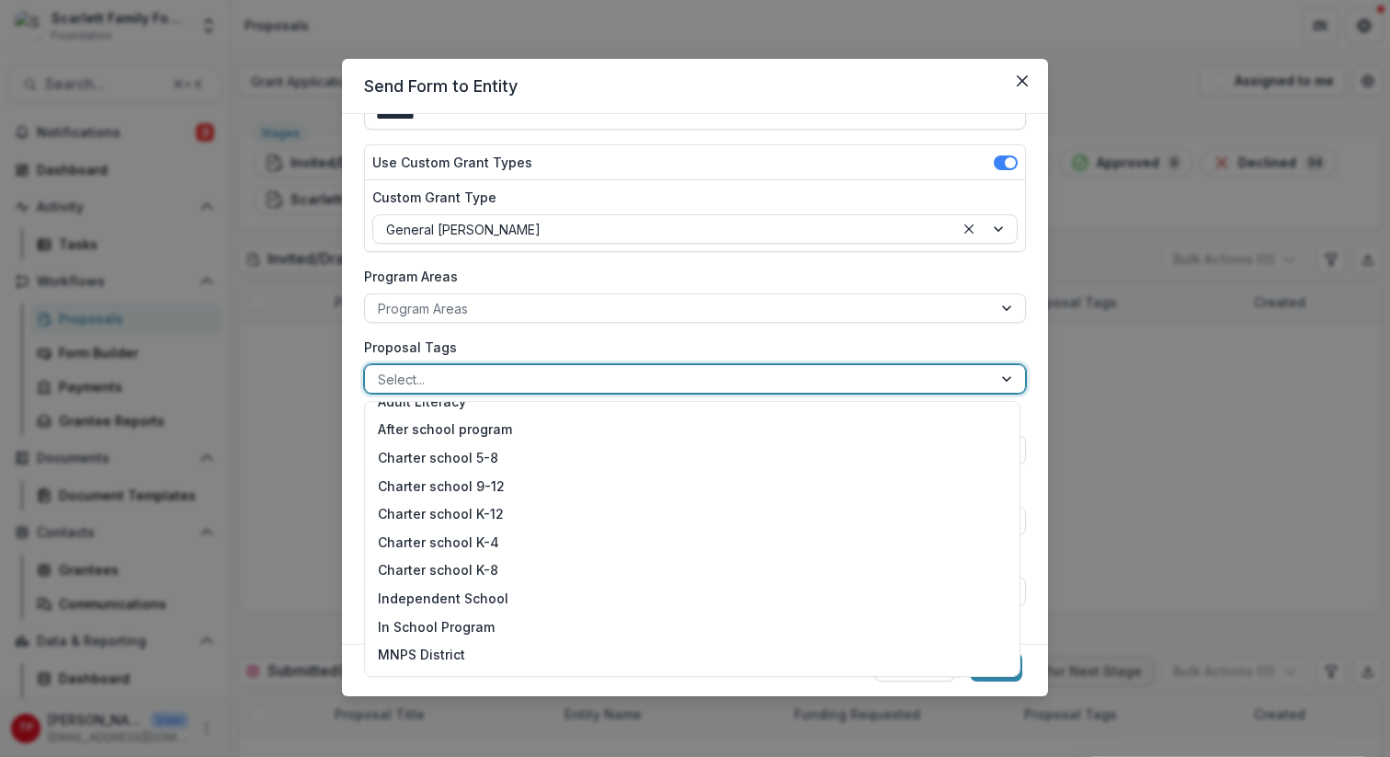
scroll to position [0, 0]
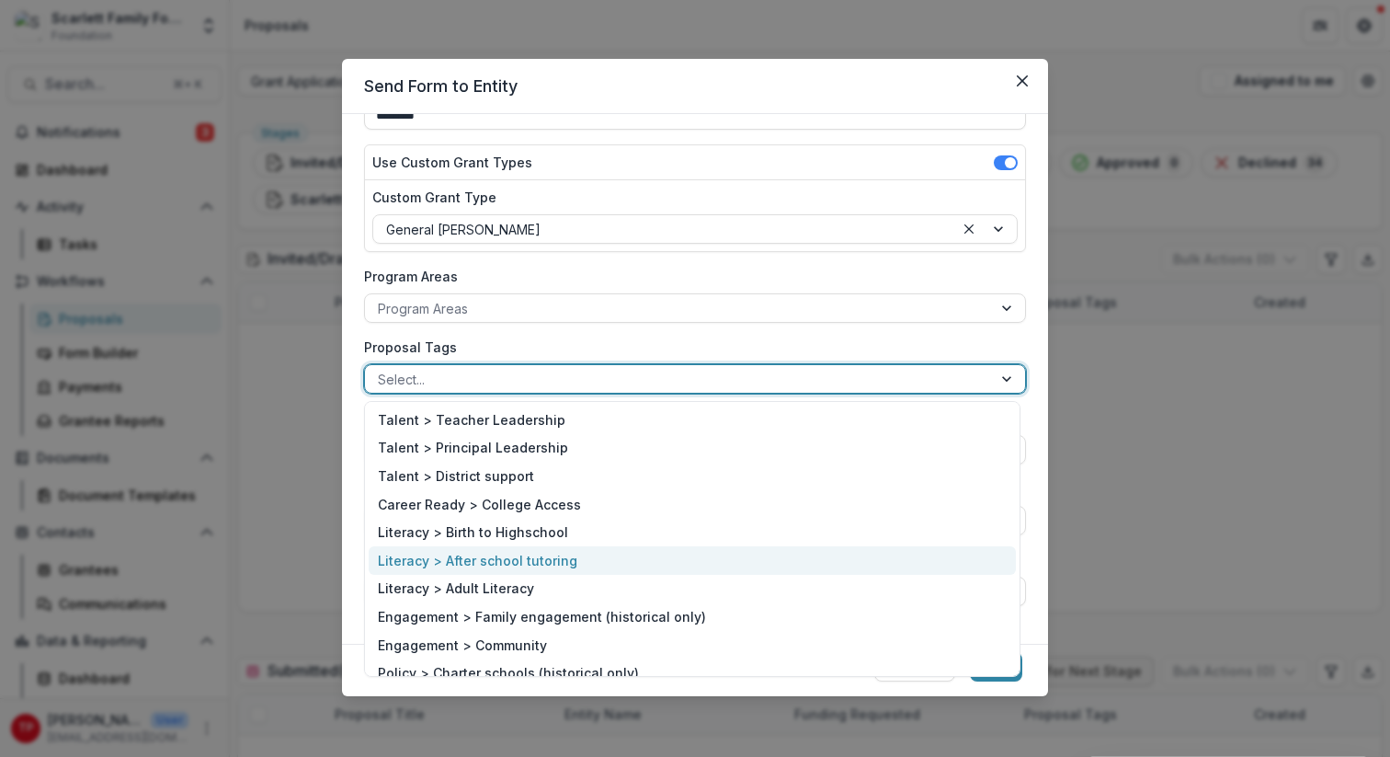
click at [474, 565] on div "Literacy > After school tutoring" at bounding box center [692, 560] width 647 height 29
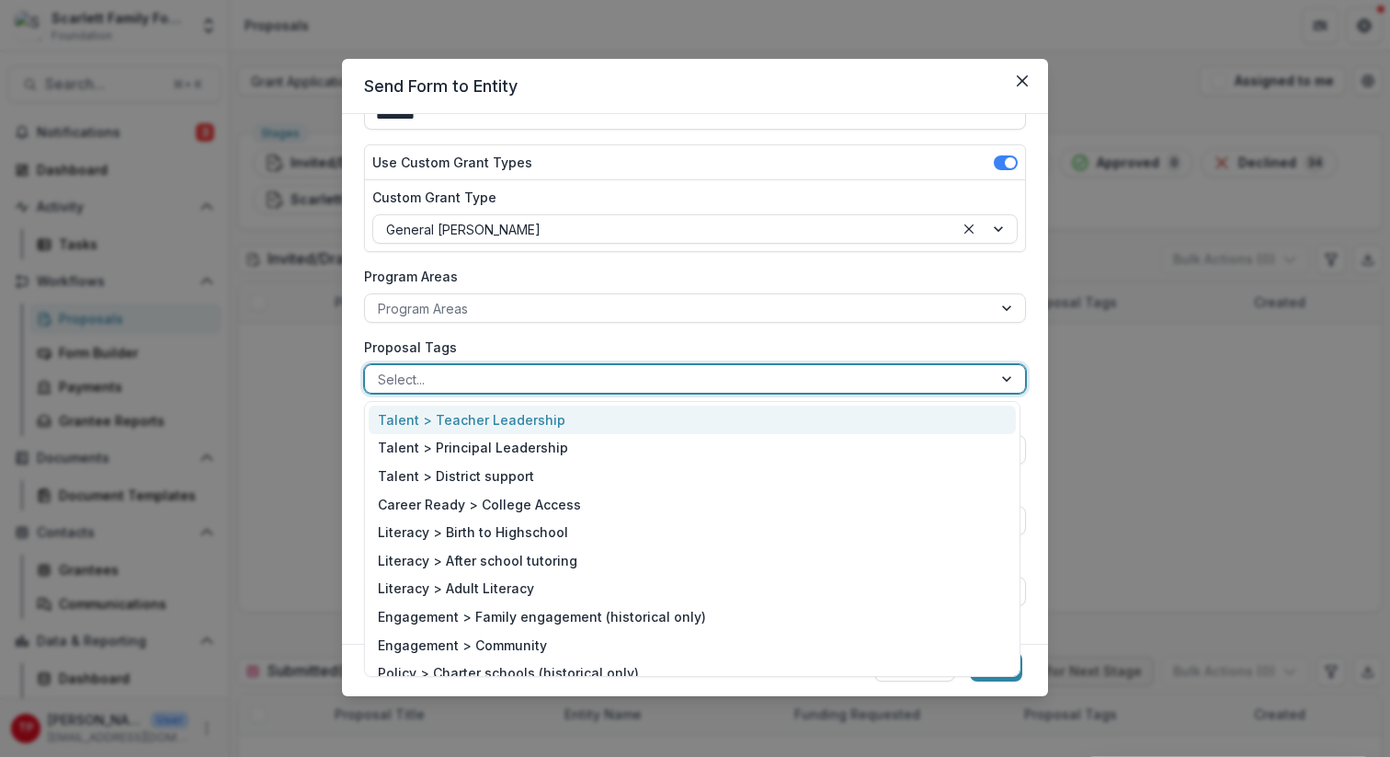
click at [1000, 379] on div at bounding box center [1008, 379] width 33 height 28
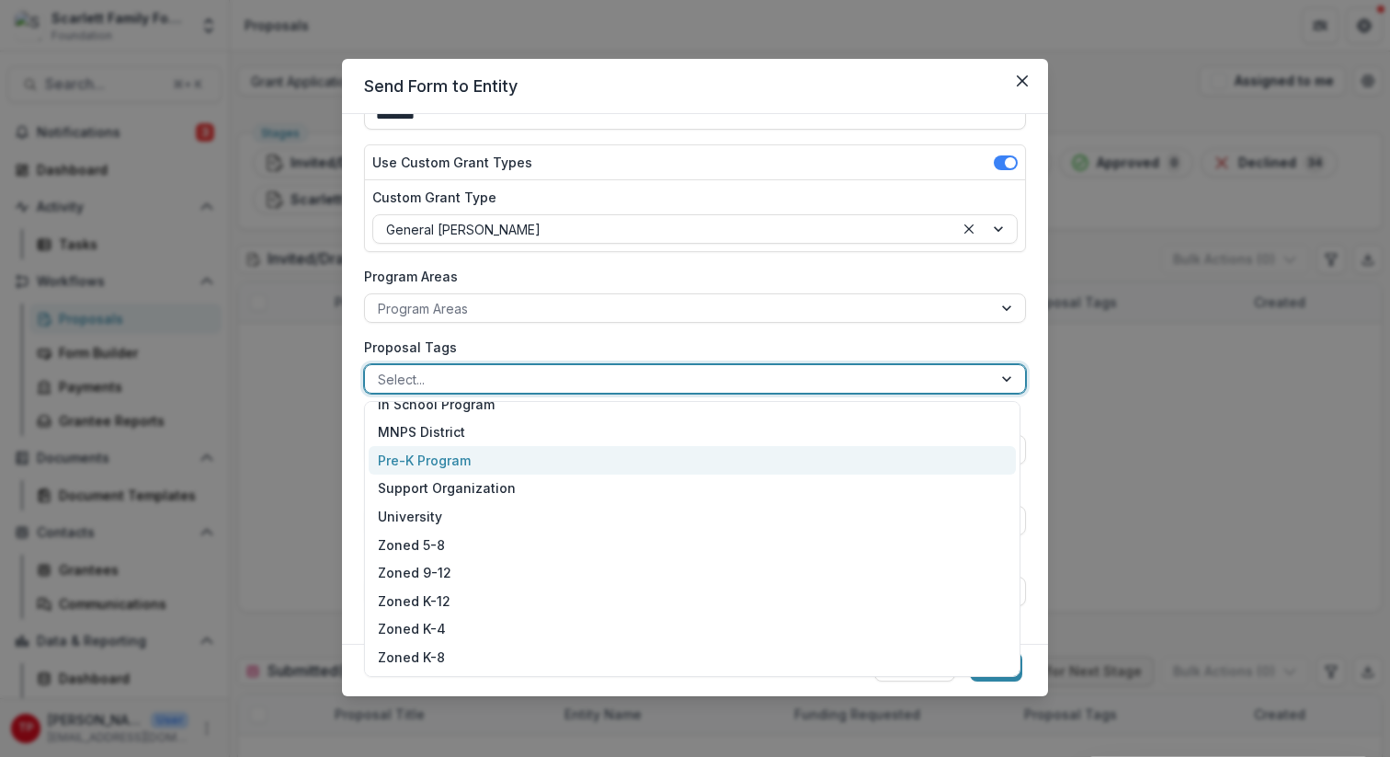
scroll to position [746, 0]
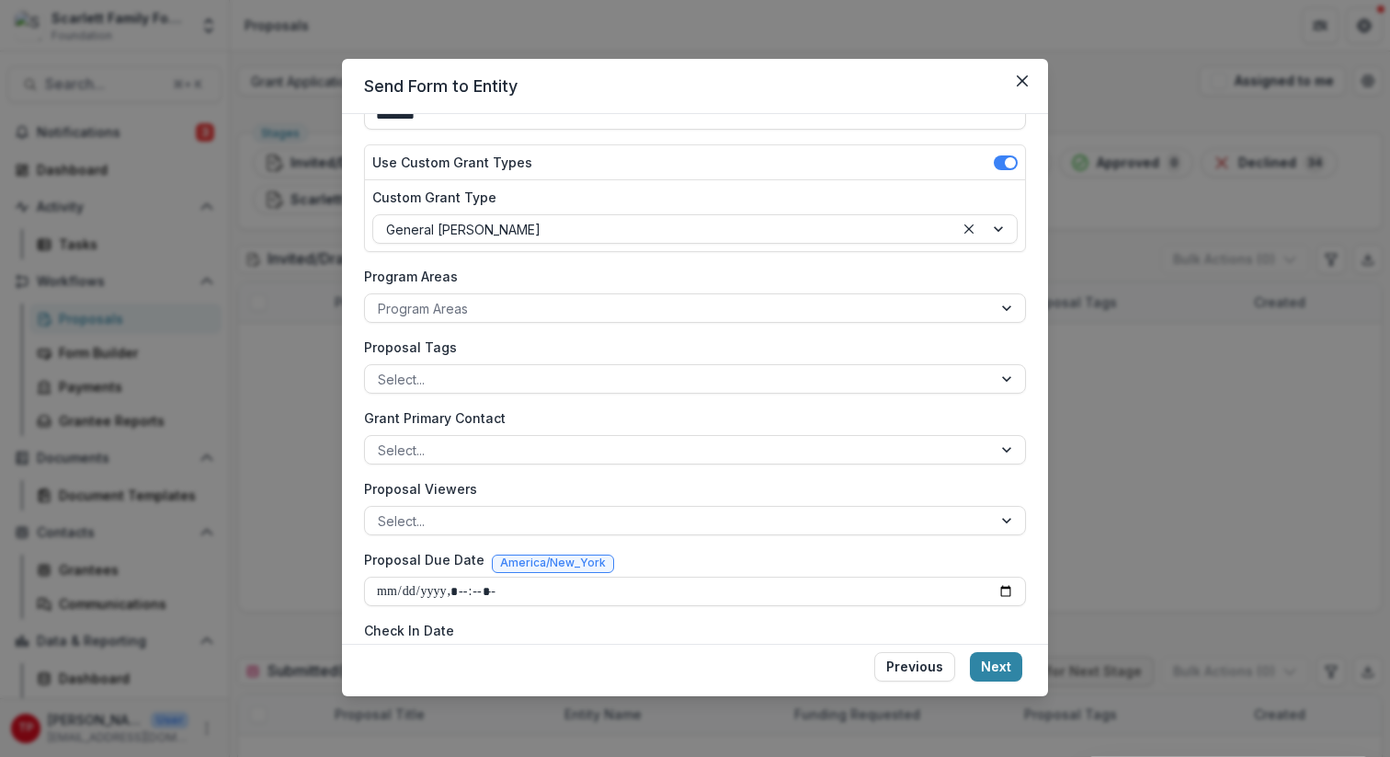
click at [1028, 334] on div "**********" at bounding box center [695, 379] width 706 height 530
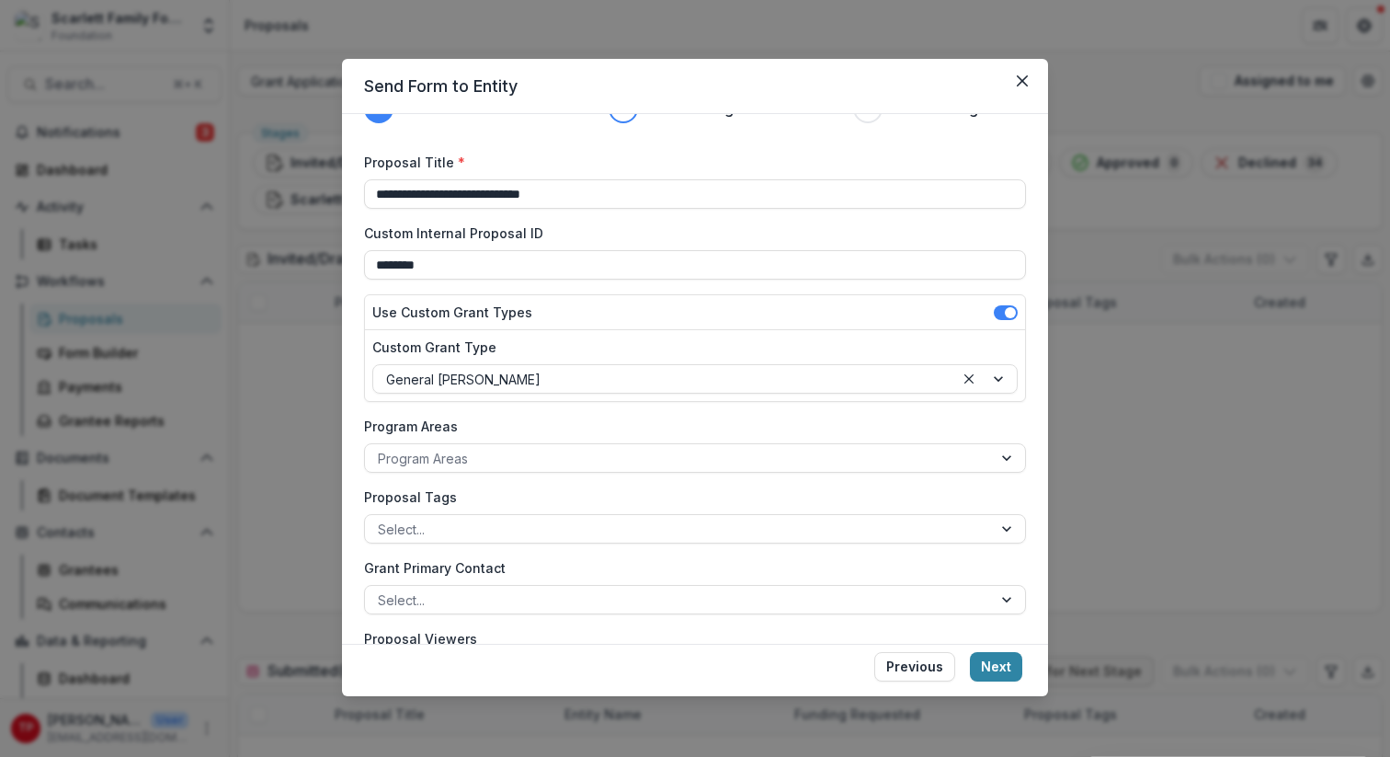
scroll to position [39, 0]
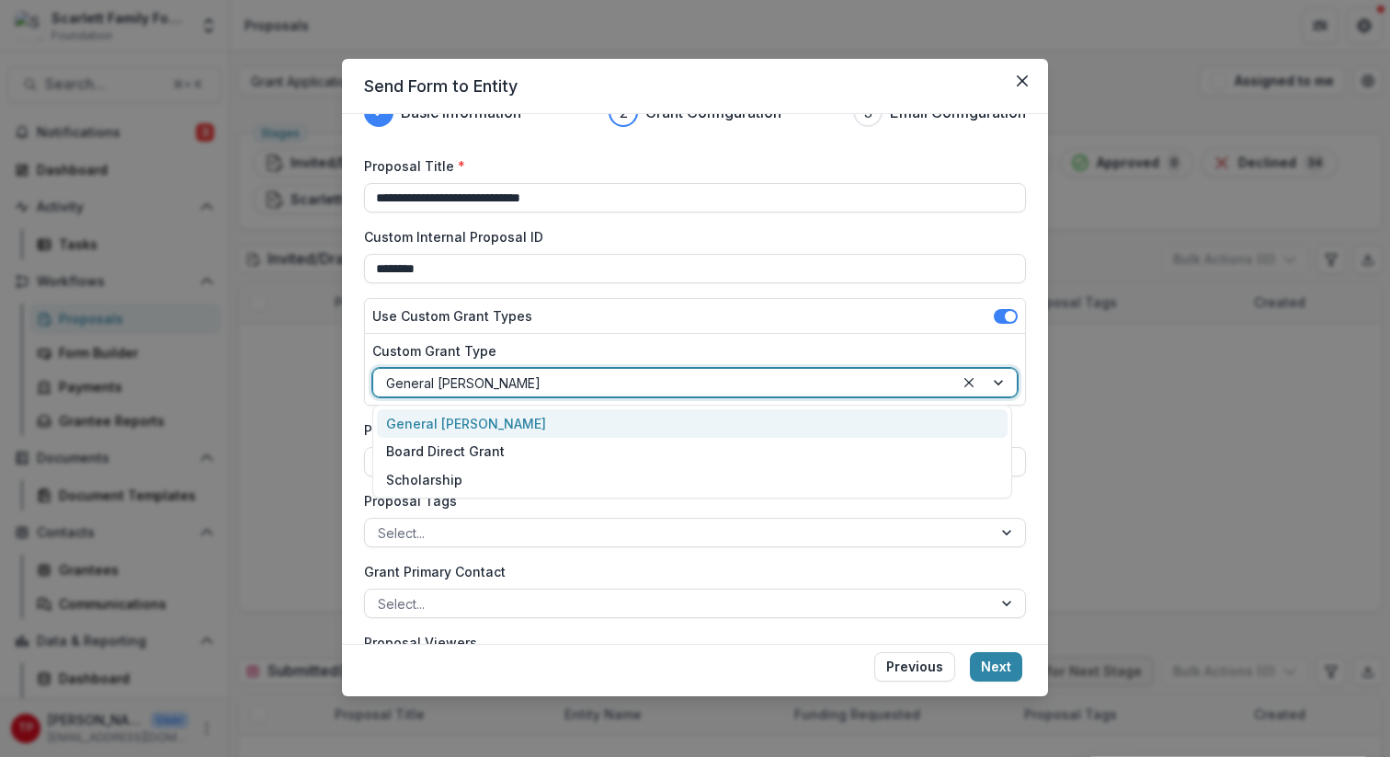
click at [994, 379] on div at bounding box center [985, 383] width 63 height 28
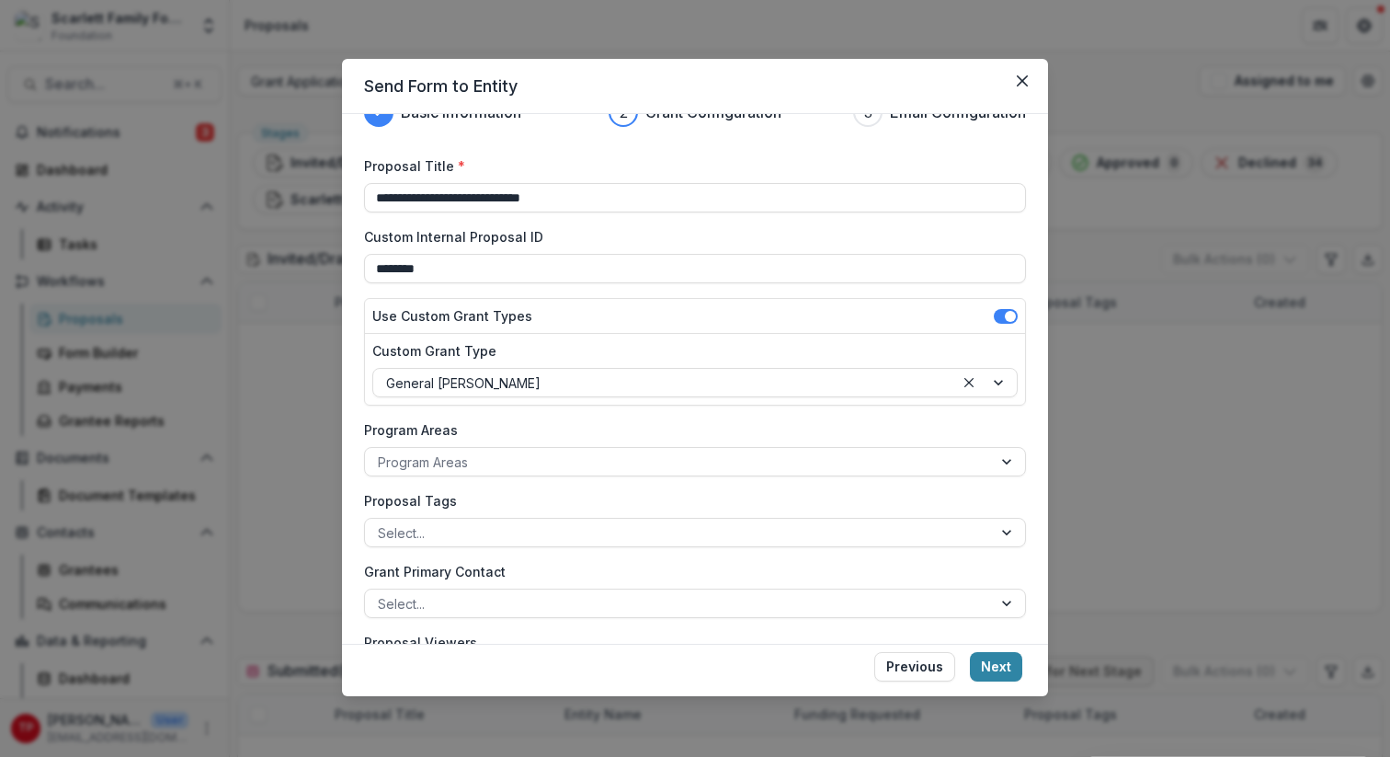
click at [1036, 449] on div "**********" at bounding box center [695, 379] width 706 height 530
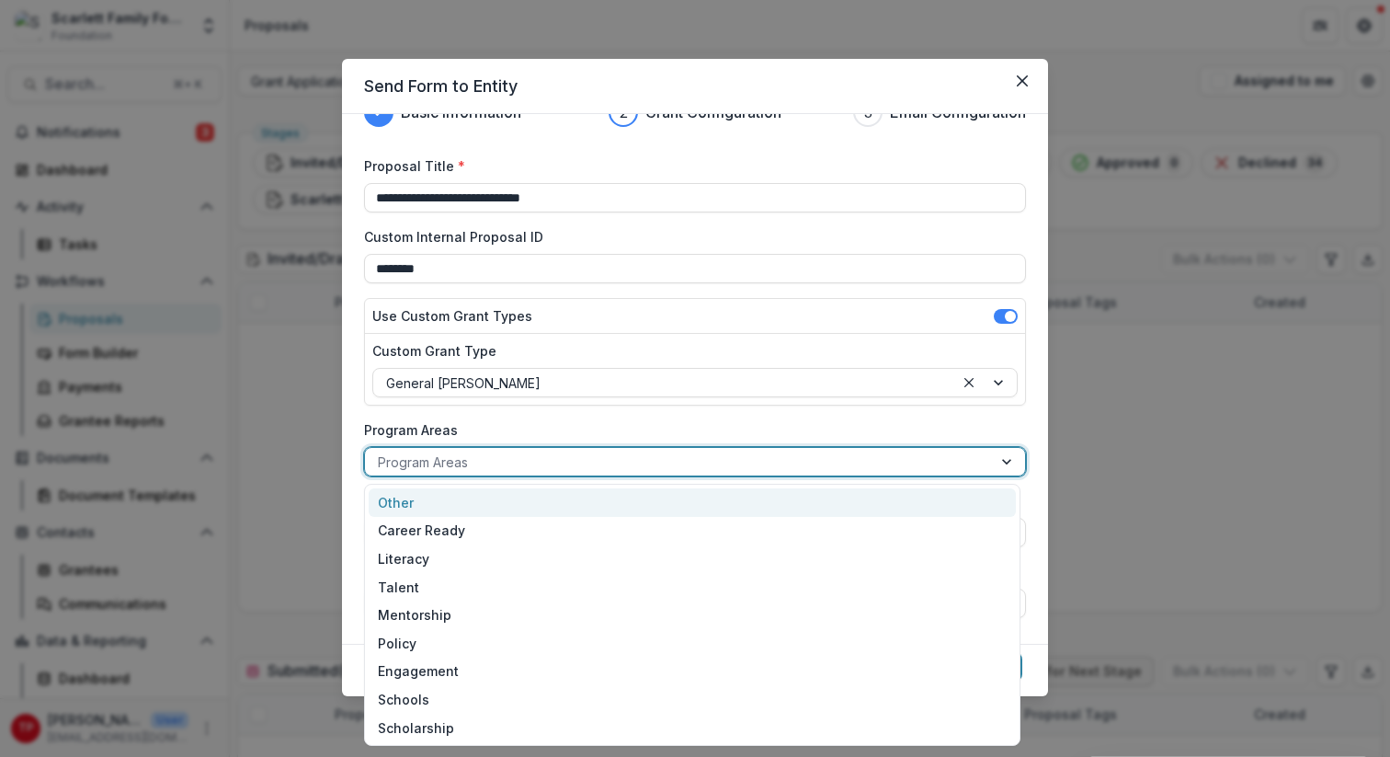
click at [1003, 460] on div at bounding box center [1008, 462] width 33 height 28
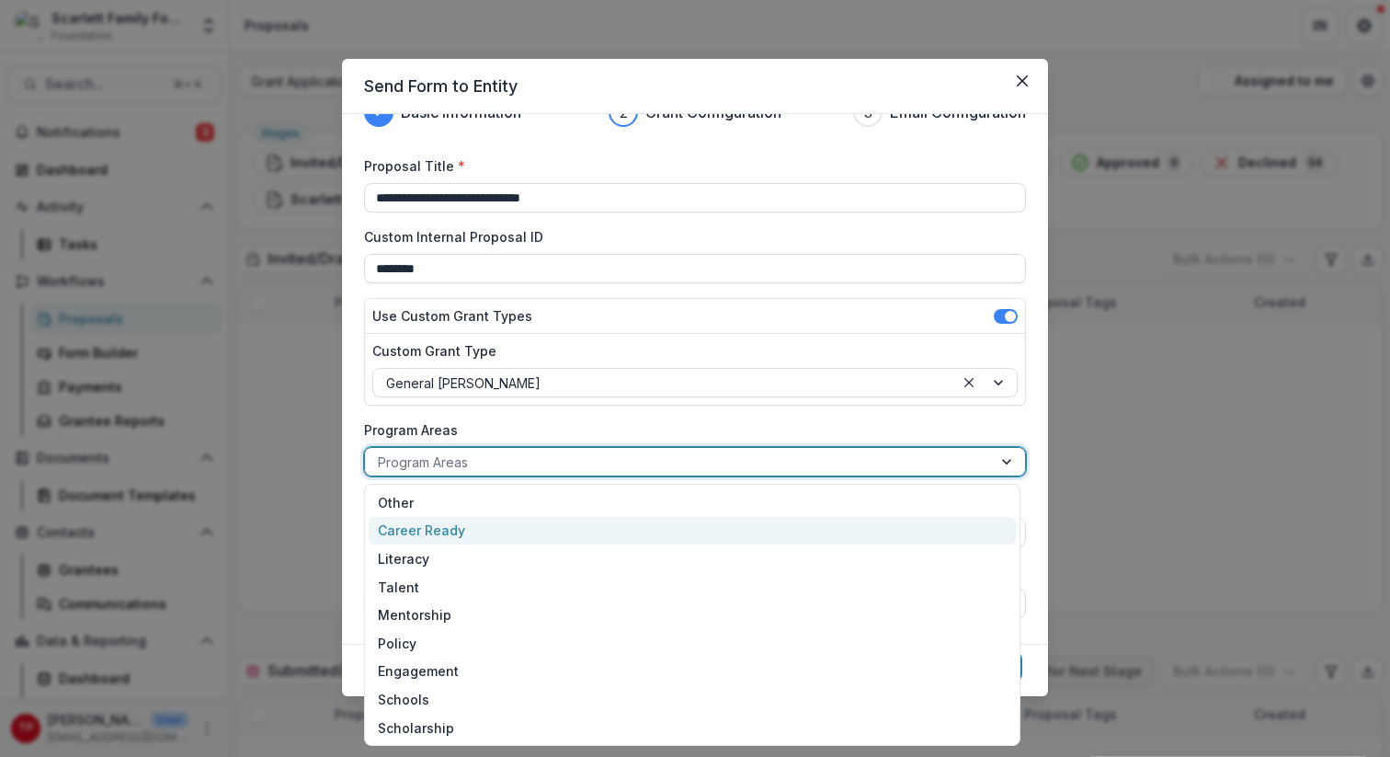
click at [1034, 542] on div "**********" at bounding box center [695, 379] width 706 height 530
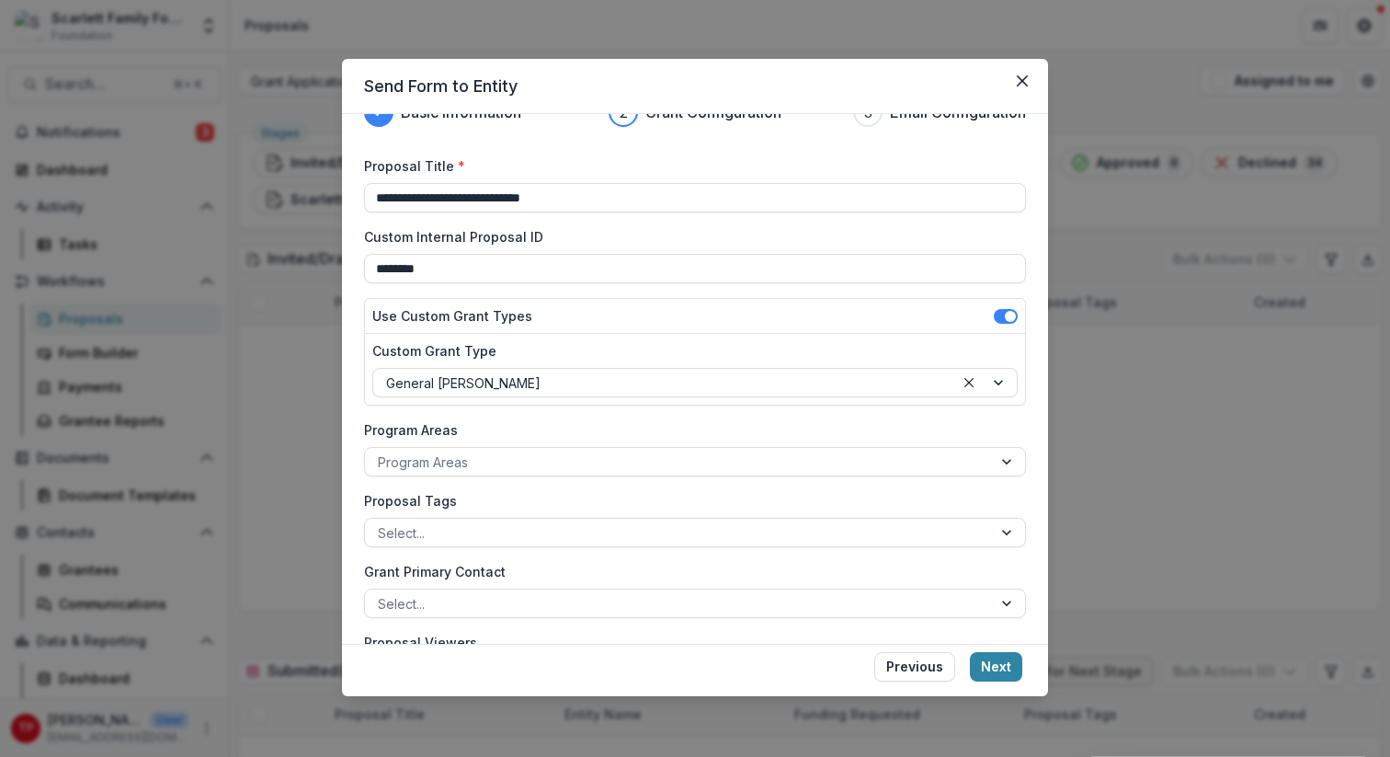
scroll to position [63, 0]
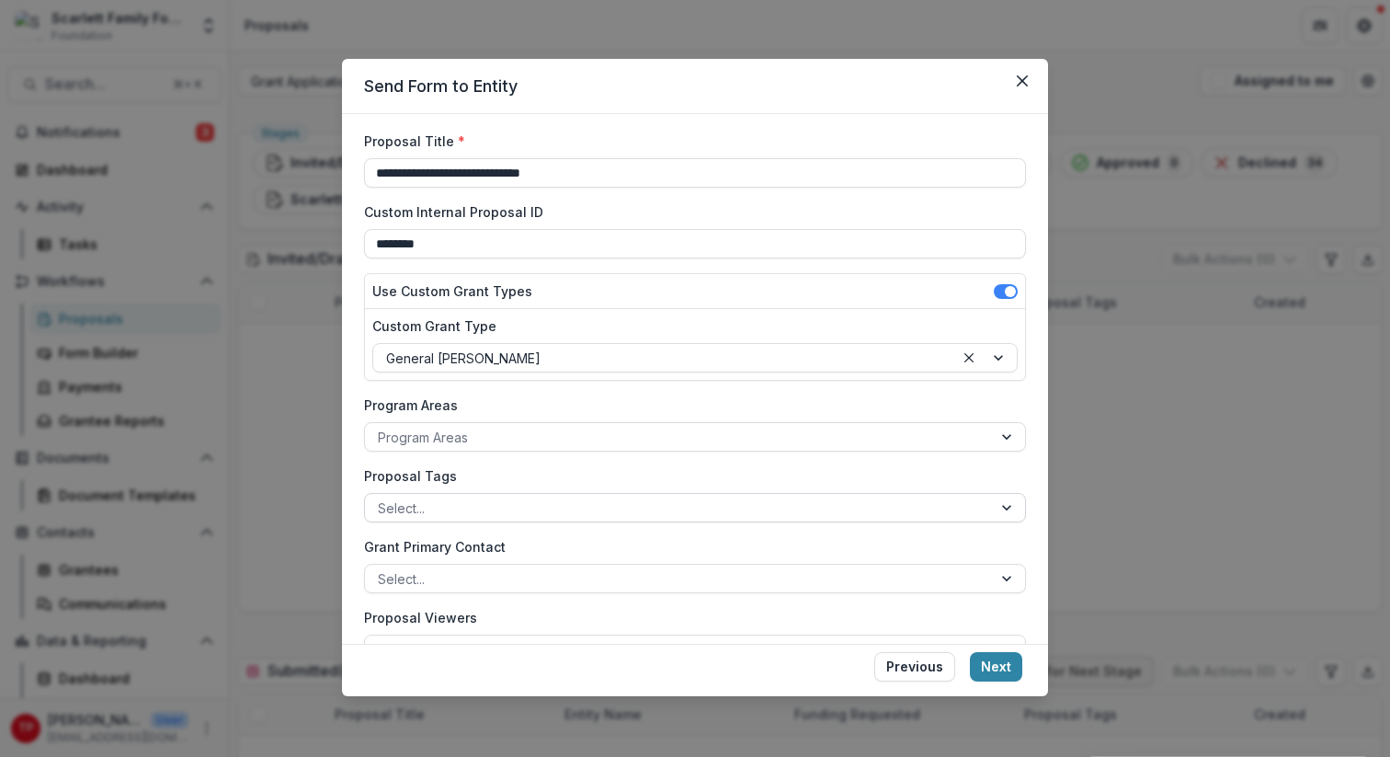
click at [1001, 505] on div at bounding box center [1008, 508] width 33 height 28
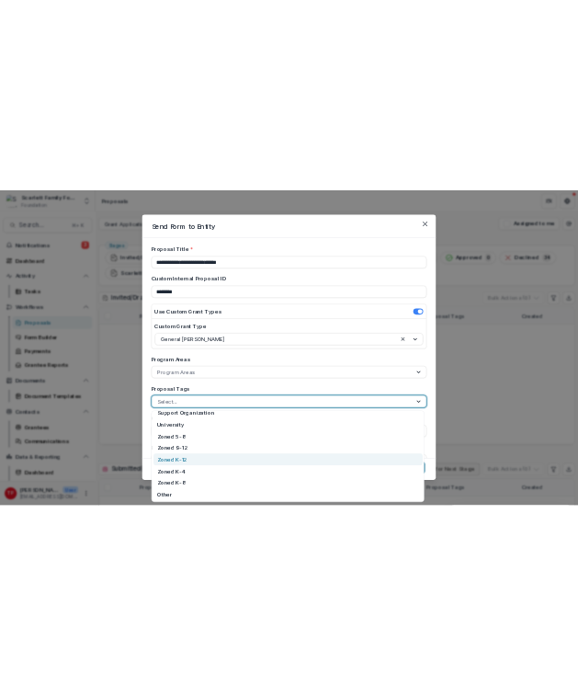
scroll to position [802, 0]
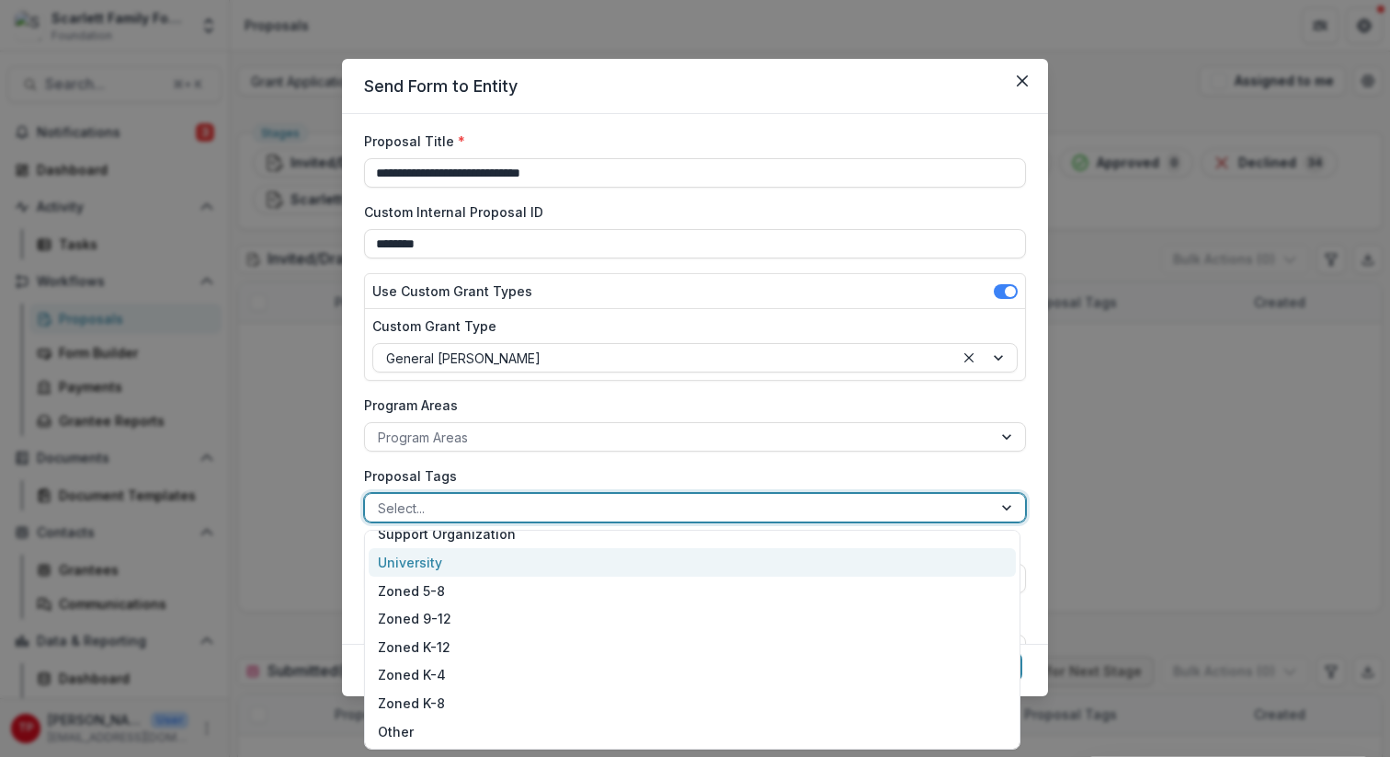
click at [671, 24] on div "**********" at bounding box center [695, 378] width 1390 height 757
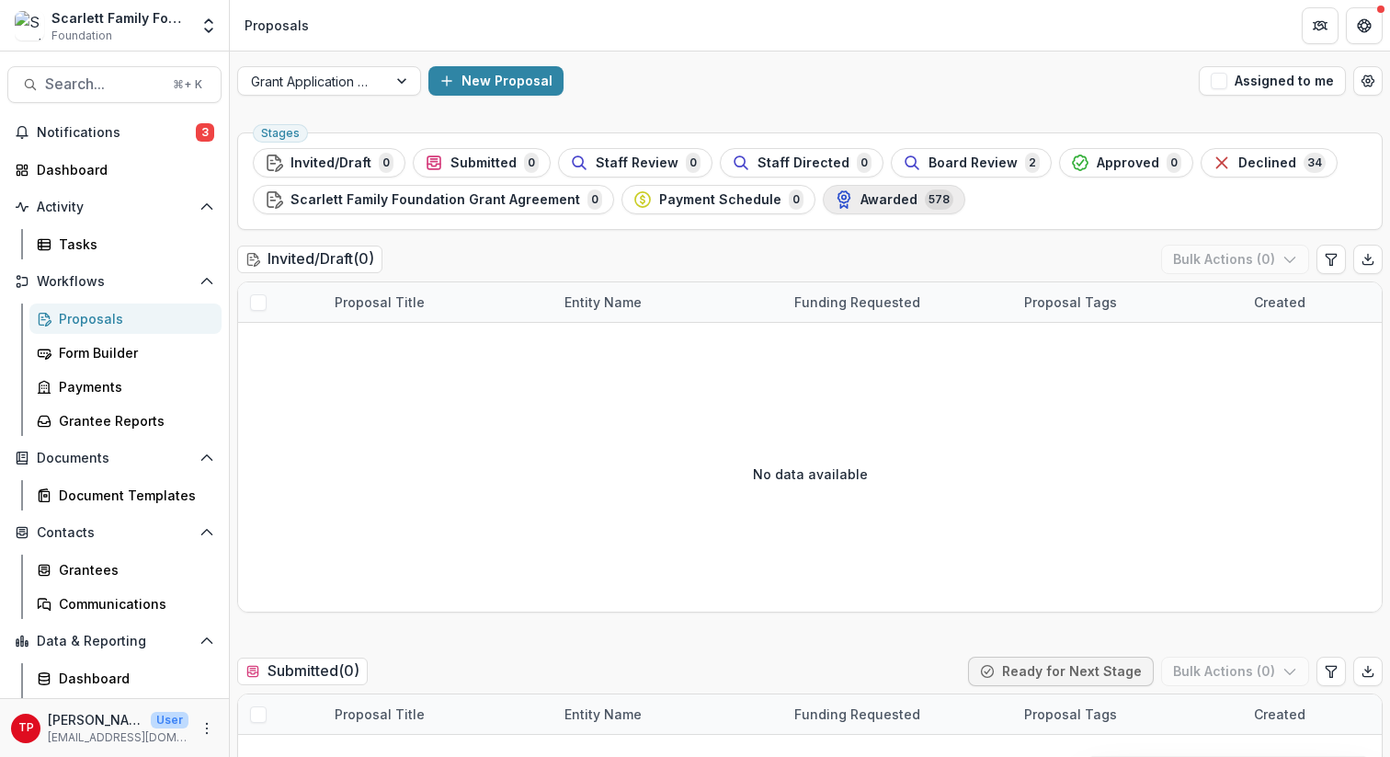
click at [861, 196] on span "Awarded" at bounding box center [889, 200] width 57 height 16
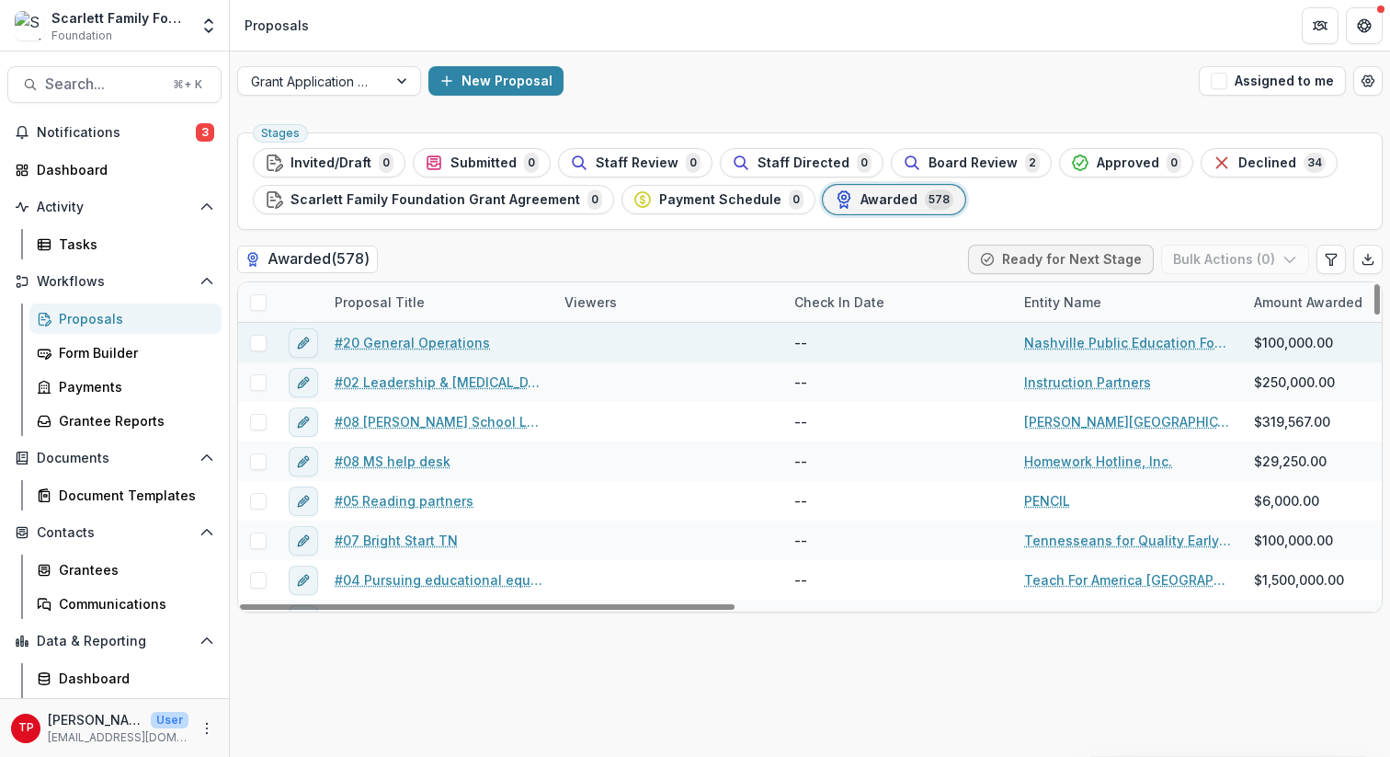
click at [436, 348] on link "#20 General Operations" at bounding box center [412, 342] width 155 height 19
